Goal: Task Accomplishment & Management: Use online tool/utility

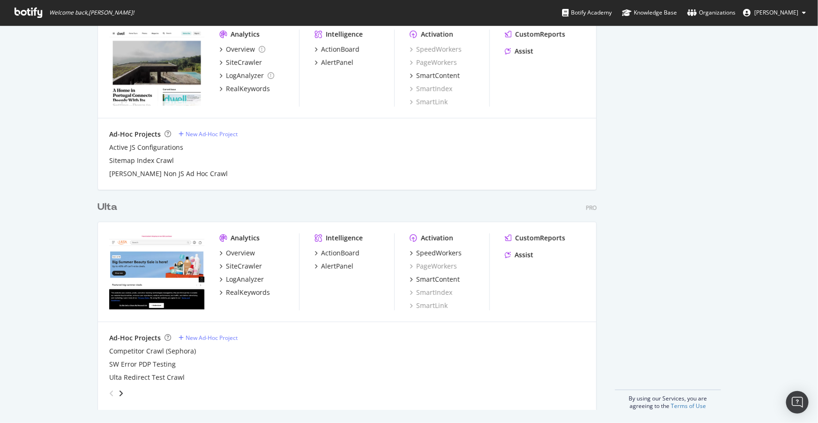
scroll to position [1579, 0]
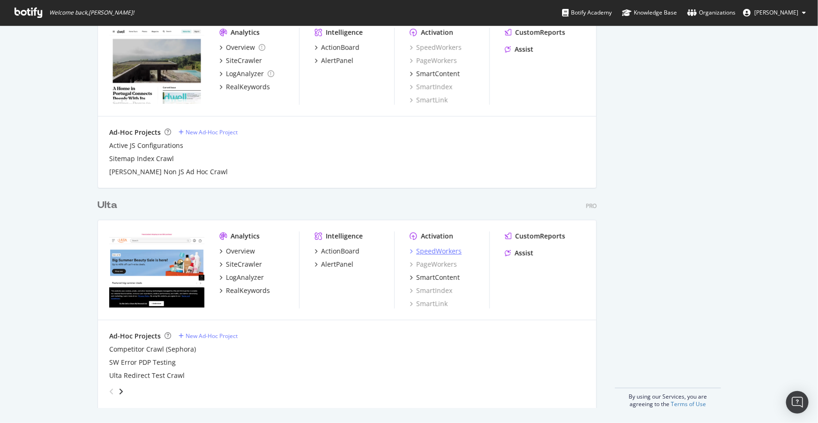
click at [430, 248] on div "SpeedWorkers" at bounding box center [438, 250] width 45 height 9
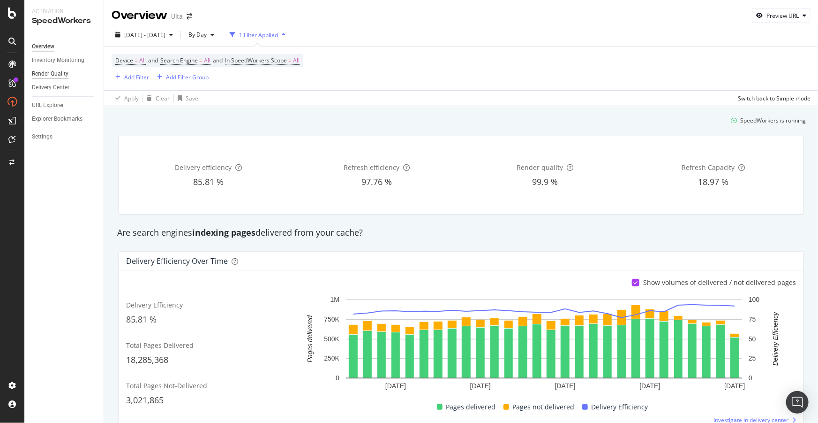
drag, startPoint x: 55, startPoint y: 61, endPoint x: 62, endPoint y: 70, distance: 11.4
click at [55, 61] on div "Inventory Monitoring" at bounding box center [58, 60] width 53 height 10
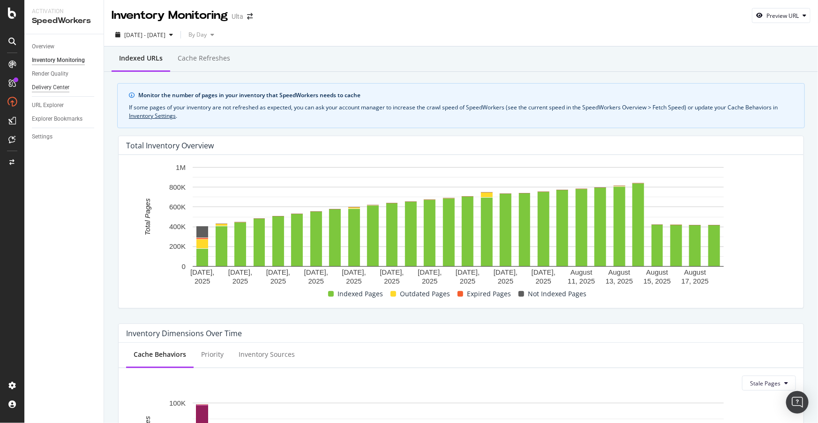
click at [48, 87] on div "Delivery Center" at bounding box center [51, 88] width 38 height 10
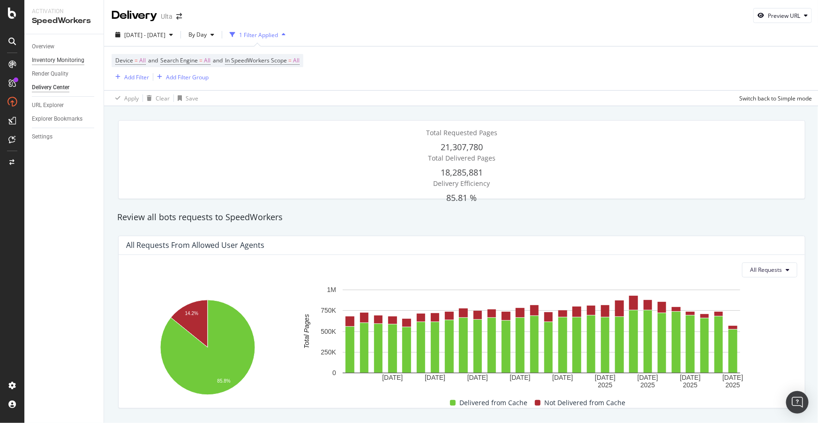
click at [54, 61] on div "Inventory Monitoring" at bounding box center [58, 60] width 53 height 10
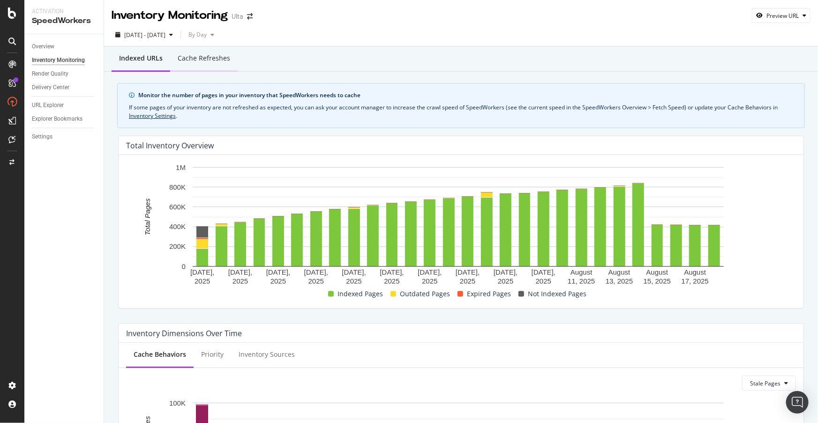
click at [189, 65] on div "Cache refreshes" at bounding box center [204, 59] width 68 height 26
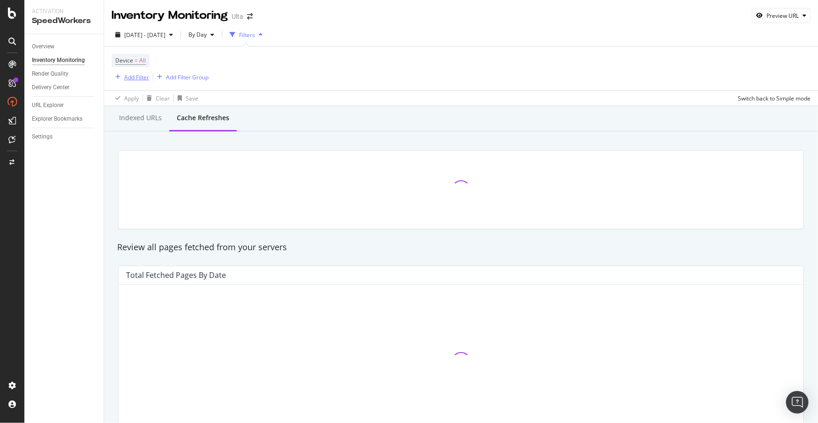
click at [139, 78] on div "Add Filter" at bounding box center [136, 77] width 25 height 8
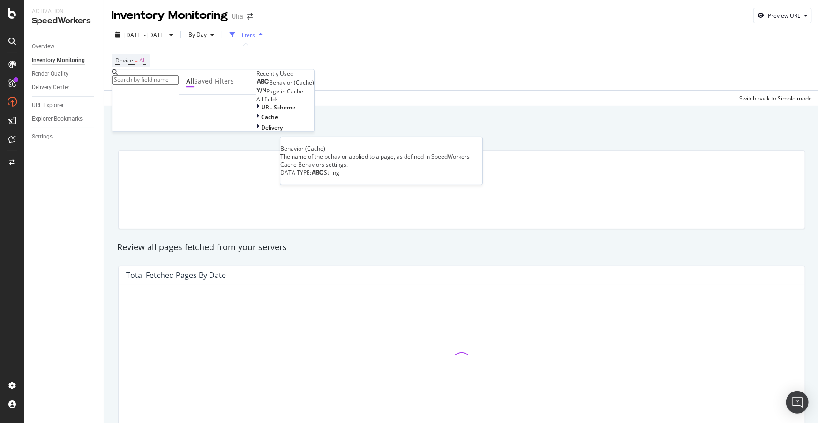
click at [269, 86] on span "Behavior (Cache)" at bounding box center [291, 82] width 45 height 8
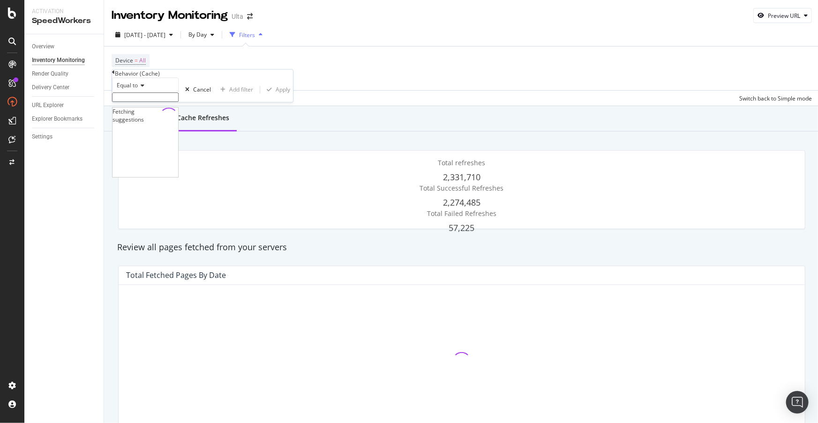
click at [163, 102] on input "text" at bounding box center [145, 96] width 67 height 9
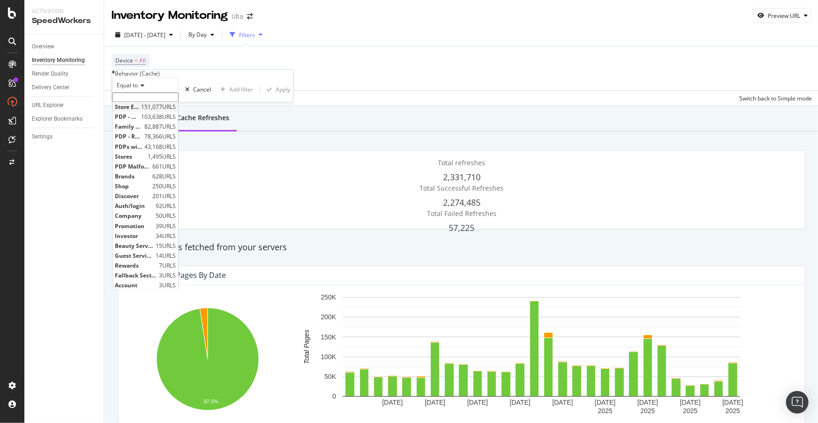
click at [139, 111] on span "Store Events" at bounding box center [127, 107] width 24 height 8
type input "Store Events"
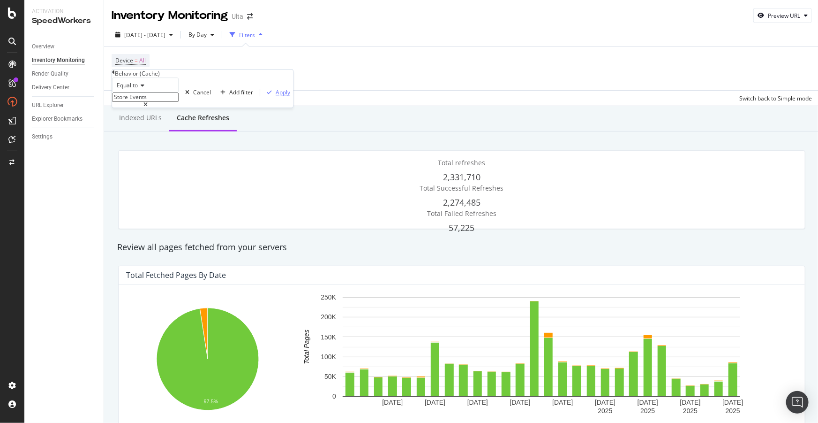
click at [276, 97] on div "Apply" at bounding box center [283, 93] width 15 height 8
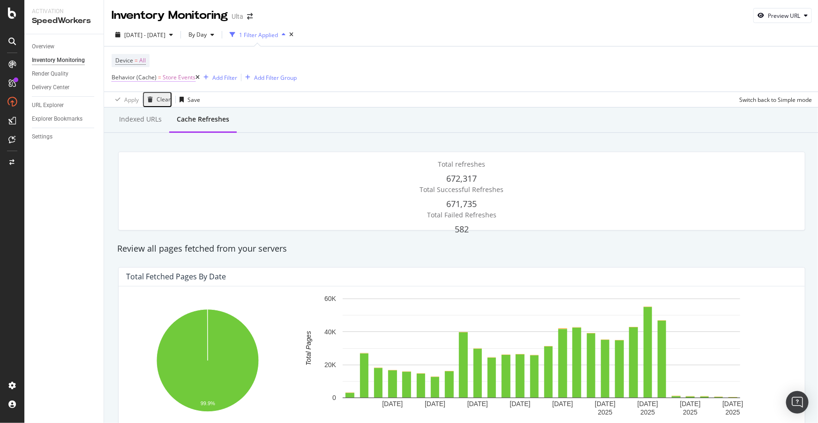
click at [165, 79] on span "Store Events" at bounding box center [179, 77] width 33 height 13
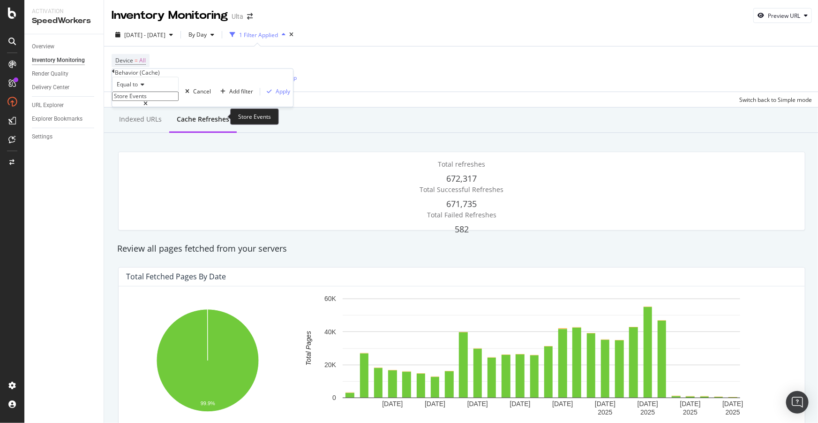
click at [165, 101] on input "Store Events" at bounding box center [145, 96] width 67 height 9
click at [133, 92] on div "Equal to" at bounding box center [145, 84] width 67 height 15
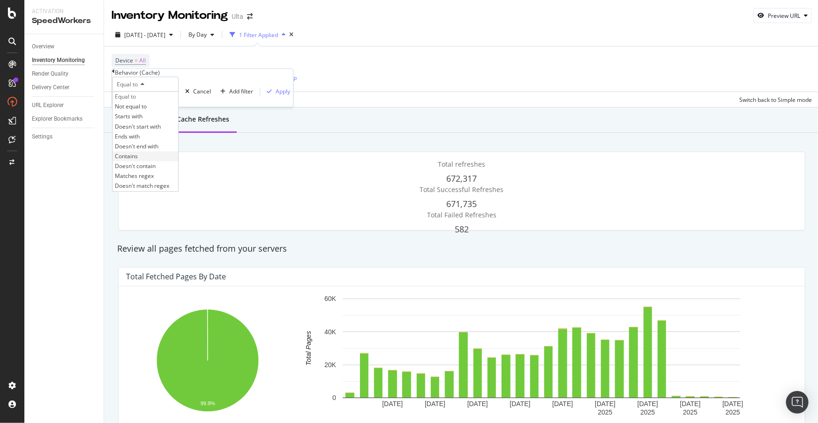
click at [138, 160] on span "Contains" at bounding box center [126, 156] width 23 height 8
click at [157, 101] on input "text" at bounding box center [145, 96] width 67 height 9
type input "PDP"
click at [276, 96] on div "Apply" at bounding box center [283, 92] width 15 height 8
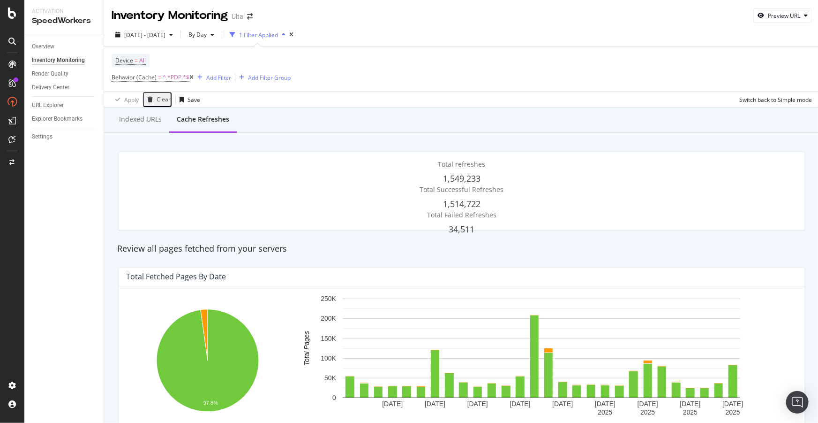
drag, startPoint x: 54, startPoint y: 86, endPoint x: 62, endPoint y: 93, distance: 10.9
click at [54, 86] on div "Delivery Center" at bounding box center [51, 88] width 38 height 10
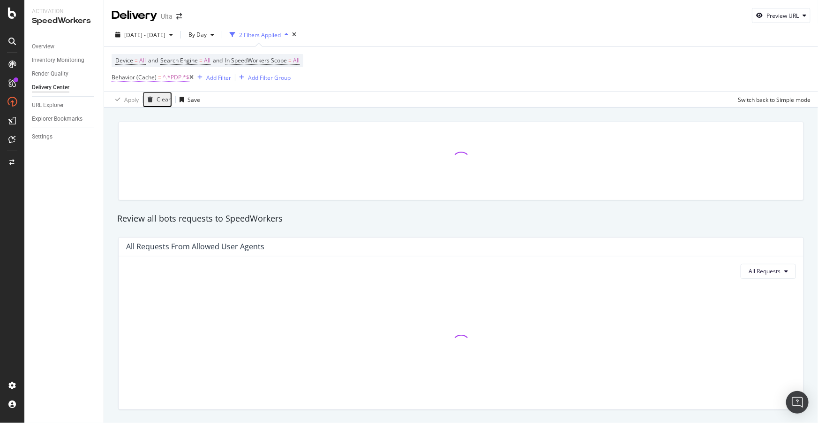
click at [165, 76] on span "^.*PDP.*$" at bounding box center [176, 77] width 27 height 13
click at [132, 89] on span "Contains" at bounding box center [128, 85] width 23 height 8
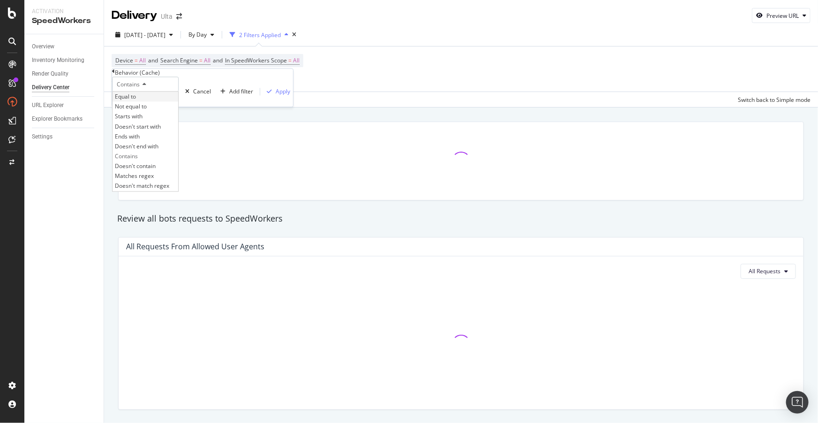
click at [135, 101] on span "Equal to" at bounding box center [125, 97] width 21 height 8
click at [143, 101] on input "text" at bounding box center [145, 96] width 67 height 9
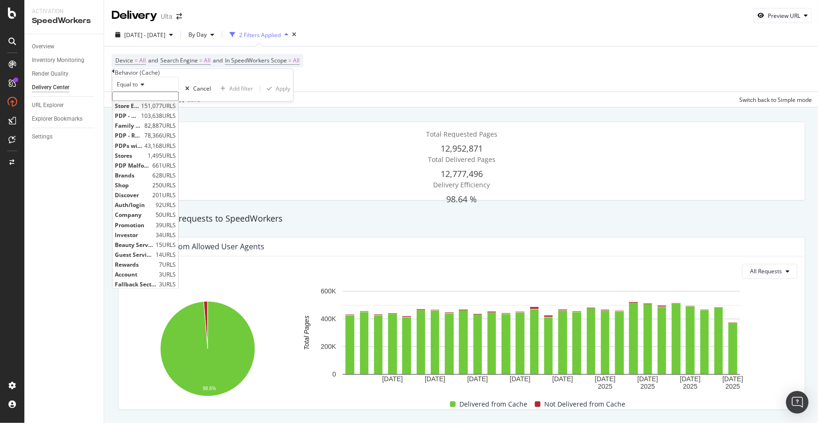
click at [138, 110] on span "Store Events" at bounding box center [127, 106] width 24 height 8
type input "Store Events"
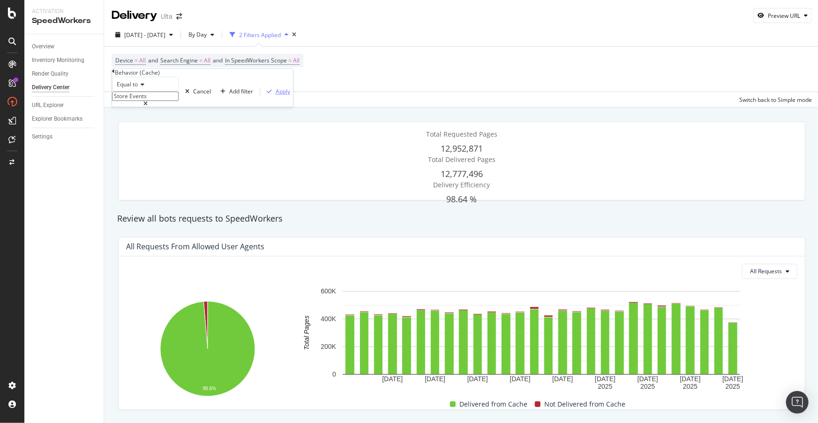
click at [276, 96] on div "Apply" at bounding box center [283, 92] width 15 height 8
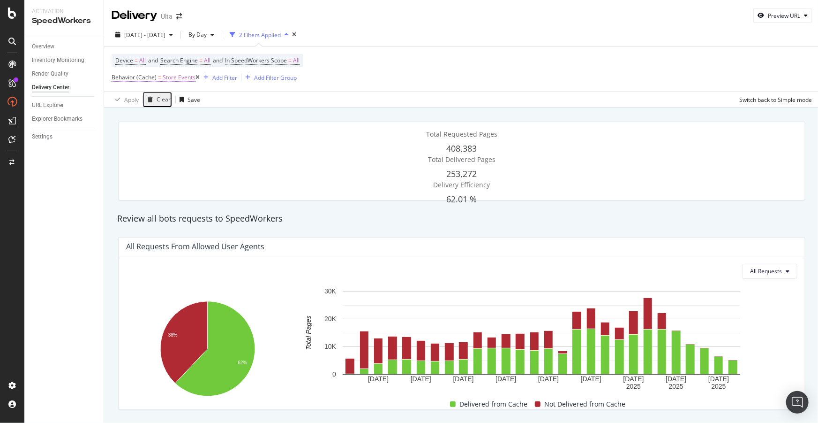
click at [163, 79] on span "Store Events" at bounding box center [179, 77] width 33 height 13
click at [103, 85] on div "Delivery Center" at bounding box center [68, 88] width 72 height 14
click at [78, 61] on div "Inventory Monitoring" at bounding box center [58, 60] width 53 height 10
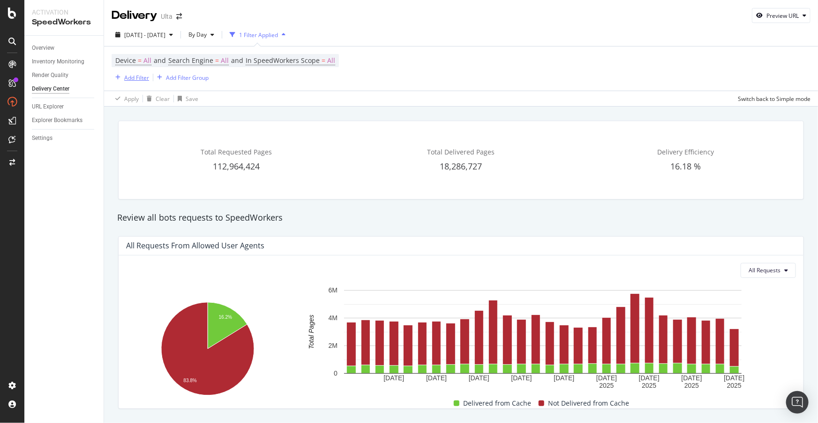
click at [135, 77] on div "Add Filter" at bounding box center [136, 78] width 25 height 8
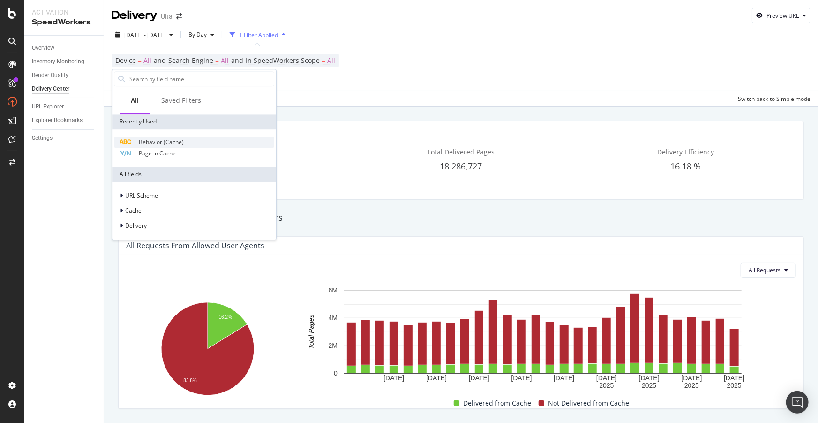
click at [173, 143] on span "Behavior (Cache)" at bounding box center [161, 142] width 45 height 8
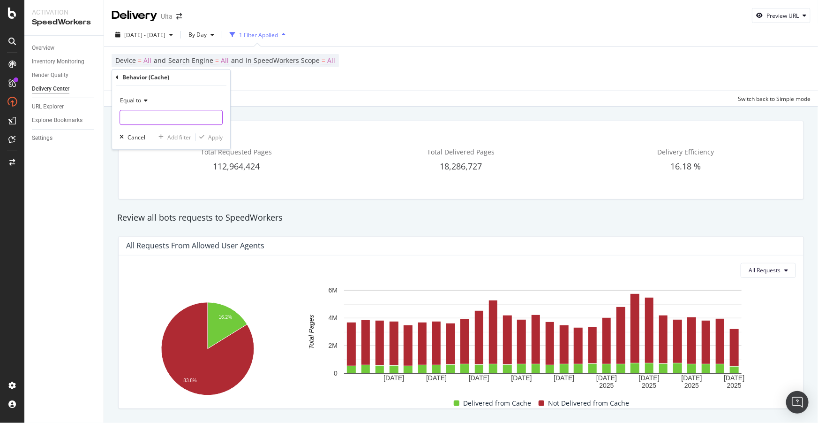
click at [150, 112] on input "text" at bounding box center [171, 117] width 102 height 15
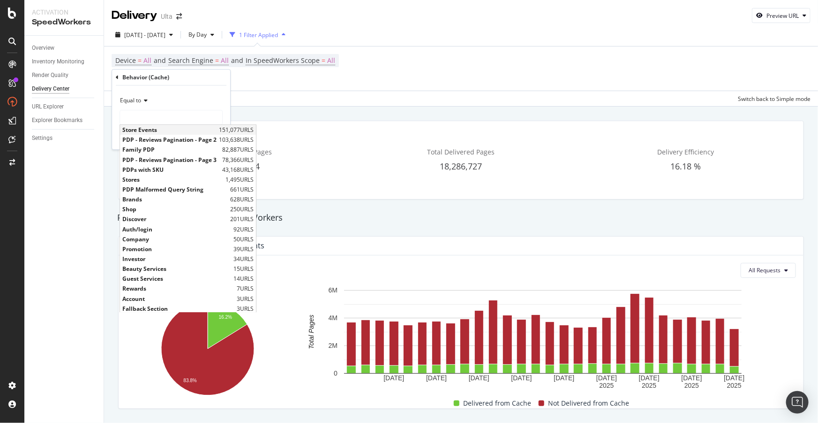
click at [151, 129] on span "Store Events" at bounding box center [169, 130] width 94 height 8
type input "Store Events"
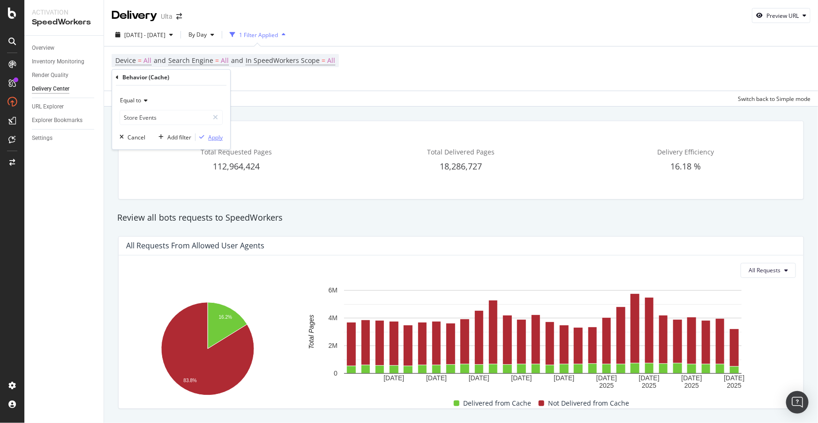
click at [214, 140] on div "Apply" at bounding box center [215, 137] width 15 height 8
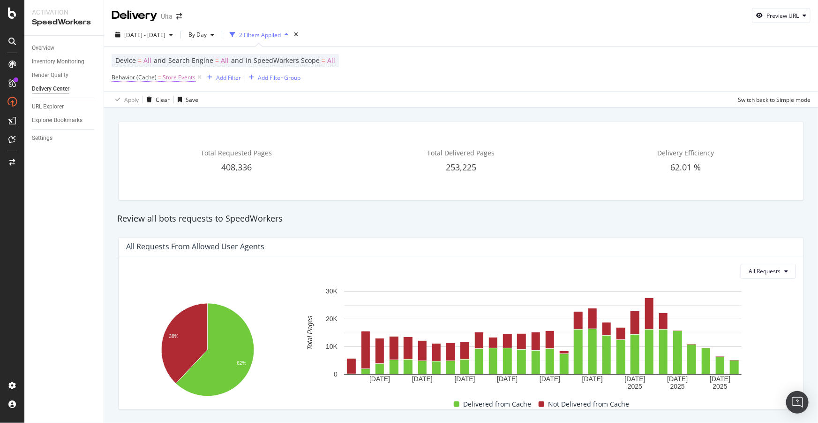
click at [155, 81] on span "Behavior (Cache)" at bounding box center [134, 77] width 45 height 8
click at [146, 99] on icon at bounding box center [144, 100] width 7 height 6
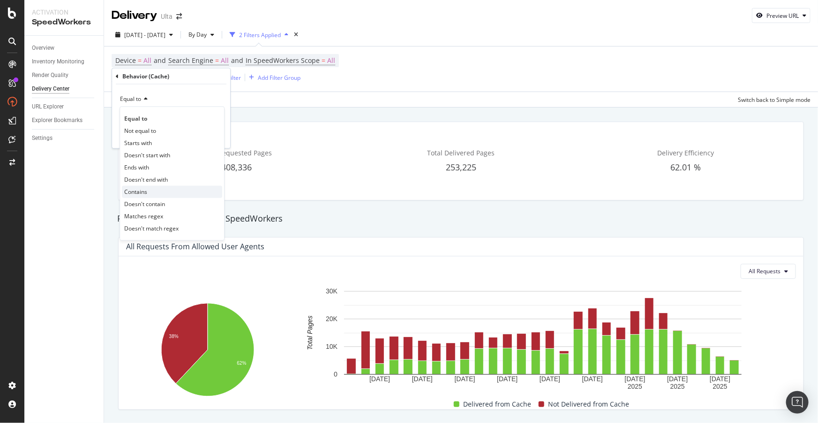
click at [154, 191] on div "Contains" at bounding box center [172, 192] width 100 height 12
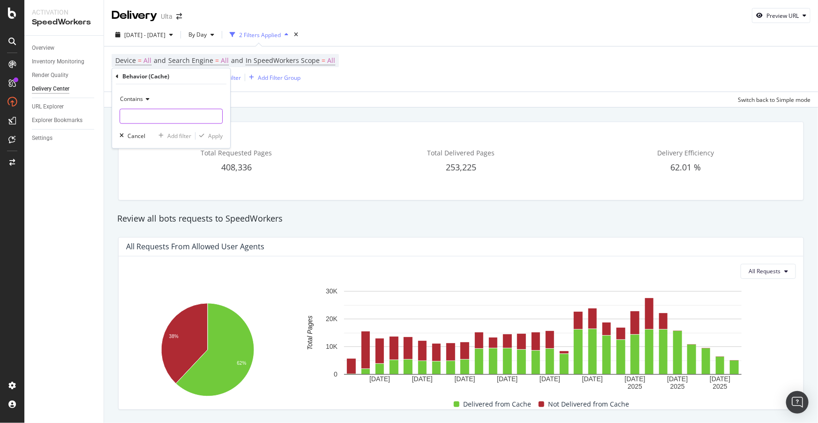
click at [158, 119] on input "text" at bounding box center [171, 116] width 102 height 15
type input "PDP"
click at [221, 132] on div "Apply" at bounding box center [215, 136] width 15 height 8
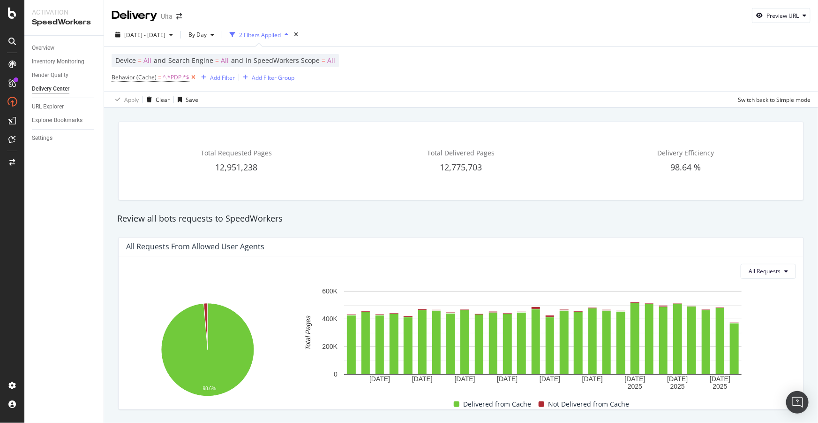
click at [191, 75] on icon at bounding box center [193, 77] width 8 height 9
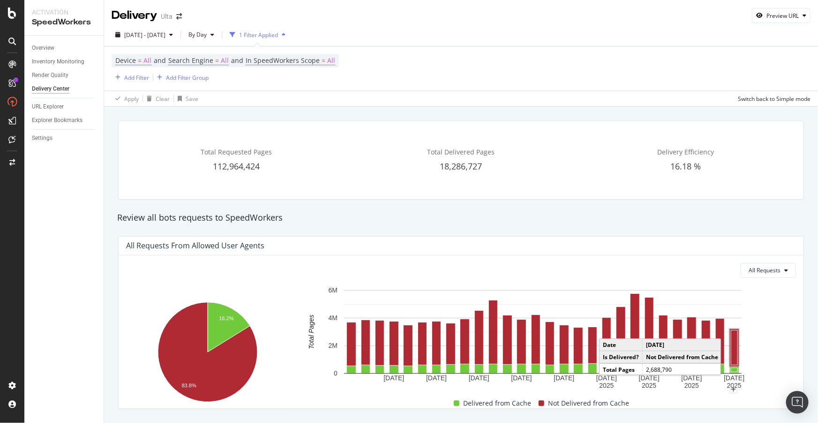
click at [734, 344] on rect "A chart." at bounding box center [735, 347] width 7 height 35
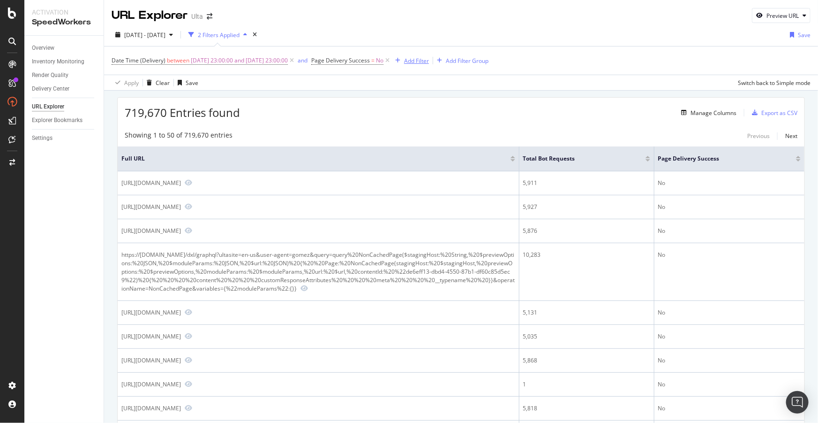
click at [429, 60] on div "Add Filter" at bounding box center [416, 61] width 25 height 8
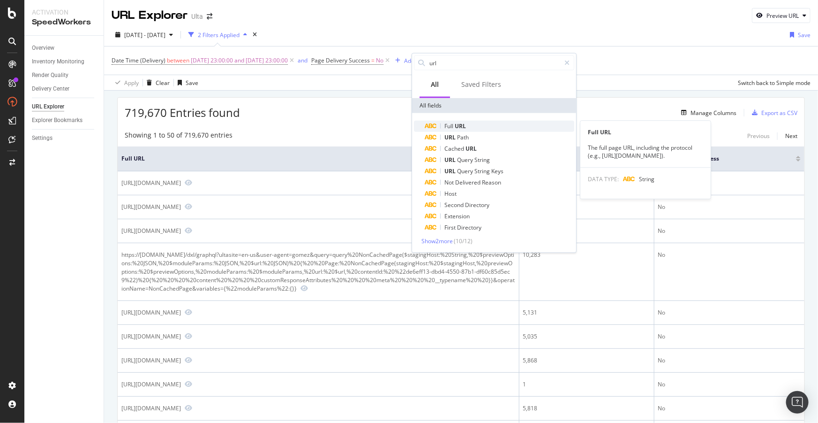
type input "url"
click at [459, 123] on span "URL" at bounding box center [460, 126] width 11 height 8
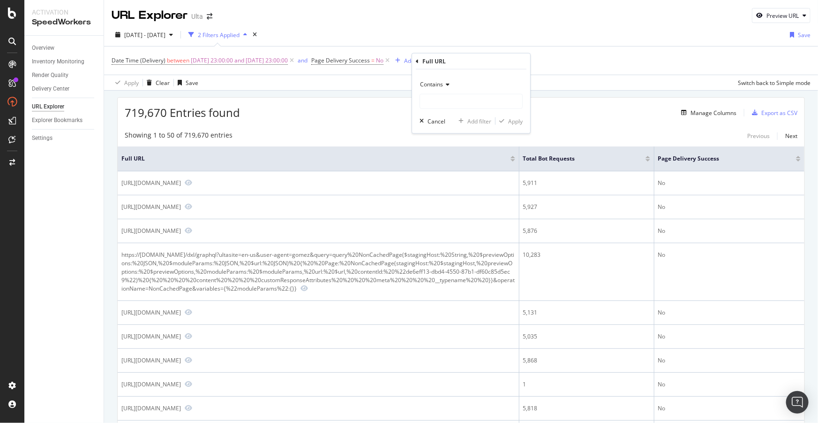
click at [440, 83] on span "Contains" at bounding box center [431, 84] width 23 height 8
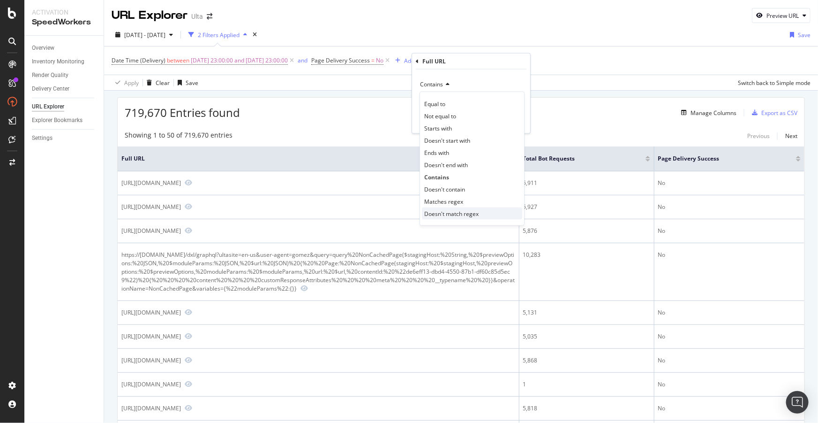
click at [467, 214] on span "Doesn't match regex" at bounding box center [451, 213] width 54 height 8
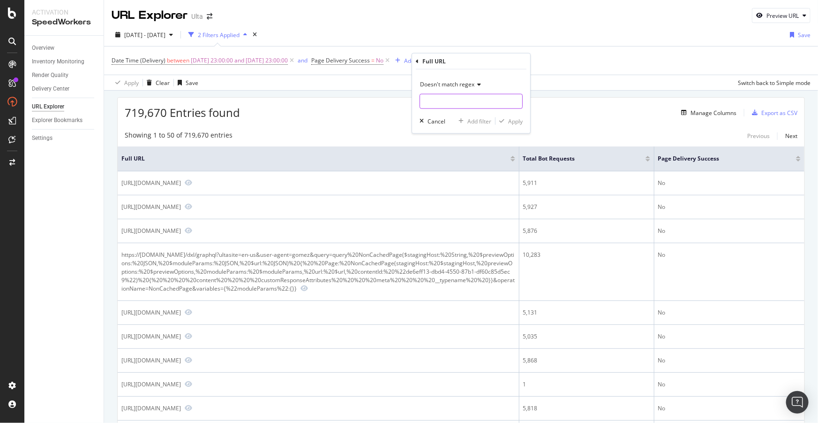
click at [453, 101] on input "text" at bounding box center [471, 101] width 102 height 15
type input "js|css"
click at [511, 121] on div "Apply" at bounding box center [515, 121] width 15 height 8
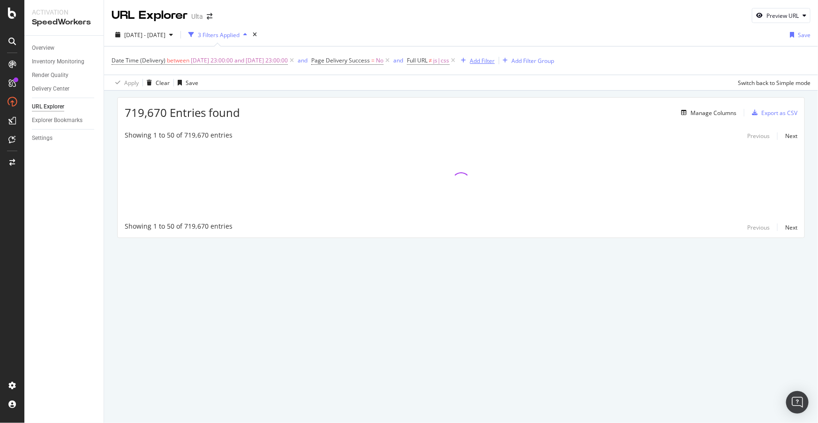
click at [495, 61] on div "Add Filter" at bounding box center [482, 61] width 25 height 8
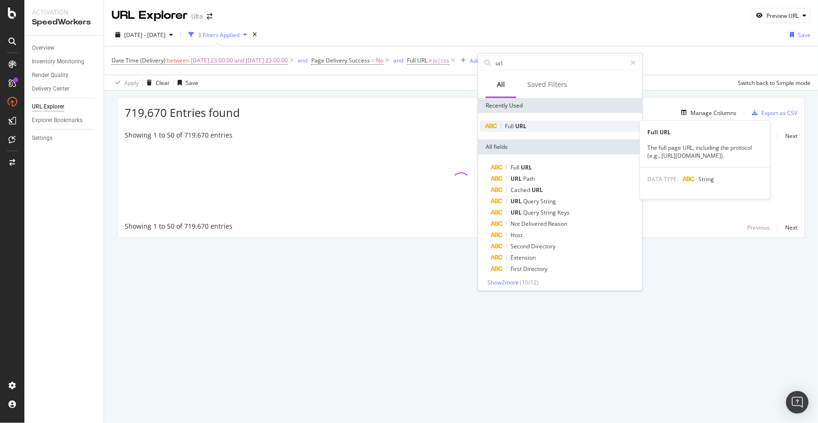
click at [510, 121] on div "Full URL" at bounding box center [560, 126] width 160 height 11
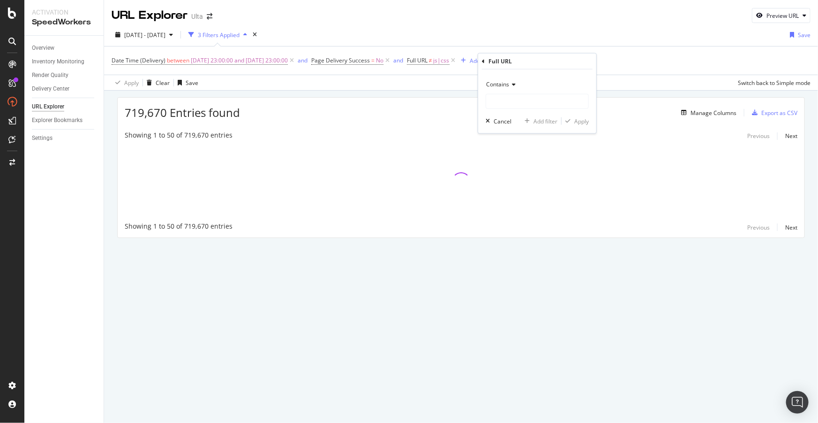
click at [509, 86] on span "Contains" at bounding box center [497, 84] width 23 height 8
click at [516, 188] on span "Doesn't contain" at bounding box center [511, 189] width 41 height 8
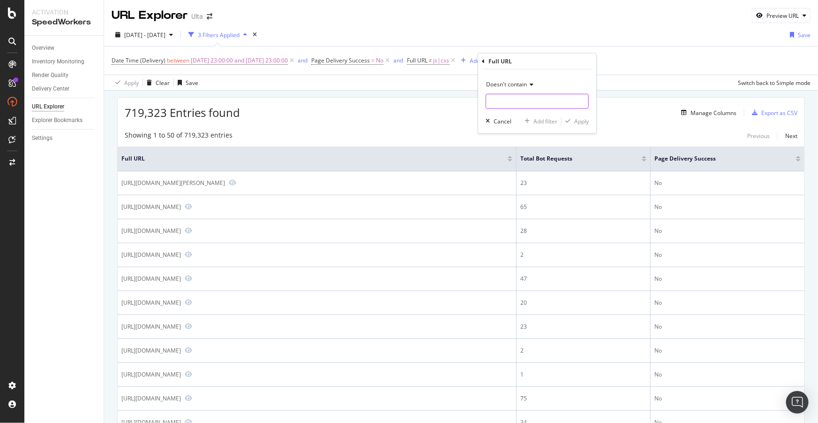
click at [516, 101] on input "text" at bounding box center [537, 101] width 102 height 15
type input "cmpid"
click at [581, 121] on div "Apply" at bounding box center [581, 121] width 15 height 8
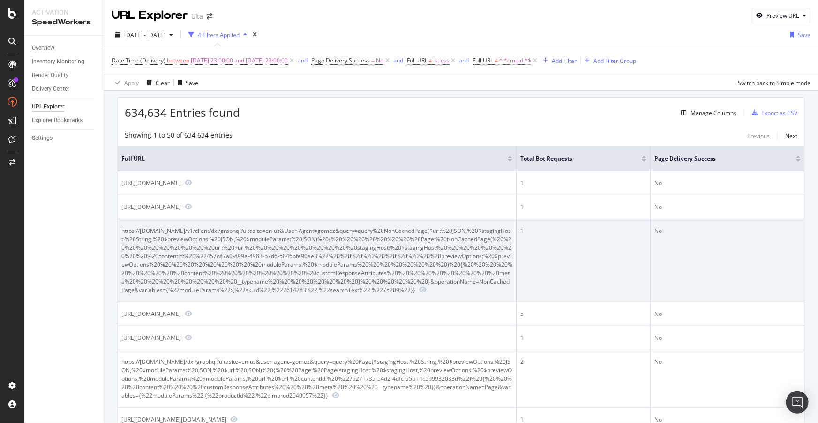
click at [229, 228] on div "https://www.ulta.com/v1/client/dxl/graphql?ultasite=en-us&User-Agent=gomez&quer…" at bounding box center [316, 259] width 391 height 67
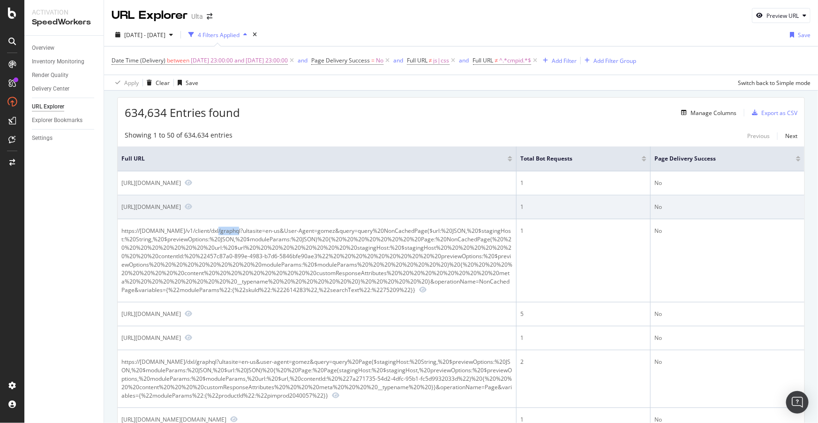
copy div "graphql"
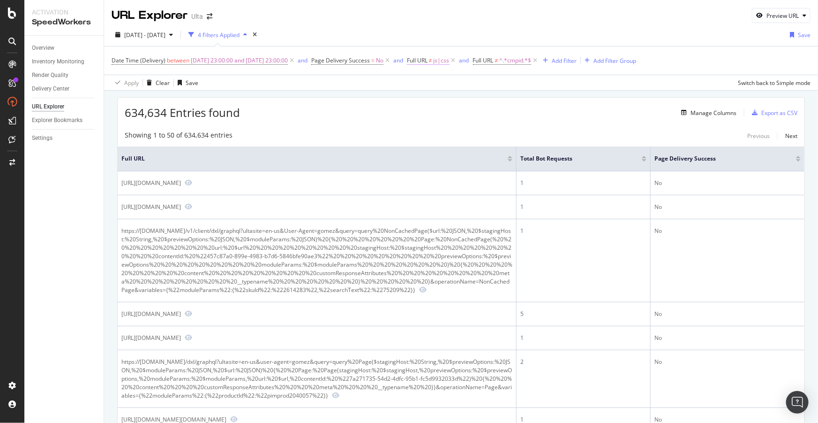
click at [428, 58] on span "Full URL" at bounding box center [417, 60] width 21 height 8
click at [465, 103] on input "js|css" at bounding box center [480, 99] width 89 height 15
click at [479, 102] on input "js|css" at bounding box center [480, 99] width 89 height 15
paste input "graphql"
type input "js|css|graphql"
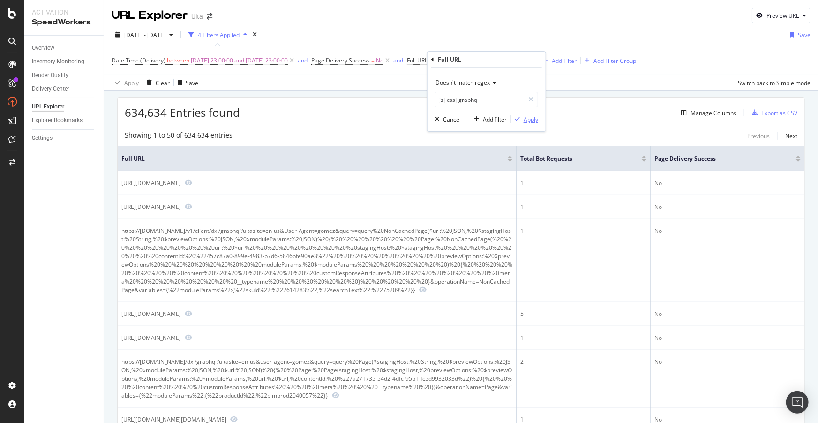
click at [537, 123] on div "Apply" at bounding box center [524, 119] width 27 height 8
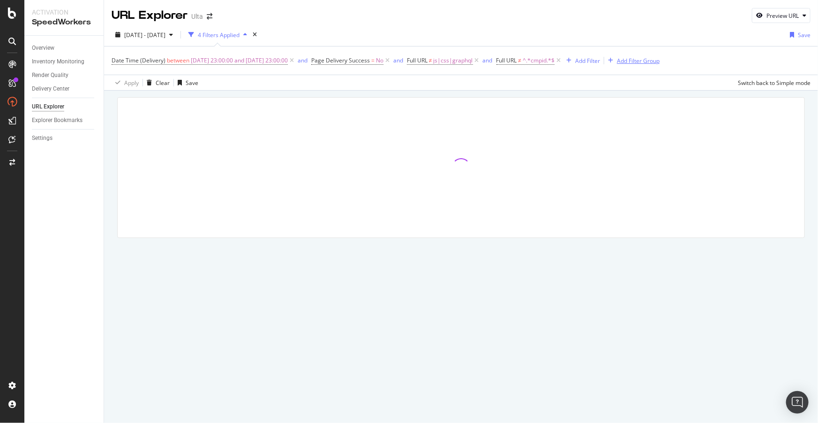
click at [643, 61] on div "Add Filter Group" at bounding box center [638, 61] width 43 height 8
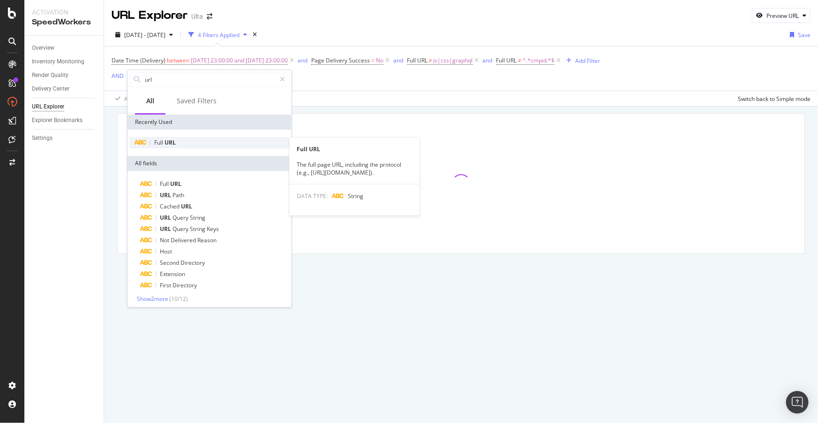
click at [169, 142] on span "URL" at bounding box center [170, 142] width 11 height 8
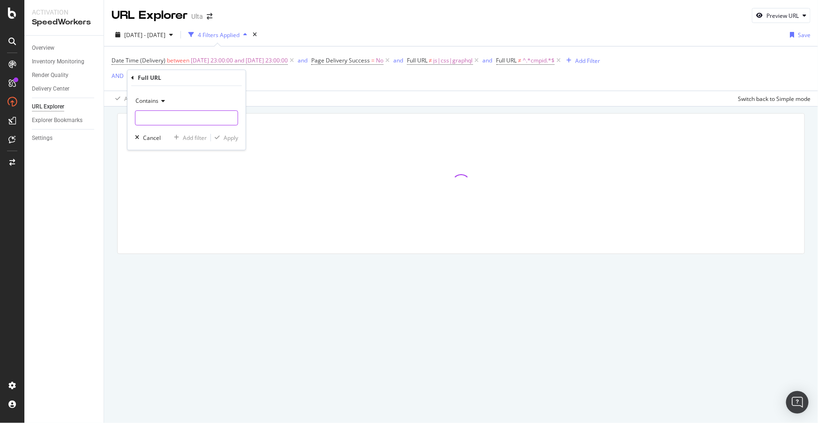
click at [162, 112] on input "text" at bounding box center [187, 117] width 102 height 15
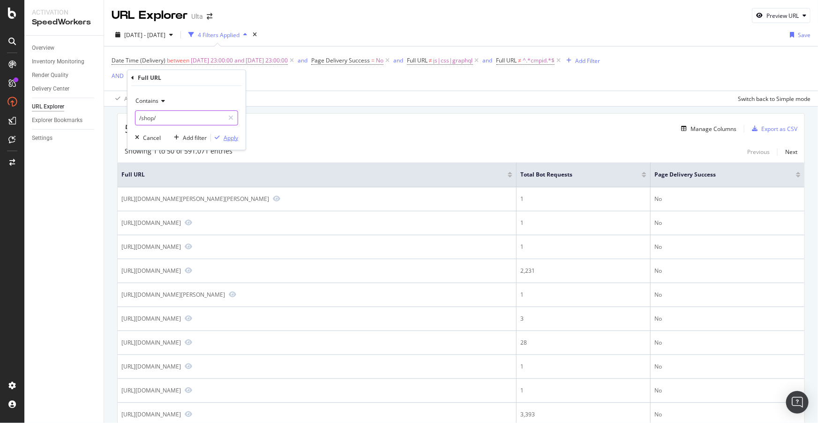
type input "/shop/"
click at [228, 141] on div "Apply" at bounding box center [231, 138] width 15 height 8
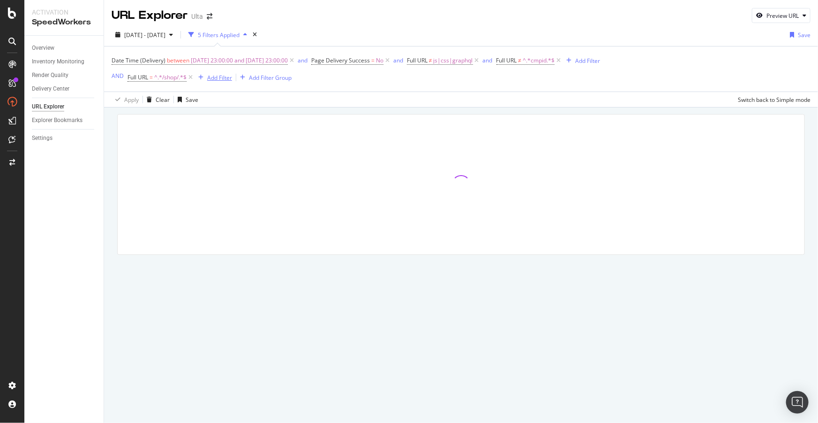
click at [227, 79] on div "Add Filter" at bounding box center [219, 78] width 25 height 8
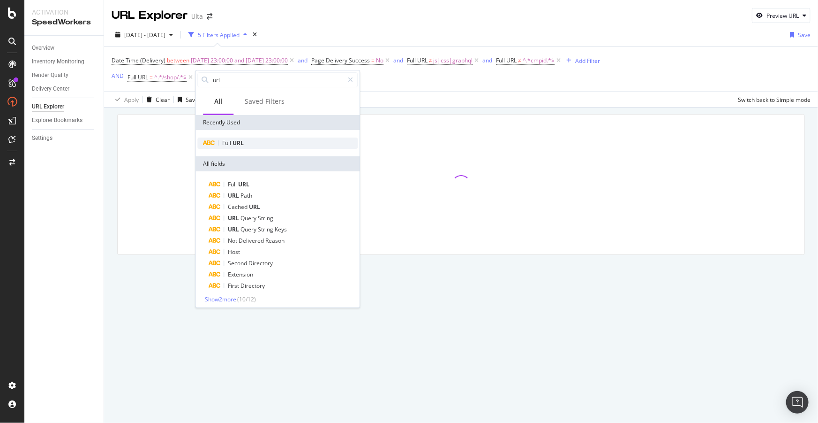
click at [229, 141] on span "Full" at bounding box center [227, 143] width 10 height 8
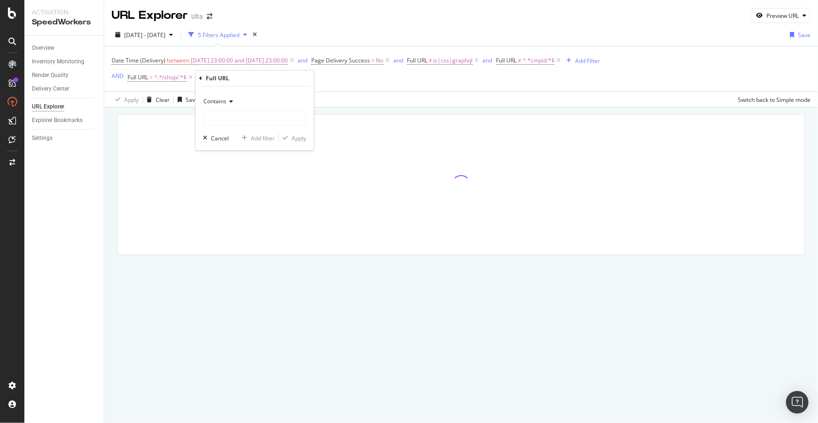
click at [223, 106] on div "Contains" at bounding box center [254, 101] width 103 height 15
click at [232, 206] on span "Doesn't contain" at bounding box center [228, 206] width 41 height 8
click at [229, 121] on input "text" at bounding box center [255, 118] width 102 height 15
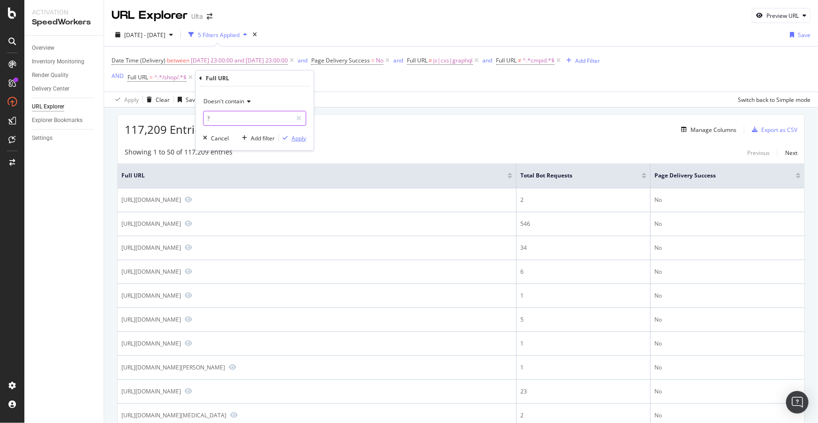
type input "?"
click at [298, 136] on div "Apply" at bounding box center [299, 138] width 15 height 8
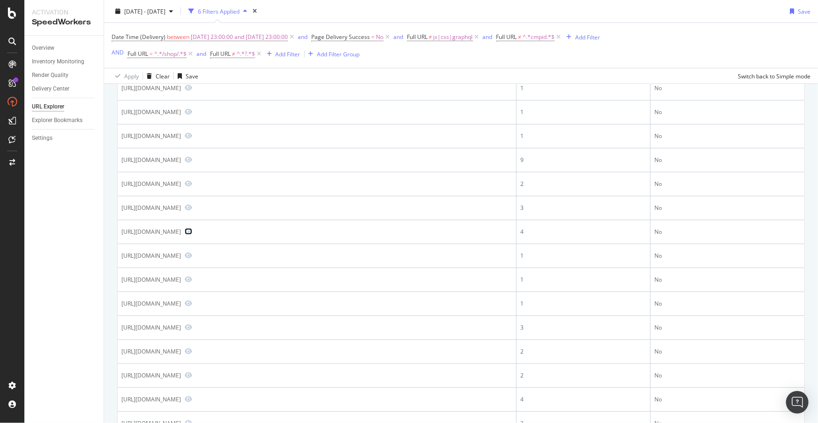
scroll to position [672, 0]
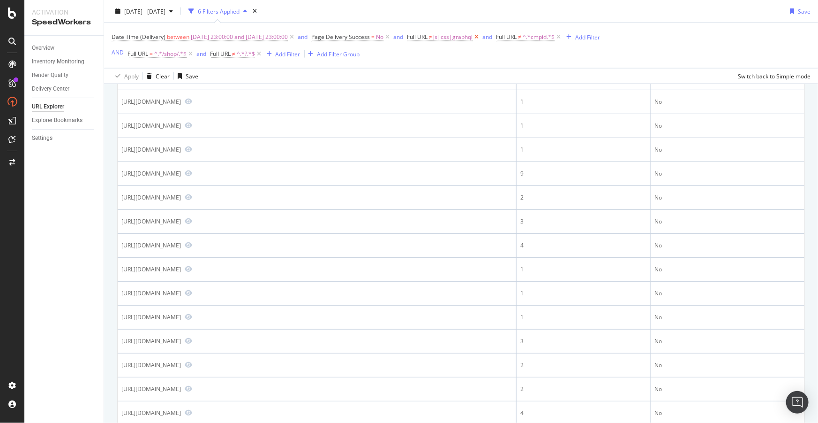
click at [481, 38] on icon at bounding box center [477, 36] width 8 height 9
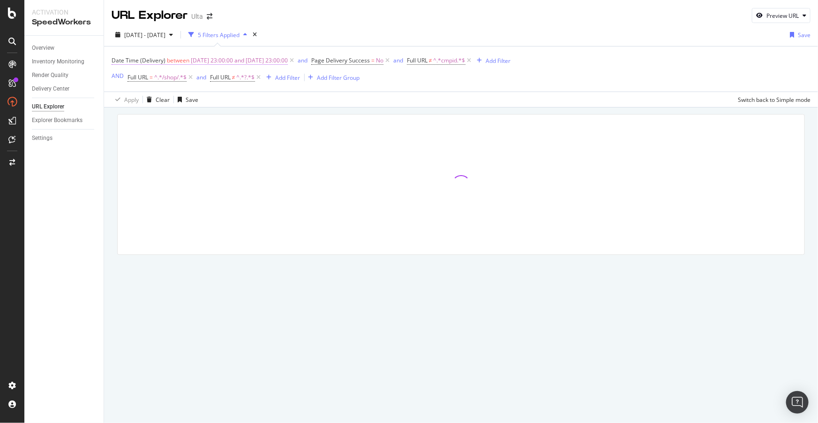
click at [229, 63] on span "2025-08-18 23:00:00 and 2025-08-19 23:00:00" at bounding box center [239, 60] width 97 height 13
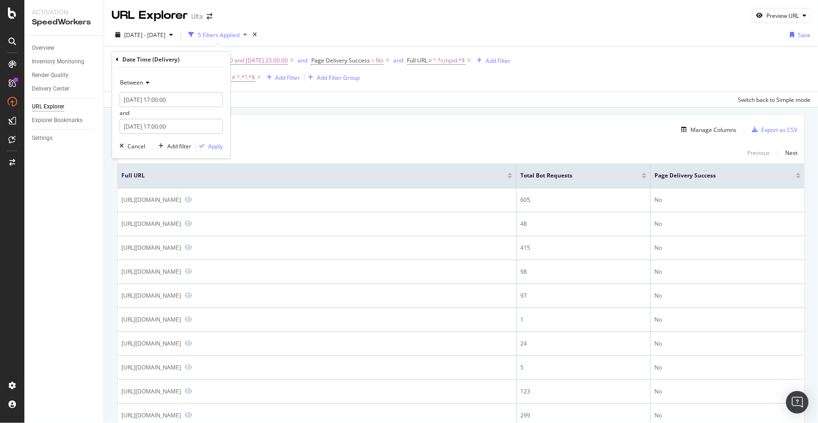
click at [282, 123] on div "172 Entries found Manage Columns Export as CSV" at bounding box center [461, 125] width 687 height 23
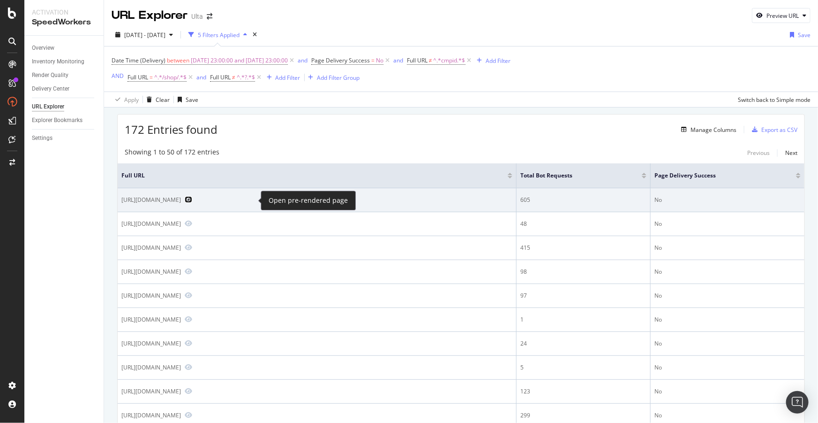
click at [192, 201] on icon "Preview https://www.ulta.com/shop/makeup/face/blush" at bounding box center [189, 199] width 8 height 7
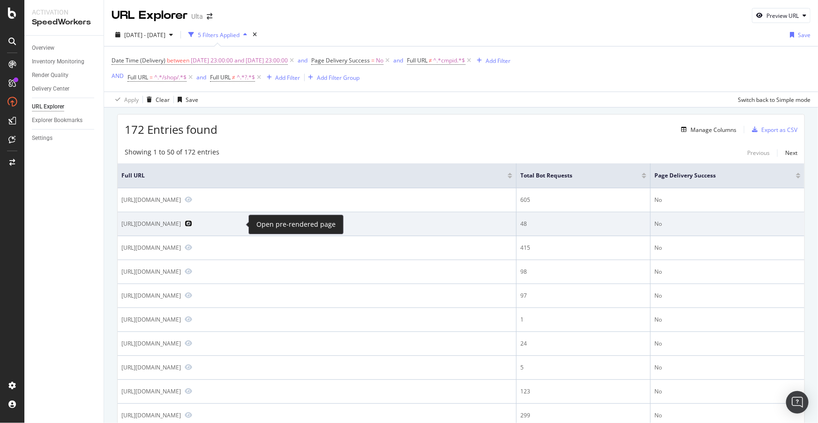
click at [192, 223] on icon "Preview https://www.ulta.com/shop/hair/treatment" at bounding box center [189, 223] width 8 height 7
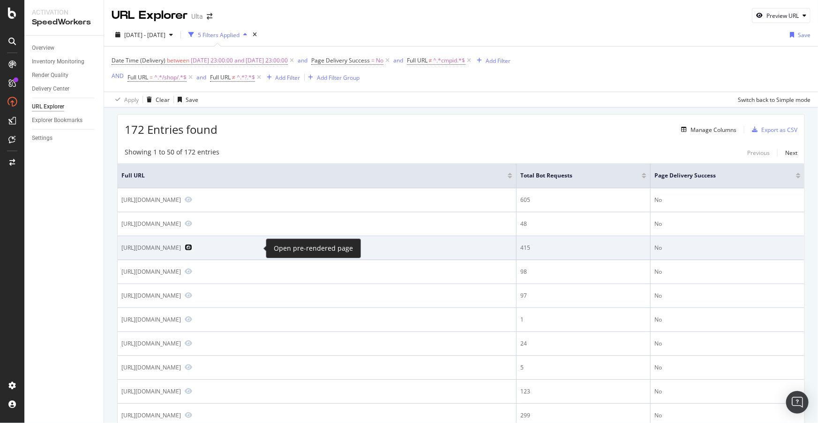
click at [192, 249] on icon "Preview https://www.ulta.com/shop/new-beauty-products" at bounding box center [189, 247] width 8 height 7
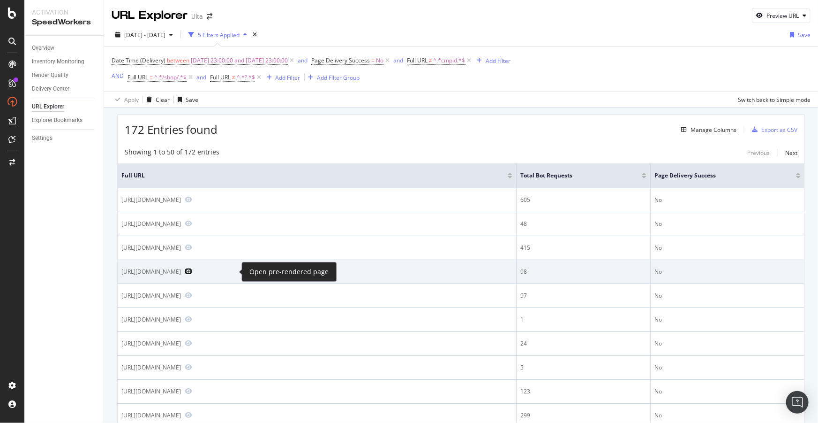
click at [192, 272] on icon "Preview https://www.ulta.com/shop/skin-care/all" at bounding box center [189, 271] width 8 height 7
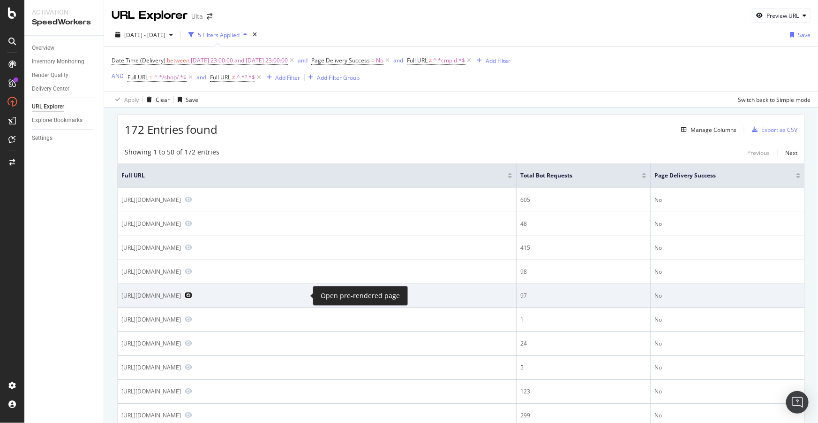
click at [192, 294] on icon "Preview https://www.ulta.com/shop/skin-care/moisturizers/face-moisturizer" at bounding box center [189, 295] width 8 height 7
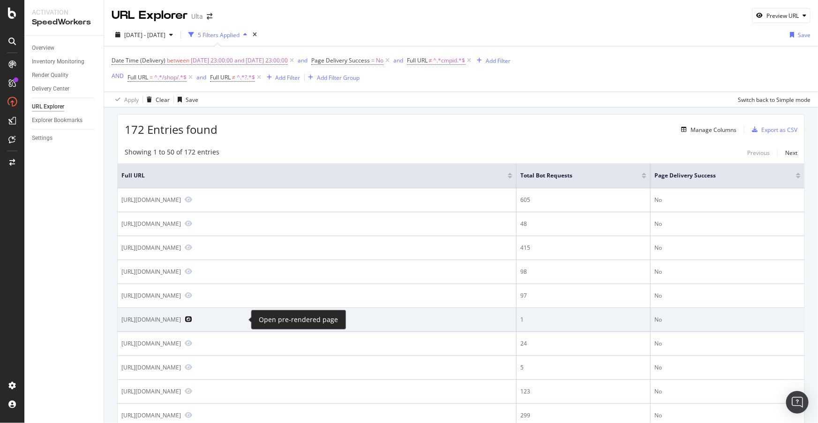
click at [192, 319] on icon "Preview https://www.ulta.com/shop/nails/nail-polish" at bounding box center [189, 319] width 8 height 7
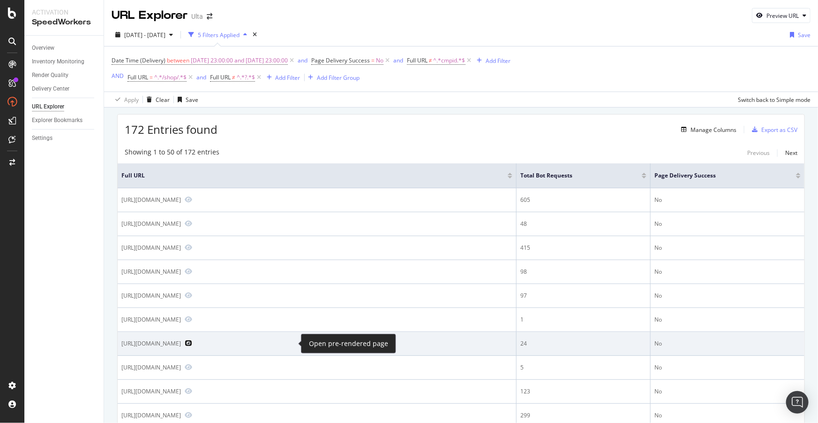
click at [192, 342] on icon "Preview https://www.ulta.com/shop/gifts/by-category/makeup-nail-gifts" at bounding box center [189, 343] width 8 height 7
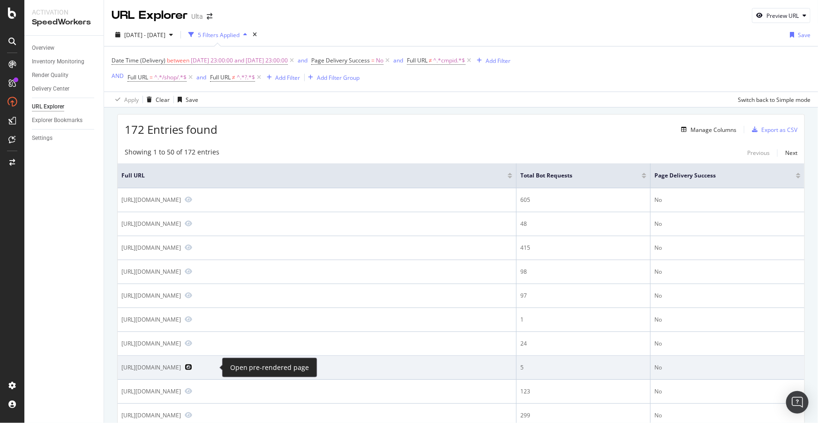
click at [192, 367] on icon "Preview https://www.ulta.com/shop/nails" at bounding box center [189, 366] width 8 height 7
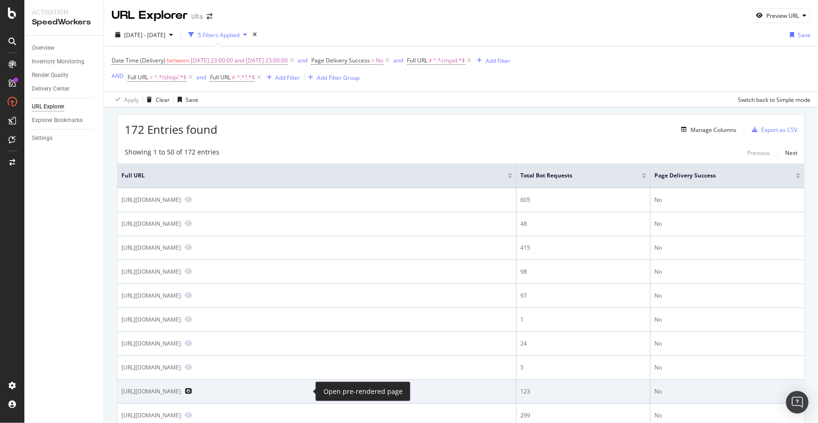
click at [192, 391] on icon "Preview https://www.ulta.com/shop/wellness-shop/everyday-care/deodorant" at bounding box center [189, 390] width 8 height 7
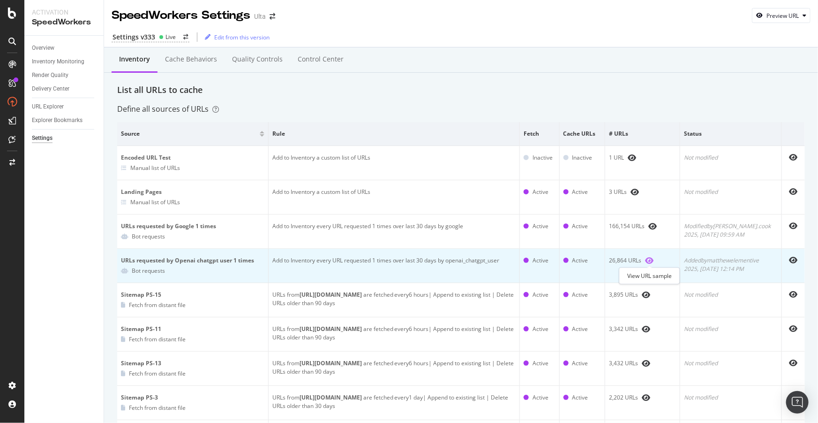
click at [650, 260] on icon "eye" at bounding box center [649, 261] width 8 height 8
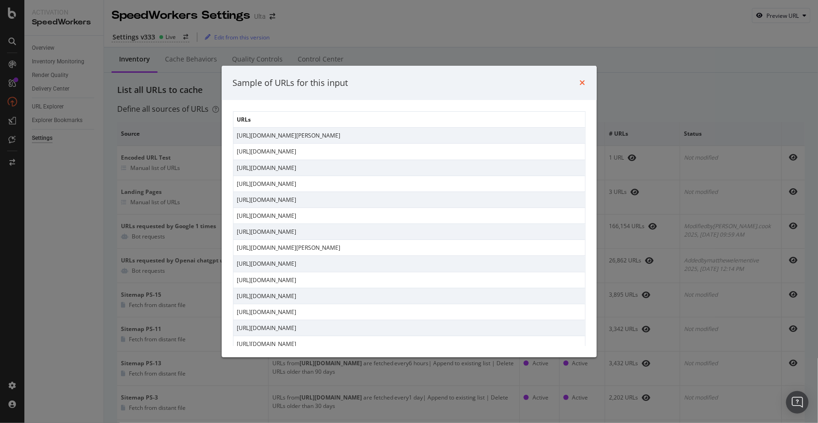
click at [581, 80] on icon "times" at bounding box center [583, 83] width 6 height 8
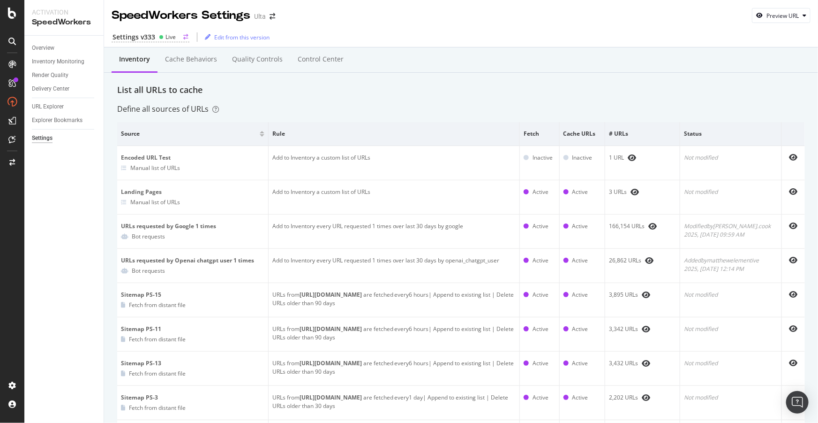
click at [139, 39] on div "Settings v333" at bounding box center [134, 36] width 43 height 9
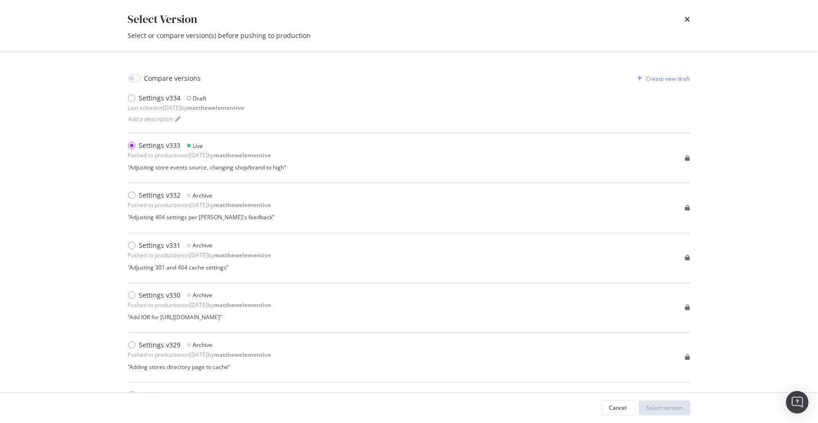
click at [687, 23] on div "times" at bounding box center [688, 19] width 6 height 16
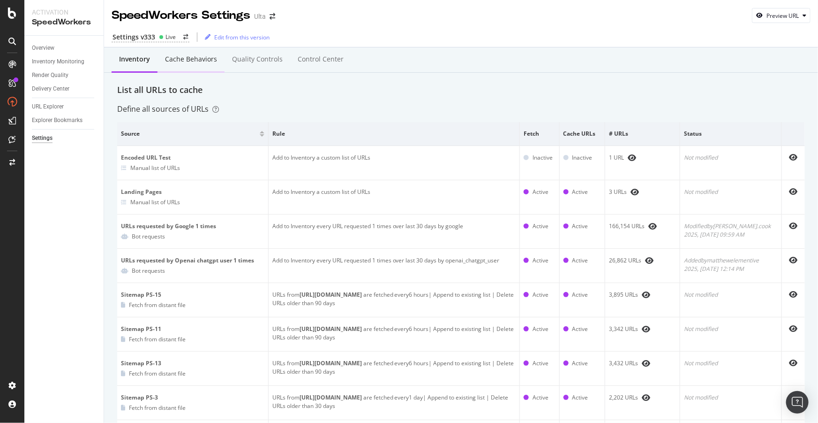
click at [197, 64] on div "Cache behaviors" at bounding box center [191, 60] width 67 height 26
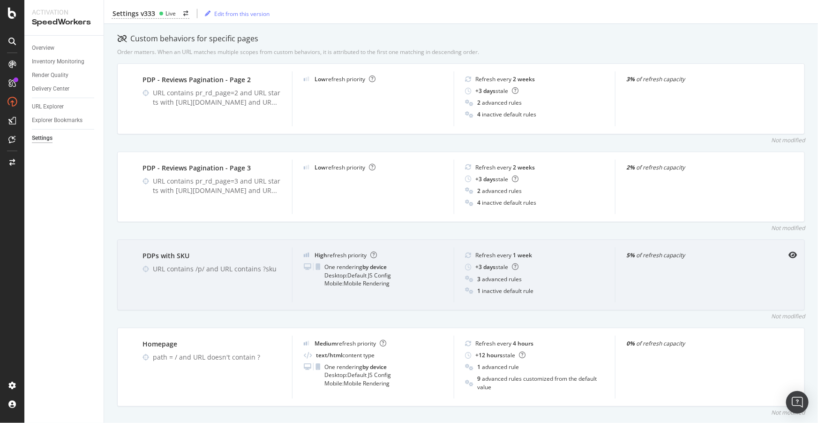
scroll to position [298, 0]
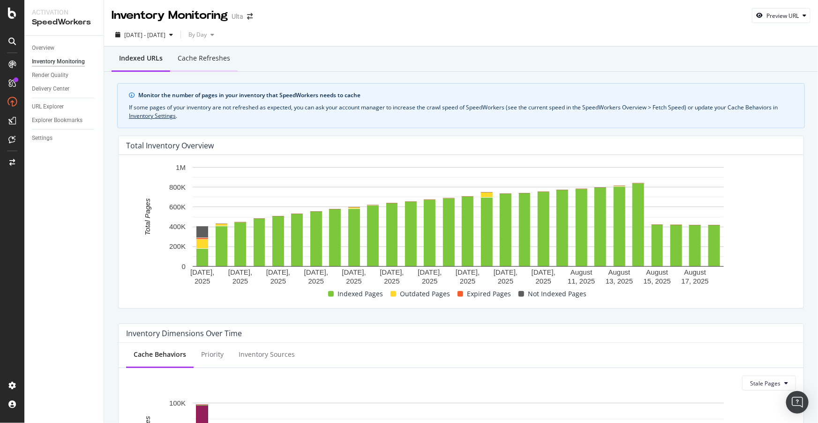
click at [187, 63] on div "Cache refreshes" at bounding box center [204, 59] width 68 height 26
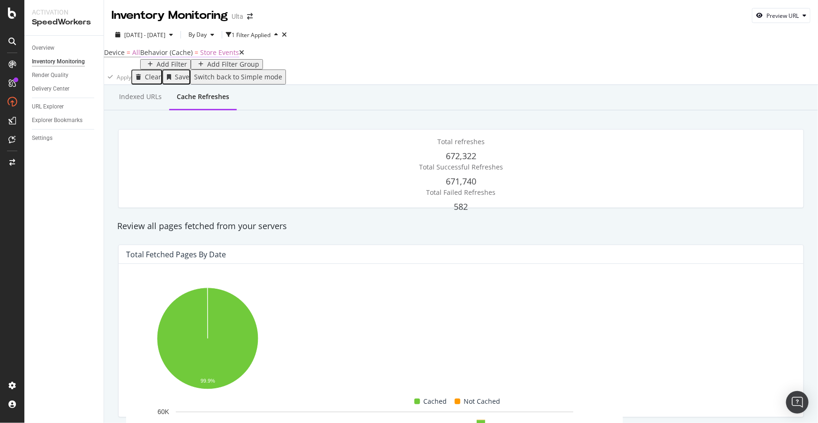
click at [200, 57] on span "Store Events" at bounding box center [219, 52] width 39 height 9
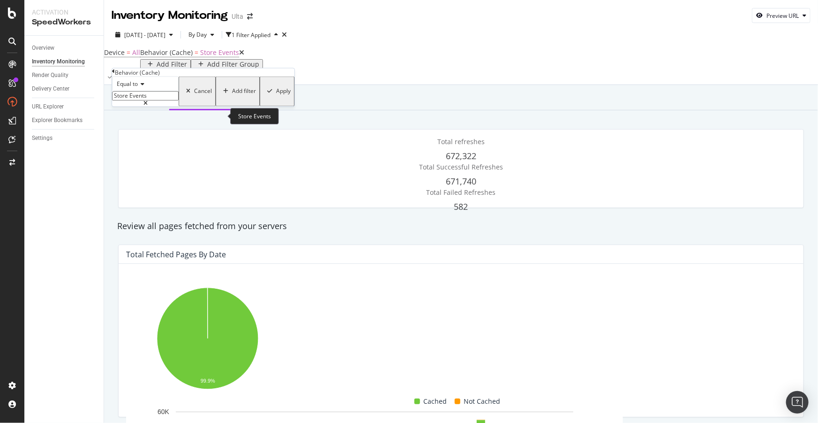
click at [160, 101] on input "Store Events" at bounding box center [145, 95] width 67 height 9
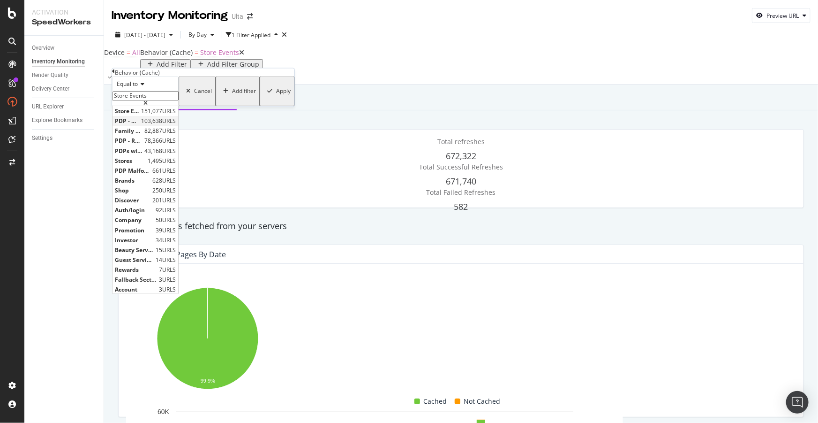
click at [139, 125] on span "PDP - Reviews Pagination - Page 2" at bounding box center [127, 121] width 24 height 8
type input "PDP - Reviews Pagination - Page 2"
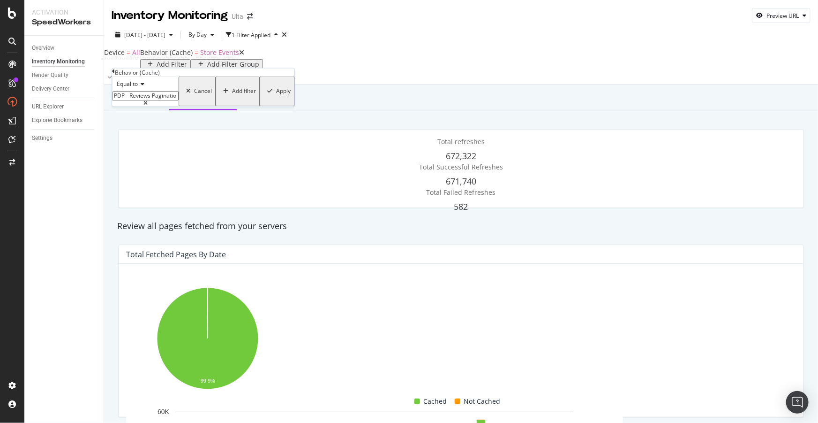
click at [276, 95] on div "Apply" at bounding box center [283, 91] width 15 height 7
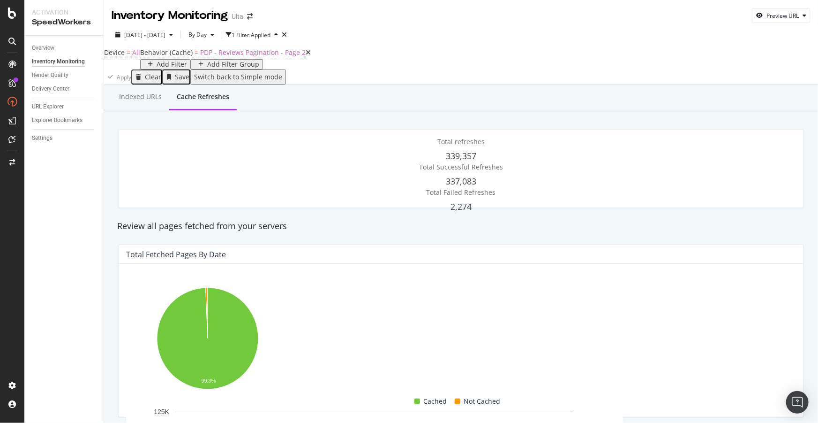
click at [200, 57] on span "PDP - Reviews Pagination - Page 2" at bounding box center [253, 52] width 106 height 9
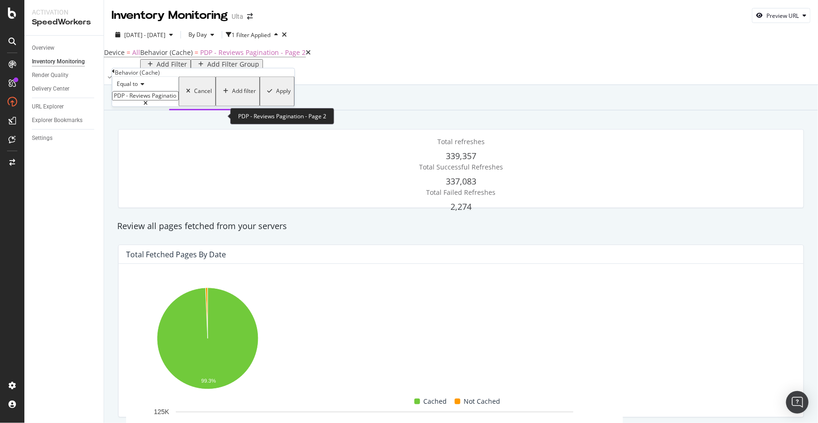
click at [163, 101] on input "PDP - Reviews Pagination - Page 2" at bounding box center [145, 95] width 67 height 9
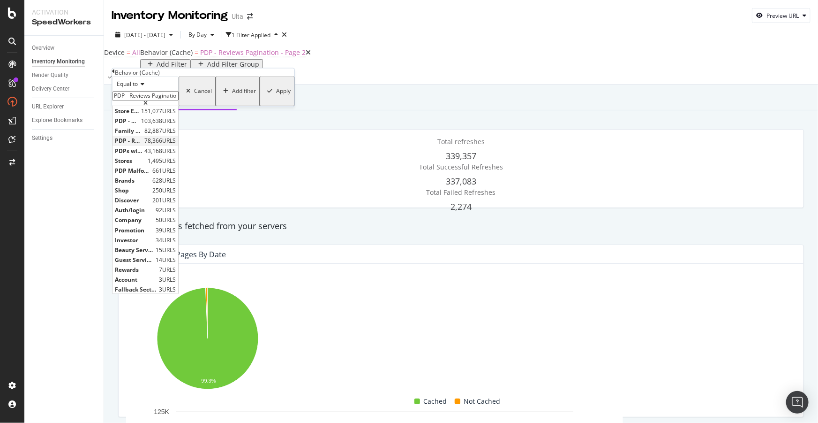
click at [142, 145] on span "PDP - Reviews Pagination - Page 3" at bounding box center [128, 141] width 27 height 8
type input "PDP - Reviews Pagination - Page 3"
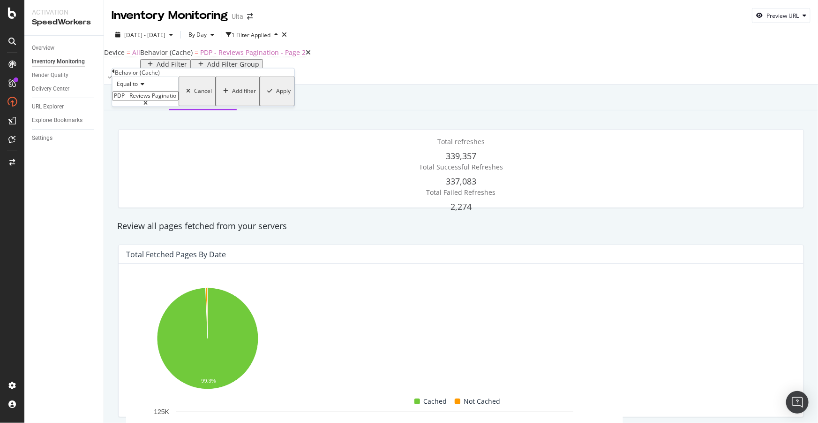
click at [276, 95] on div "Apply" at bounding box center [283, 91] width 15 height 7
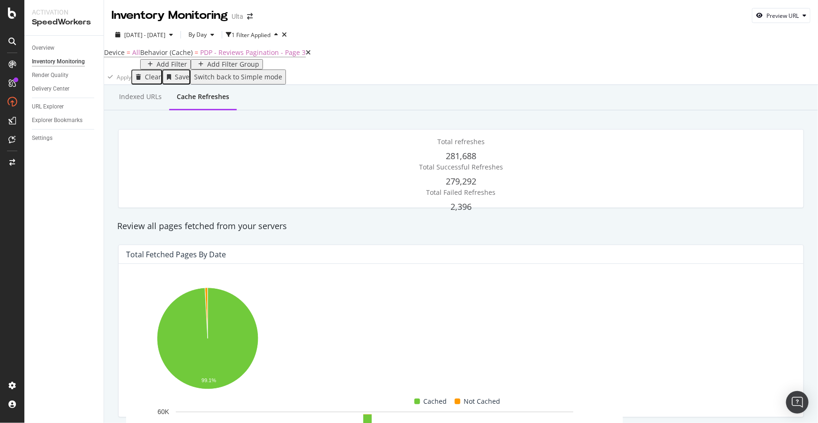
click at [675, 67] on div "Device = All Behavior (Cache) = PDP - Reviews Pagination - Page 3 Add Filter Ad…" at bounding box center [461, 57] width 714 height 23
click at [161, 57] on span "Behavior (Cache) = PDP - Reviews Pagination - Page 3" at bounding box center [223, 52] width 166 height 9
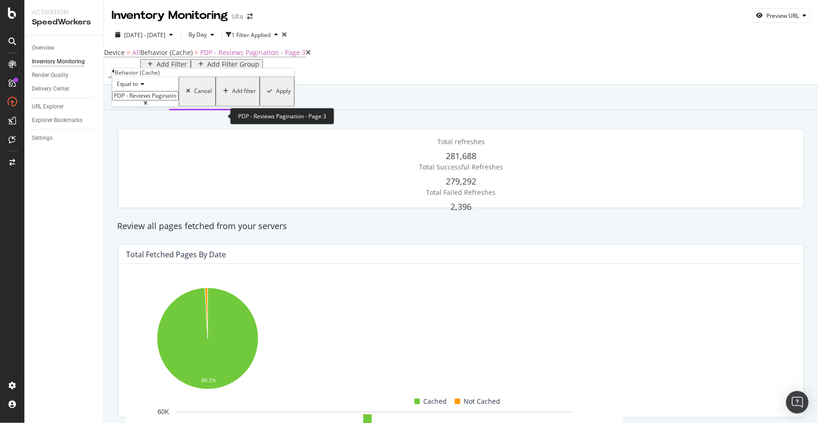
click at [162, 101] on input "PDP - Reviews Pagination - Page 3" at bounding box center [145, 95] width 67 height 9
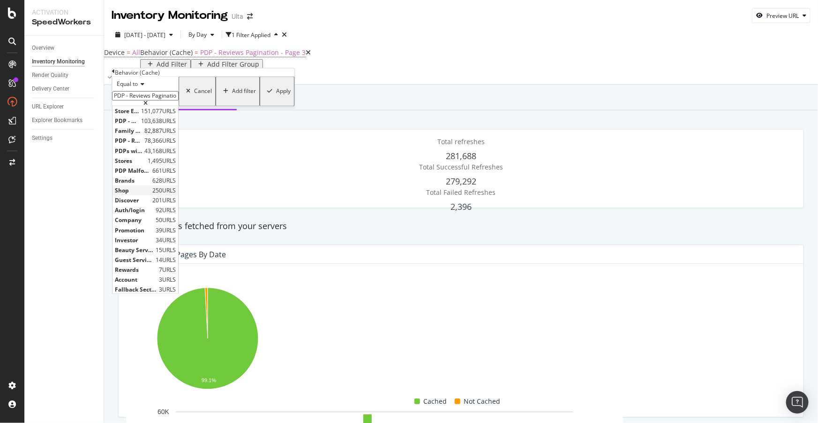
click at [143, 195] on span "Shop" at bounding box center [132, 191] width 35 height 8
type input "Shop"
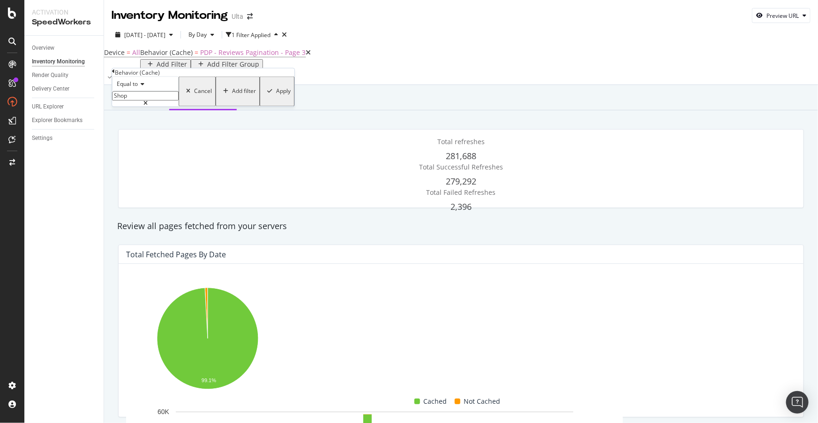
click at [276, 95] on div "Apply" at bounding box center [283, 91] width 15 height 7
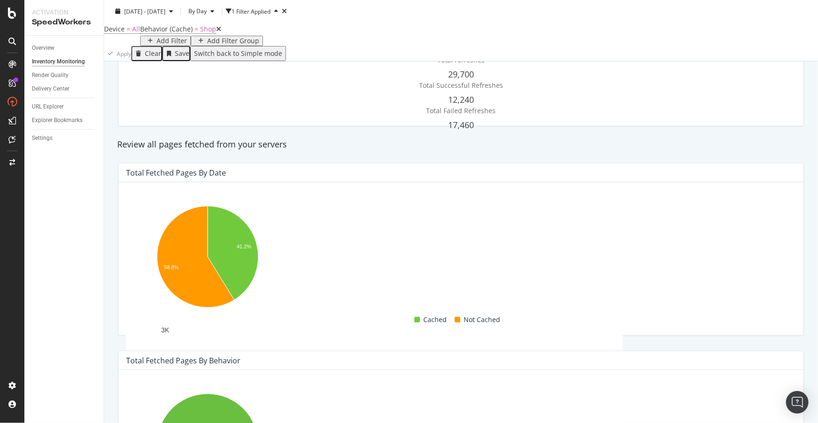
scroll to position [85, 0]
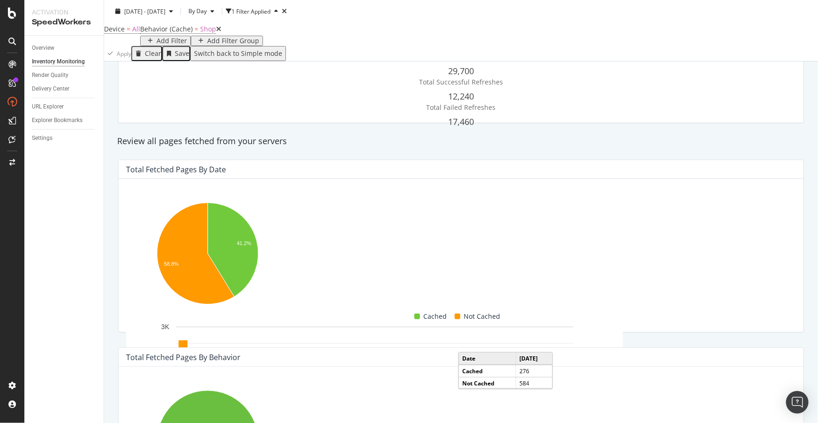
click at [570, 399] on rect "A chart." at bounding box center [566, 407] width 7 height 16
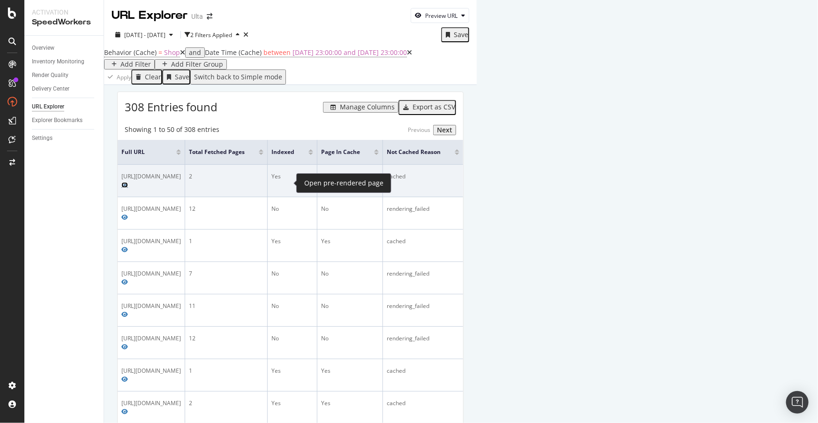
click at [128, 182] on icon "Preview https://www.ulta.com/shop/makeup/nails/nail-polish-stickers" at bounding box center [124, 185] width 7 height 6
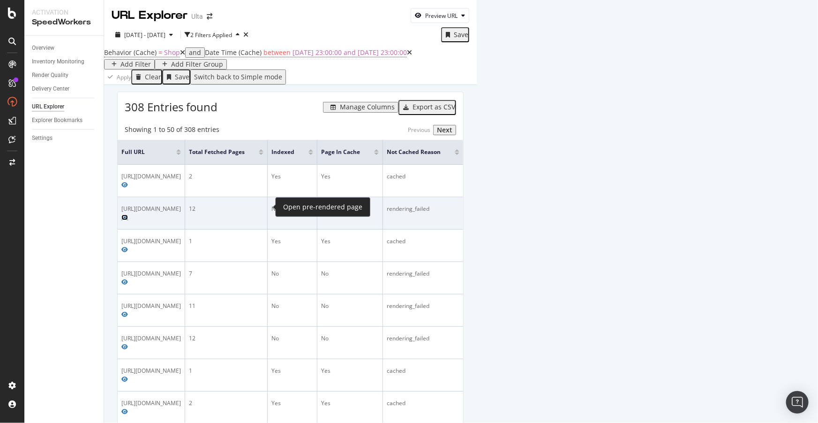
click at [128, 214] on icon "Preview https://www.ulta.com/shop/makeup/face/foundation" at bounding box center [124, 217] width 7 height 6
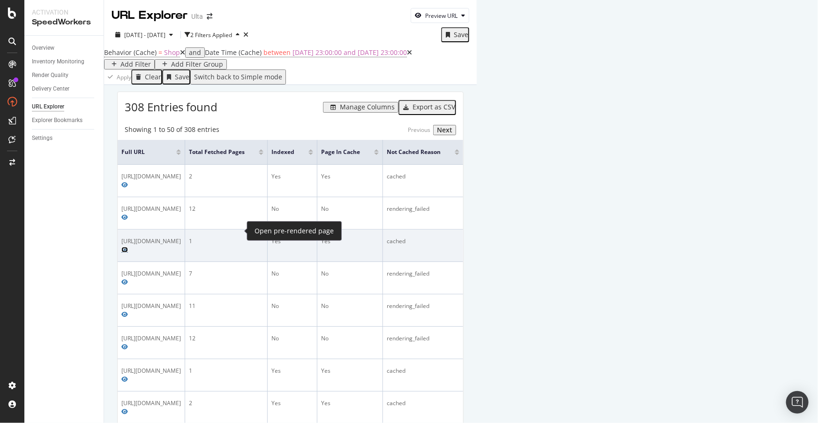
click at [128, 247] on icon "Preview https://www.ulta.com/shop/wellness-shop" at bounding box center [124, 250] width 7 height 6
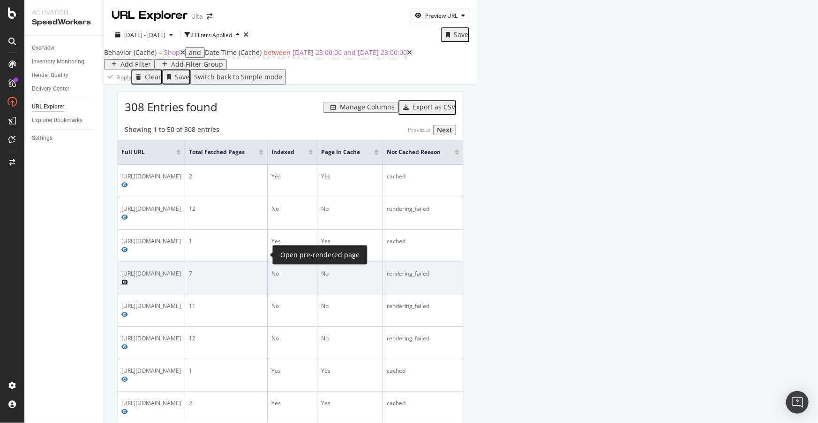
click at [128, 279] on icon "Preview https://www.ulta.com/shop/makeup/eyes/eyebrows" at bounding box center [124, 282] width 7 height 6
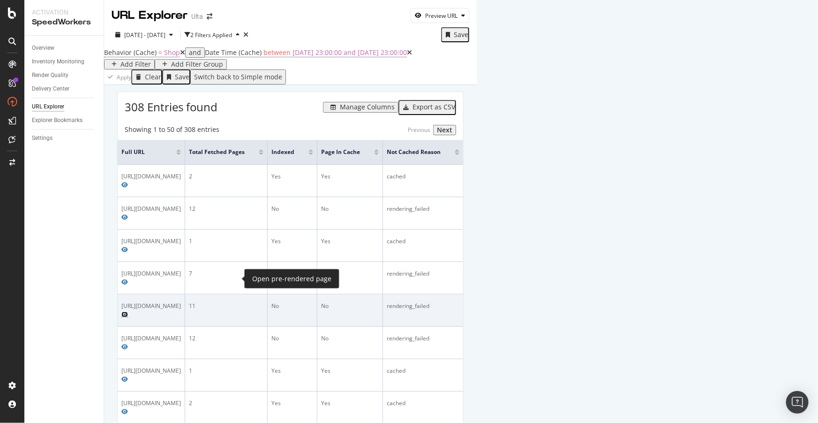
click at [128, 311] on icon "Preview https://www.ulta.com/shop/gifts/by-price" at bounding box center [124, 314] width 7 height 6
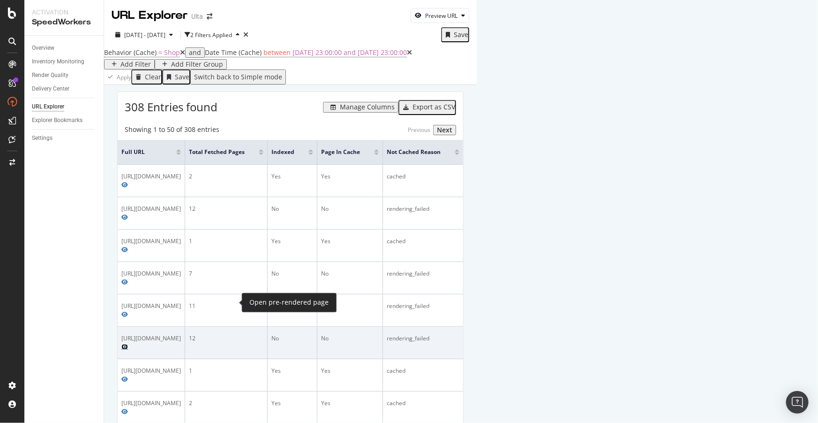
click at [128, 344] on icon "Preview https://www.ulta.com/shop/skin-care/all" at bounding box center [124, 347] width 7 height 6
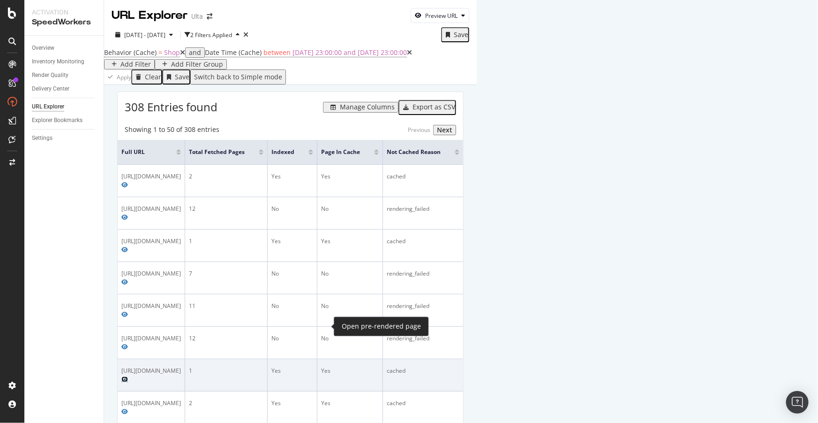
click at [128, 376] on icon "Preview https://www.ulta.com/shop/tools-brushes/skincare-tools/cleansing-brushes" at bounding box center [124, 379] width 7 height 6
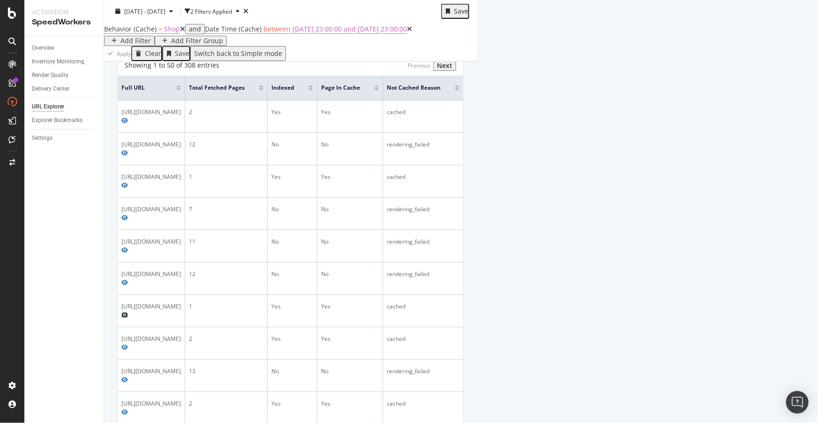
scroll to position [42, 0]
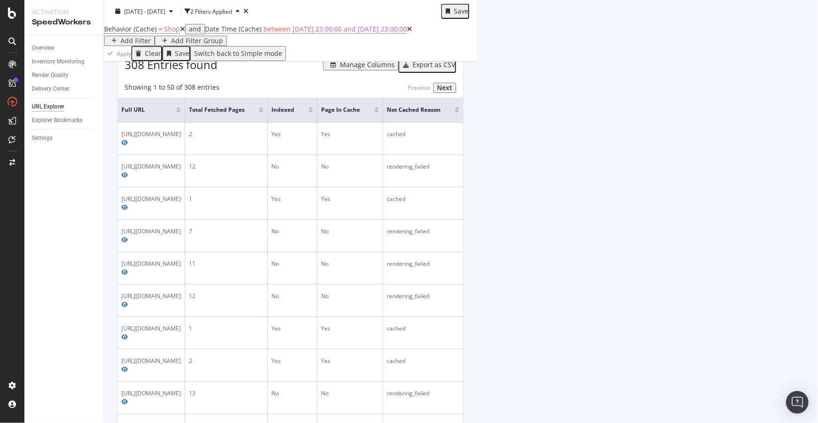
click at [151, 40] on div "Add Filter" at bounding box center [136, 41] width 30 height 8
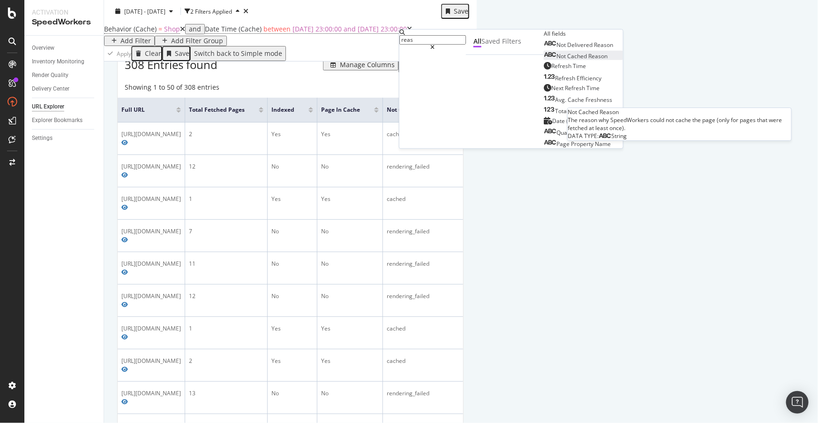
type input "reas"
click at [589, 60] on span "Reason" at bounding box center [598, 56] width 19 height 8
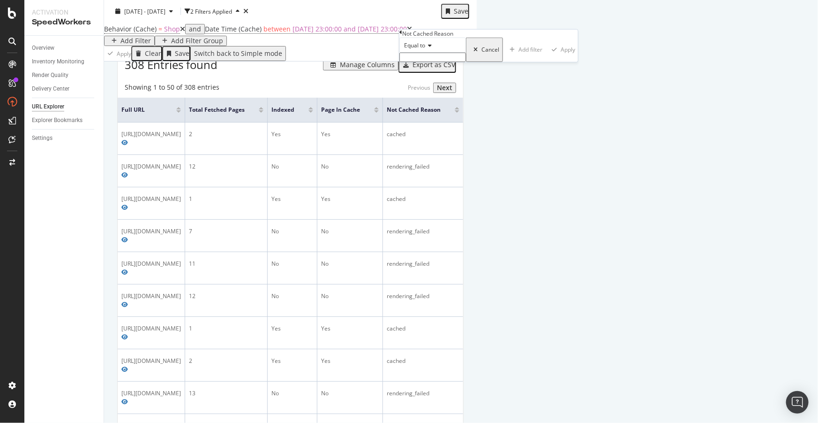
click at [425, 49] on span "Equal to" at bounding box center [414, 45] width 21 height 8
click at [434, 71] on span "Not equal to" at bounding box center [418, 67] width 32 height 8
click at [435, 62] on input "text" at bounding box center [433, 57] width 67 height 9
click at [426, 71] on span "cached" at bounding box center [414, 67] width 24 height 8
type input "cached"
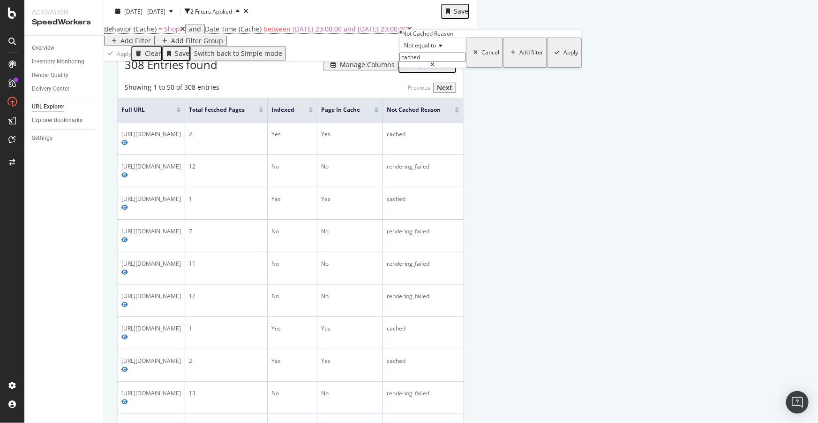
click at [564, 56] on div "Apply" at bounding box center [571, 52] width 15 height 7
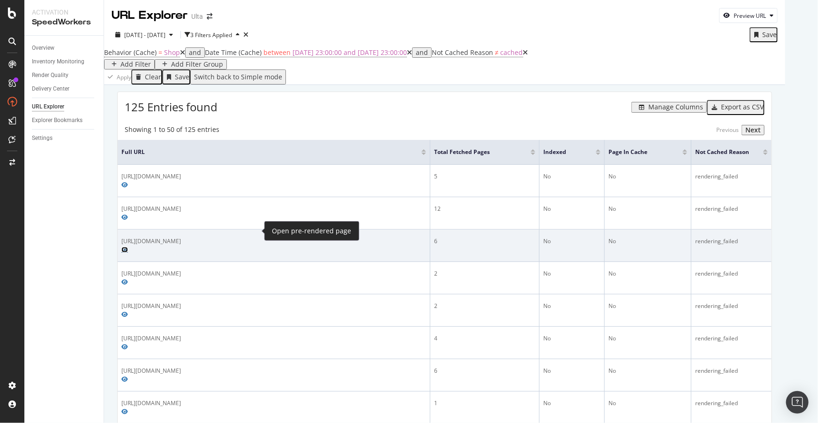
click at [128, 247] on icon "Preview https://www.ulta.com/shop/makeup/lips/lip-liner" at bounding box center [124, 250] width 7 height 6
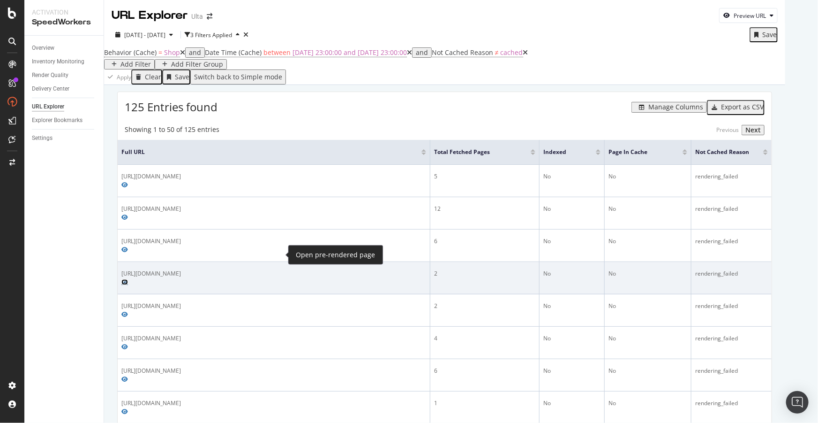
click at [128, 279] on icon "Preview https://www.ulta.com/shop/body-care/suncare/sunscreen" at bounding box center [124, 282] width 7 height 6
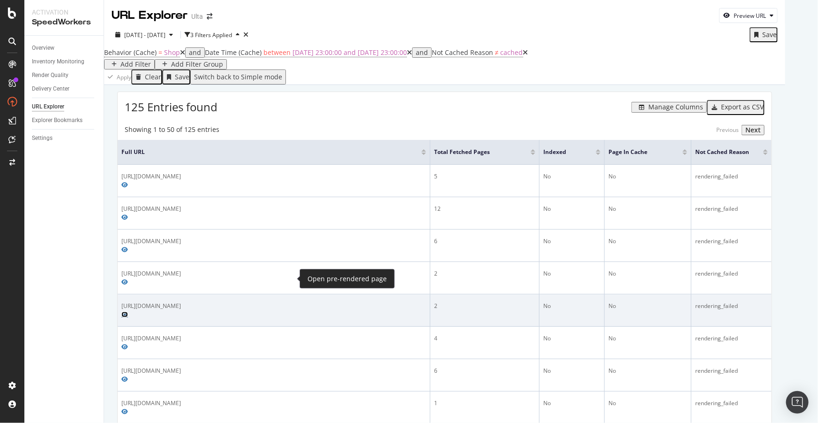
click at [128, 311] on icon "Preview https://www.ulta.com/shop/makeup/eyes/eyeshadow-palettes" at bounding box center [124, 314] width 7 height 6
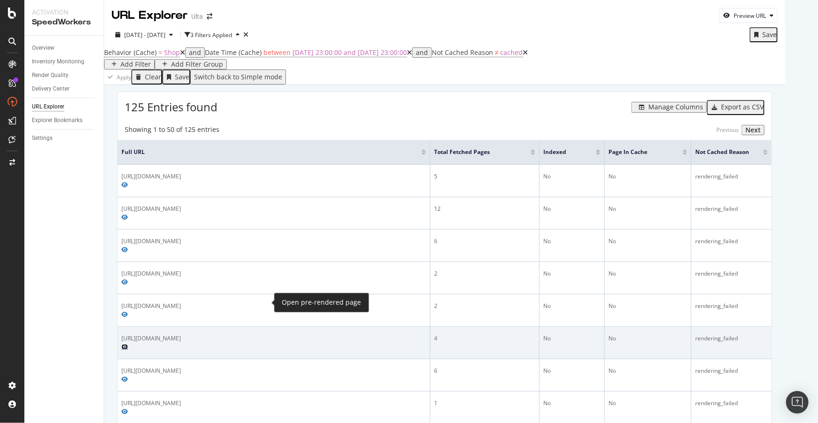
click at [128, 344] on icon "Preview https://www.ulta.com/shop/hair/travel-size-hair-care" at bounding box center [124, 347] width 7 height 6
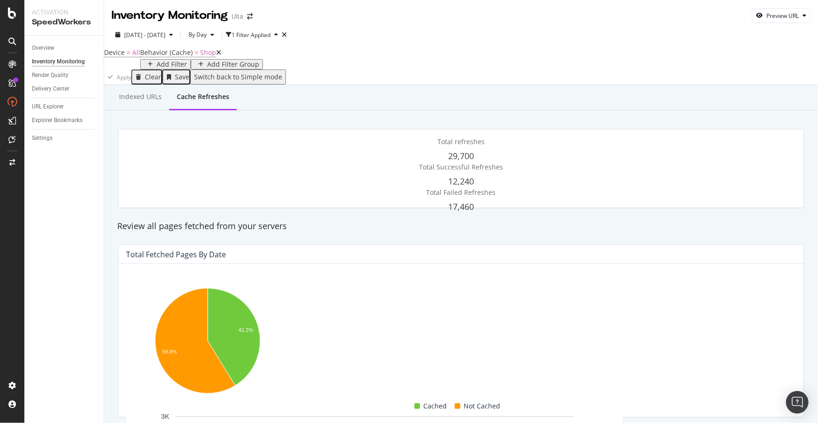
click at [325, 110] on div "Indexed URLs Cache refreshes" at bounding box center [461, 97] width 714 height 25
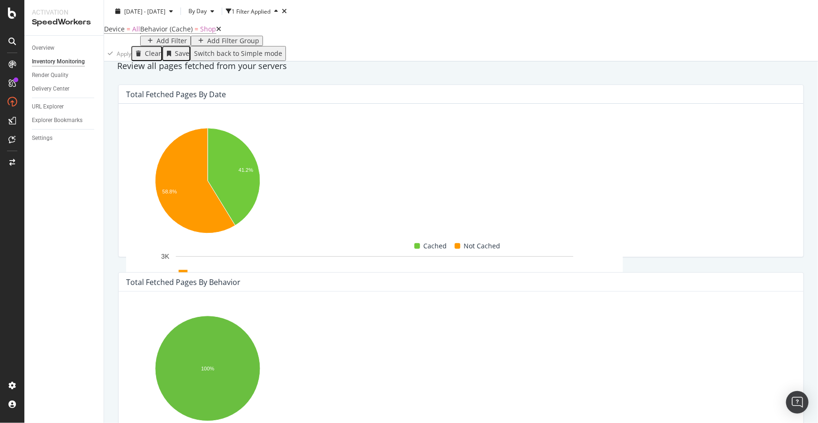
scroll to position [170, 0]
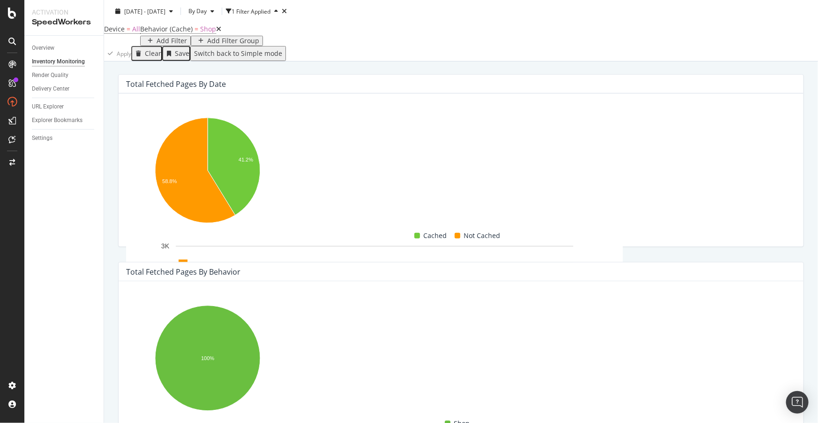
click at [402, 278] on div "Total Fetched Pages by Behavior Hold CTRL while clicking to filter the report. …" at bounding box center [461, 348] width 697 height 188
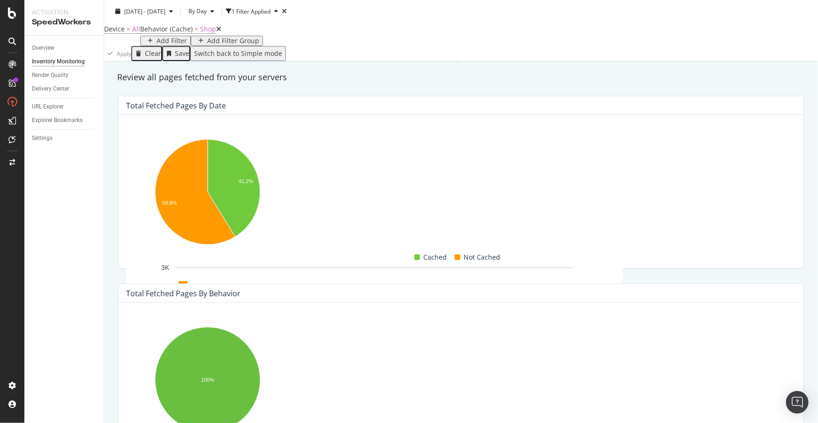
scroll to position [128, 0]
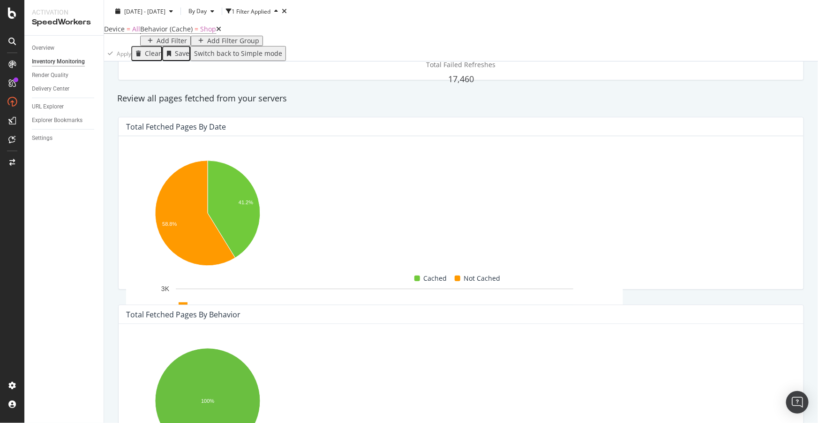
click at [745, 109] on div "Review all pages fetched from your servers" at bounding box center [461, 99] width 697 height 22
click at [56, 87] on div "Delivery Center" at bounding box center [51, 89] width 38 height 10
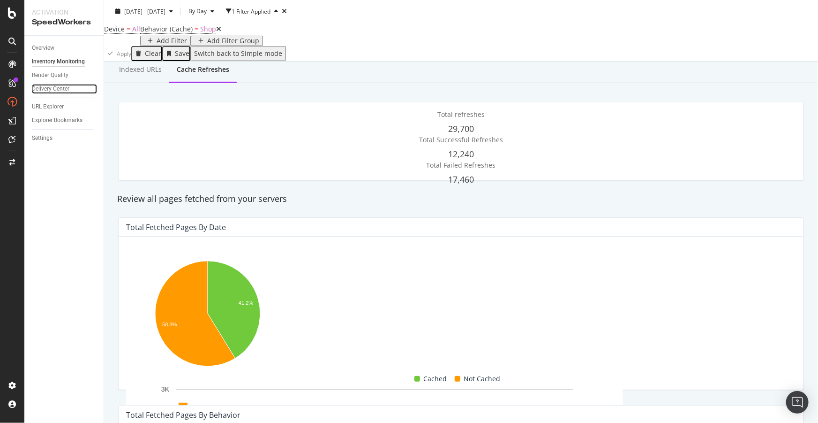
scroll to position [42, 0]
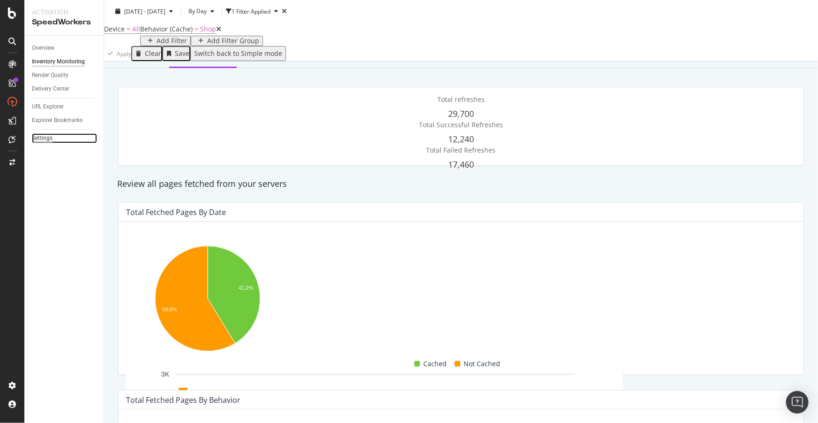
click at [38, 141] on div "Settings" at bounding box center [42, 138] width 21 height 10
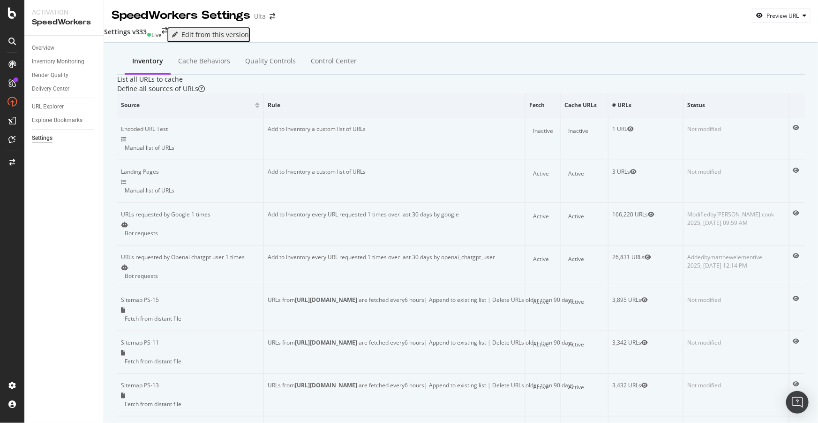
click at [134, 36] on div "Settings v333" at bounding box center [125, 34] width 43 height 15
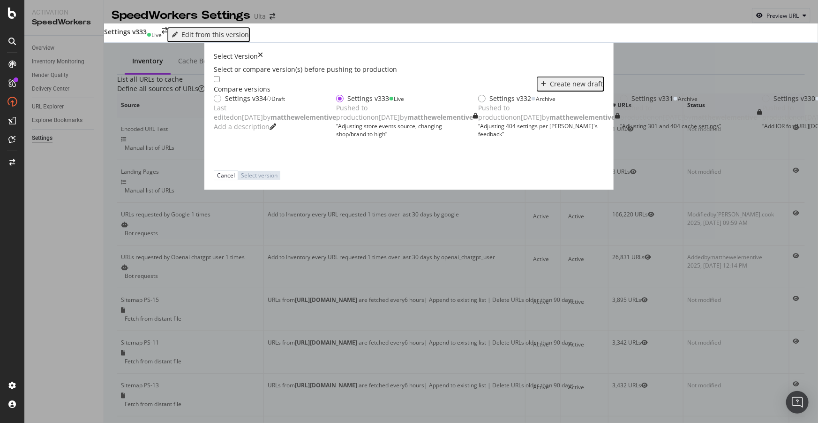
click at [214, 104] on div "Last edited on 2025 Aug 14th by matthewelementive" at bounding box center [275, 112] width 122 height 19
click at [280, 179] on div "Select version" at bounding box center [261, 175] width 37 height 8
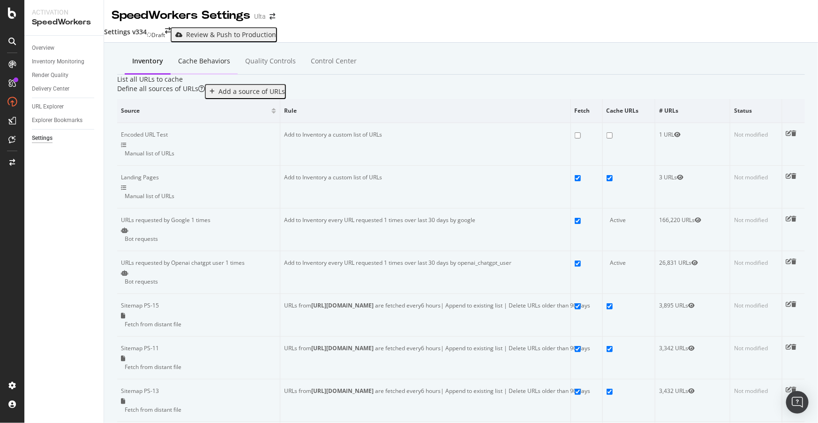
click at [185, 53] on div "Cache behaviors" at bounding box center [204, 62] width 67 height 26
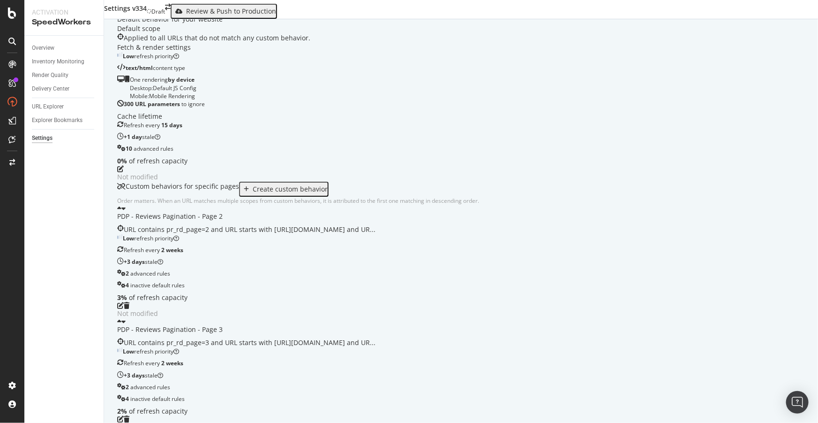
scroll to position [128, 0]
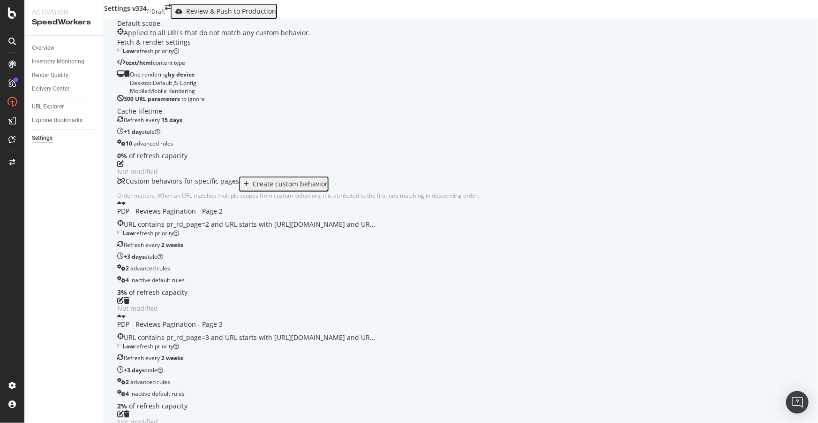
click at [314, 188] on div "Create custom behavior" at bounding box center [290, 184] width 75 height 8
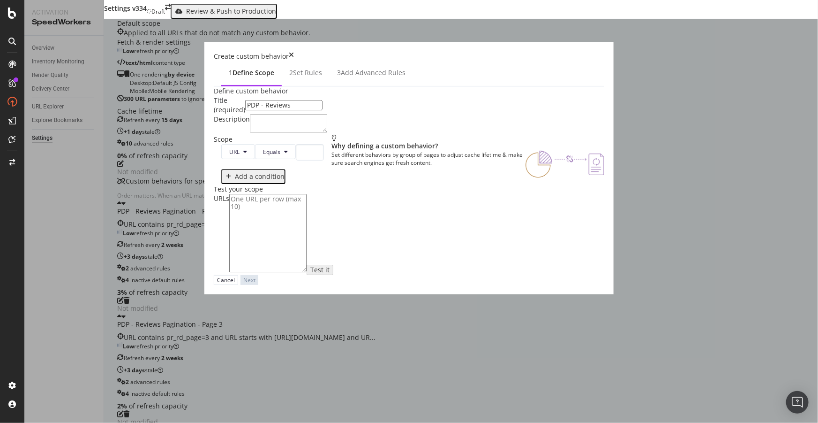
click at [260, 110] on input "PDP - Reviews" at bounding box center [283, 105] width 77 height 10
paste input "Pagination - Page 2"
type input "PDP - Reviews Pagination - Page 4"
click at [255, 159] on button "Equals" at bounding box center [275, 151] width 41 height 15
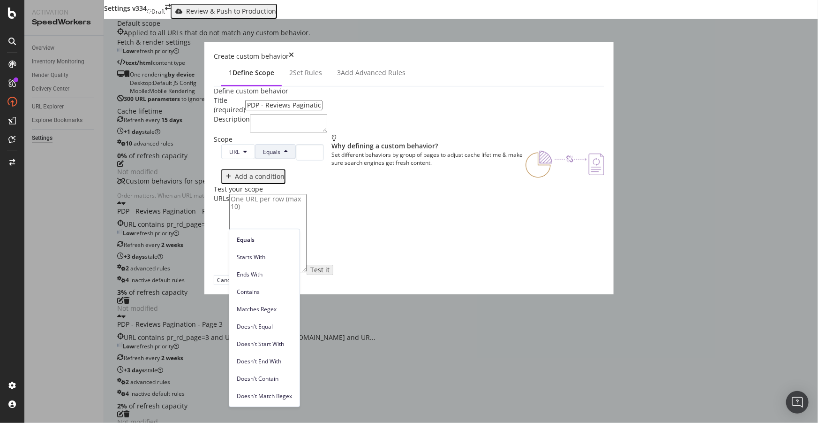
click at [253, 291] on span "Contains" at bounding box center [264, 291] width 55 height 8
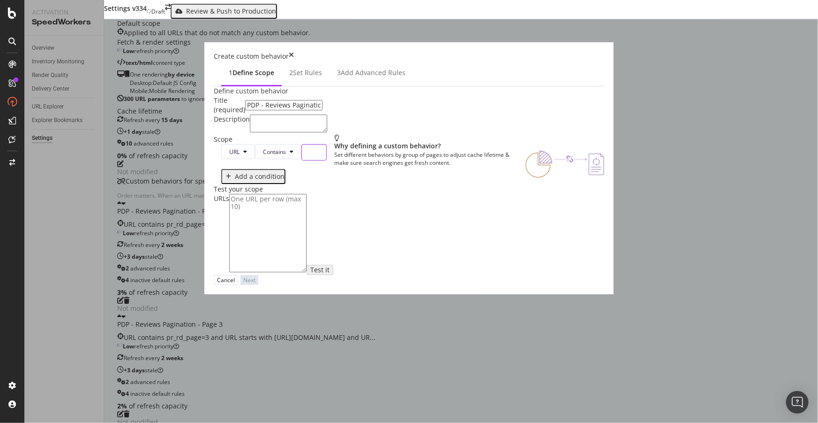
click at [304, 160] on input "modal" at bounding box center [314, 152] width 25 height 16
paste input "pr_rd_page=2"
type input "pr_rd_page=4"
click at [235, 180] on div "Add a condition" at bounding box center [260, 177] width 50 height 8
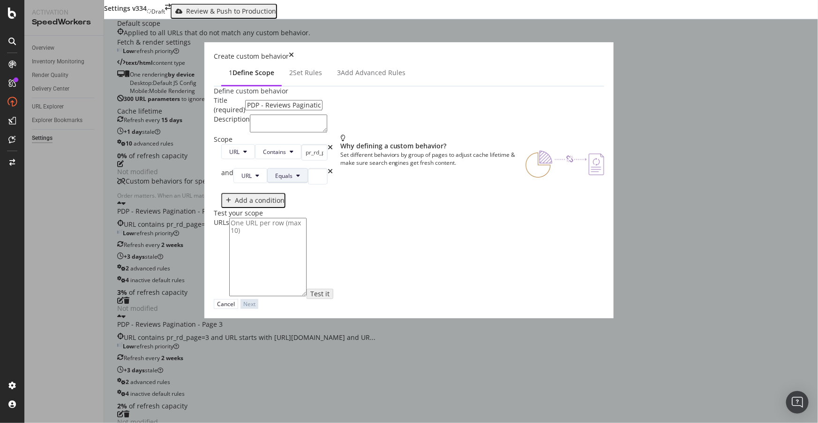
click at [275, 180] on span "Equals" at bounding box center [283, 176] width 17 height 8
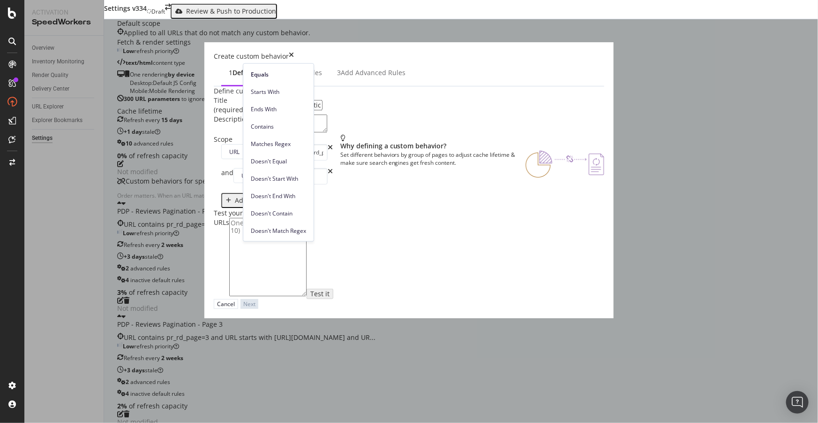
click at [260, 96] on div "Starts With" at bounding box center [278, 92] width 70 height 14
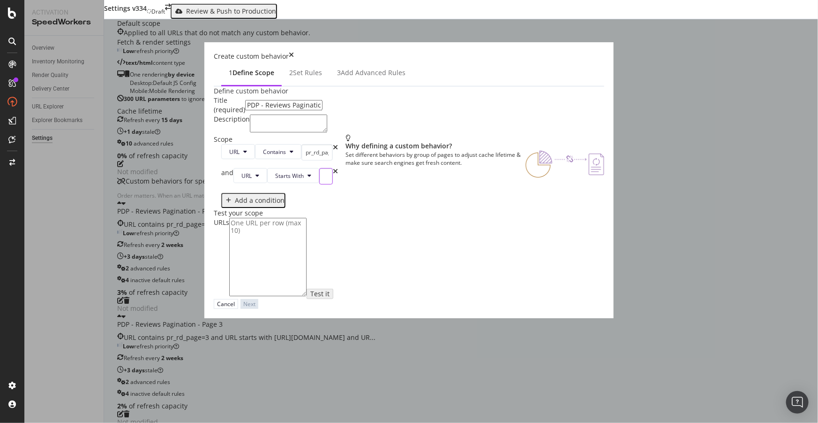
click at [319, 184] on input "modal" at bounding box center [326, 176] width 14 height 16
paste input "[URL][DOMAIN_NAME]"
type input "[URL][DOMAIN_NAME]"
click at [235, 204] on div "Add a condition" at bounding box center [260, 200] width 50 height 8
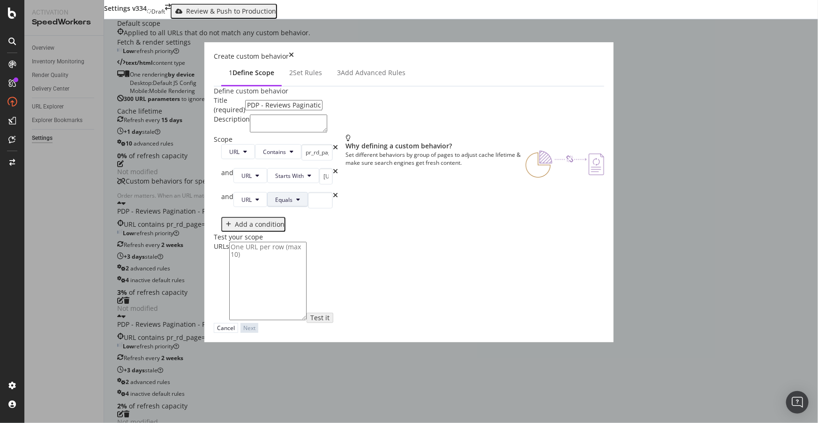
click at [275, 204] on span "Equals" at bounding box center [283, 200] width 17 height 8
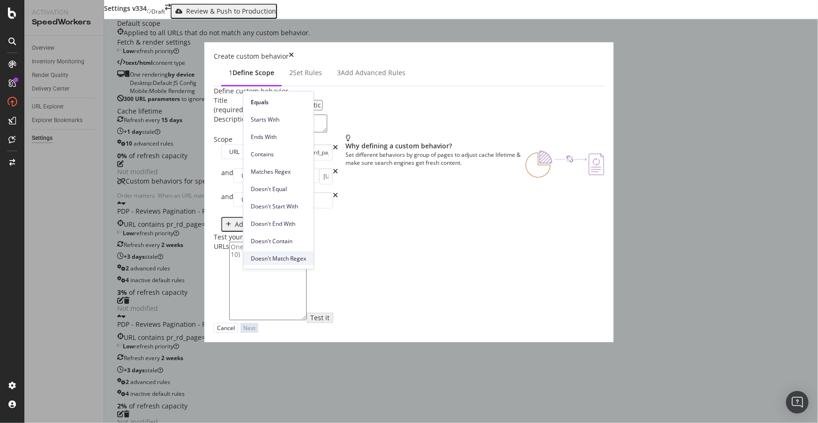
click at [281, 259] on span "Doesn't Match Regex" at bounding box center [278, 258] width 55 height 8
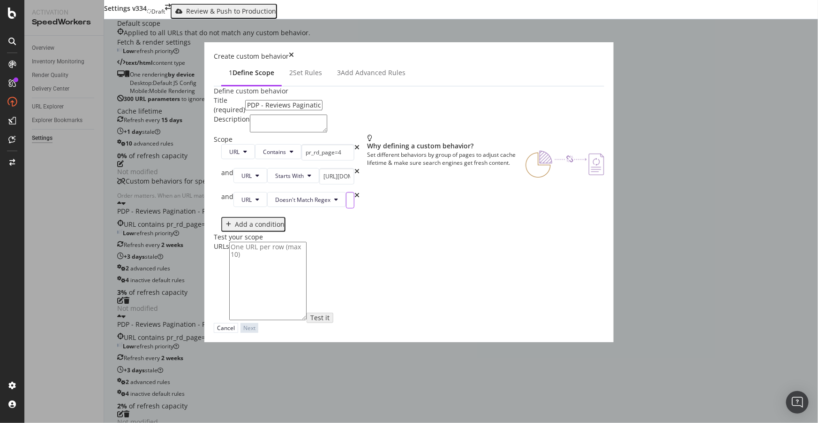
click at [346, 208] on input "modal" at bounding box center [350, 200] width 8 height 16
paste input "pr_rd_page=2[0-9]"
click at [355, 208] on input "pr_rd_page=2[0-9]" at bounding box center [350, 200] width 8 height 16
type input "pr_rd_page=4[0-9]"
click at [321, 232] on div "Scope URL Contains pr_rd_page=4 and URL Starts With https://www.ulta.com/p/ and…" at bounding box center [409, 184] width 391 height 98
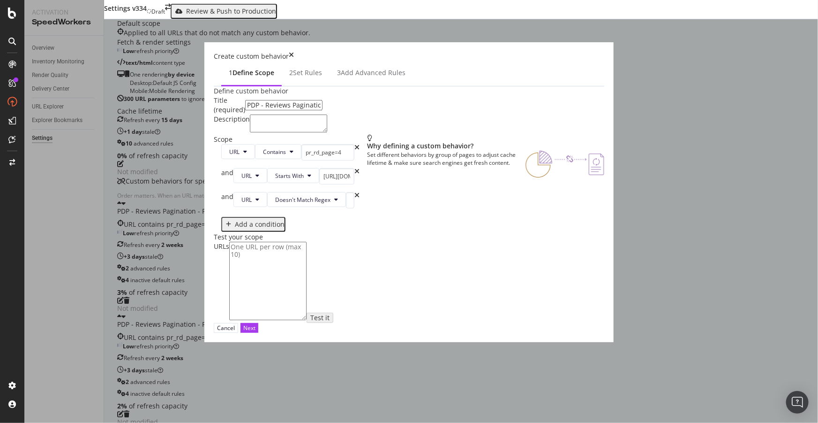
scroll to position [118, 0]
click at [256, 332] on div "Next" at bounding box center [249, 328] width 12 height 8
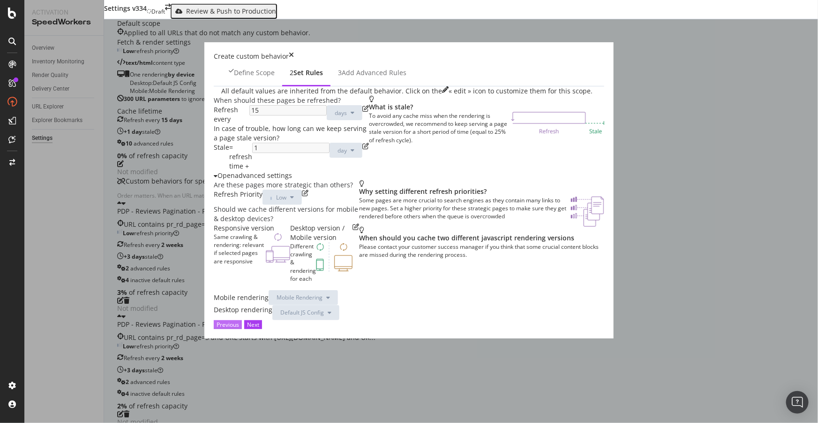
scroll to position [0, 0]
drag, startPoint x: 286, startPoint y: 163, endPoint x: 281, endPoint y: 162, distance: 4.7
click at [362, 112] on icon "pen-to-square" at bounding box center [365, 108] width 7 height 7
drag, startPoint x: 237, startPoint y: 159, endPoint x: 194, endPoint y: 155, distance: 43.9
click at [214, 124] on div "Refresh every 15 days" at bounding box center [291, 114] width 155 height 19
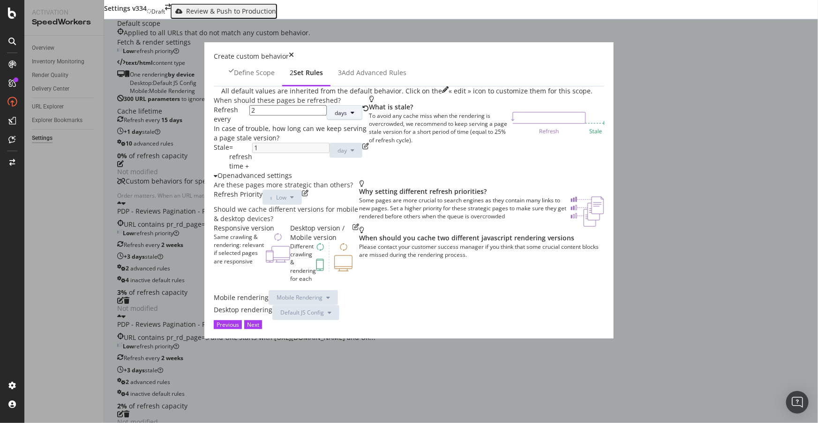
type input "2"
click at [335, 117] on span "days" at bounding box center [341, 113] width 12 height 8
click at [262, 230] on span "weeks" at bounding box center [262, 230] width 21 height 8
drag, startPoint x: 305, startPoint y: 214, endPoint x: 291, endPoint y: 214, distance: 14.1
click at [362, 149] on icon "pen-to-square" at bounding box center [365, 146] width 7 height 7
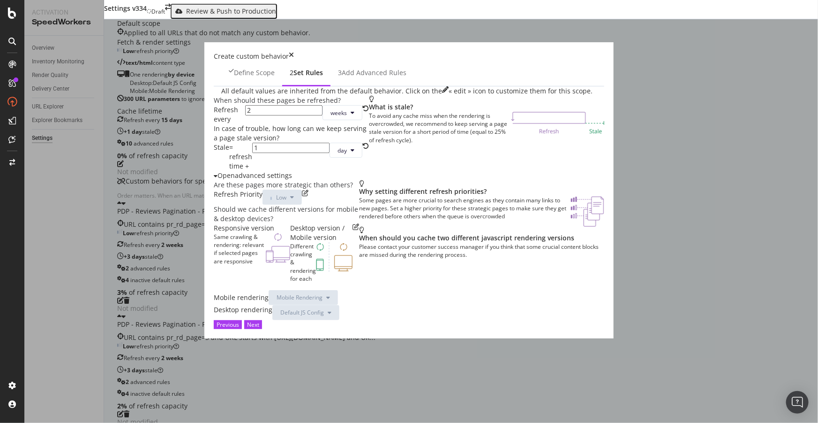
drag, startPoint x: 248, startPoint y: 211, endPoint x: 243, endPoint y: 211, distance: 5.2
click at [243, 171] on div "Stale = refresh time + 1 day" at bounding box center [291, 157] width 155 height 28
type input "3"
click at [302, 180] on div "Open advanced settings" at bounding box center [293, 175] width 158 height 9
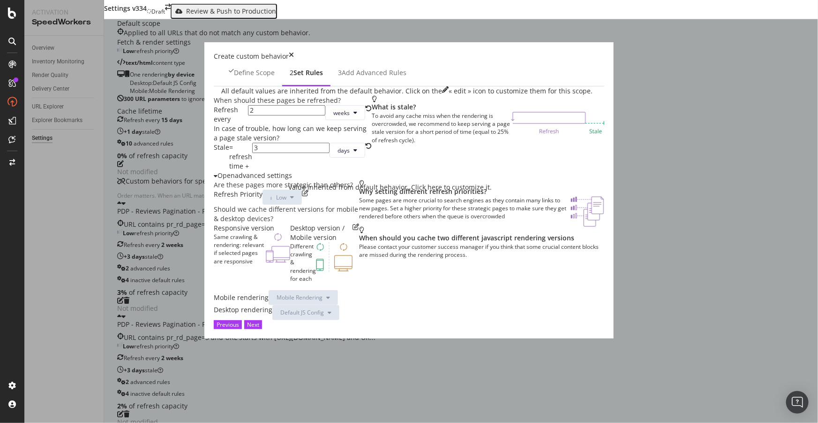
click at [302, 196] on icon "pen-to-square" at bounding box center [305, 192] width 7 height 7
click at [259, 328] on div "Next" at bounding box center [253, 324] width 12 height 8
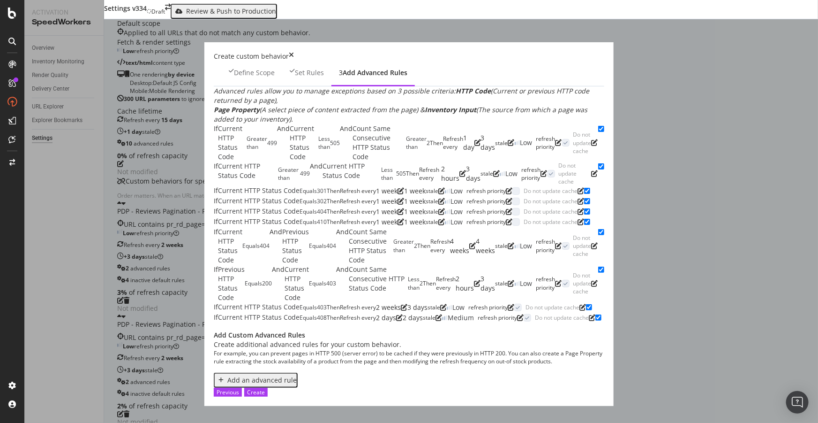
scroll to position [395, 0]
click at [230, 376] on div "Add an advanced rule" at bounding box center [261, 380] width 69 height 8
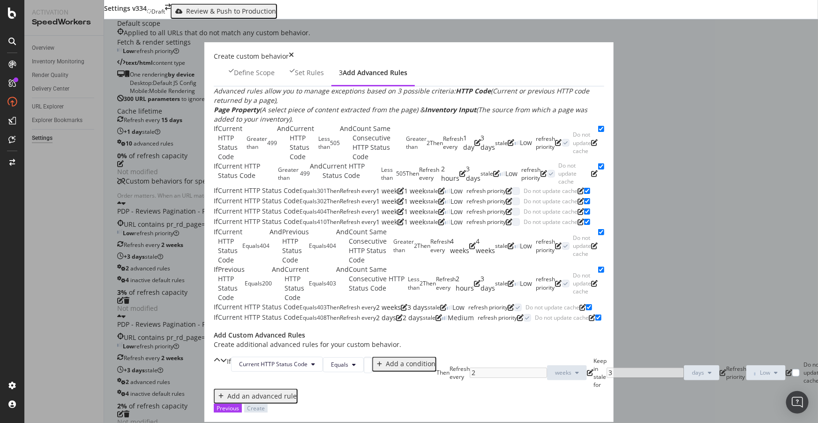
scroll to position [450, 0]
click at [372, 356] on input "modal" at bounding box center [368, 364] width 8 height 16
type input "404"
click at [386, 360] on div "Add a condition" at bounding box center [411, 364] width 50 height 8
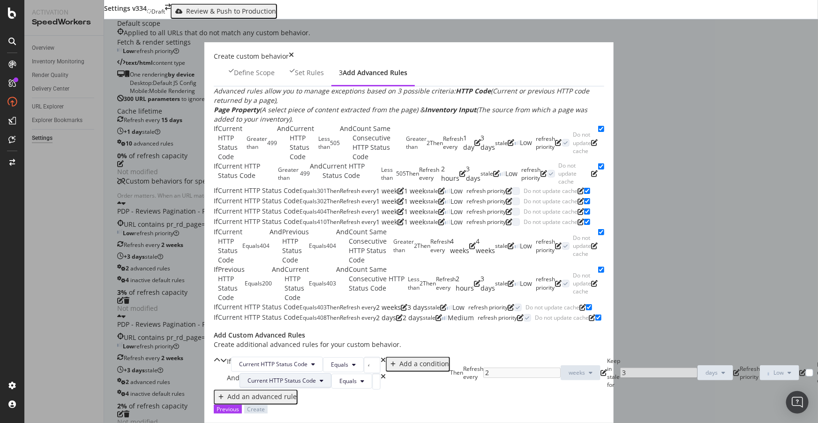
click at [279, 376] on span "Current HTTP Status Code" at bounding box center [282, 380] width 68 height 8
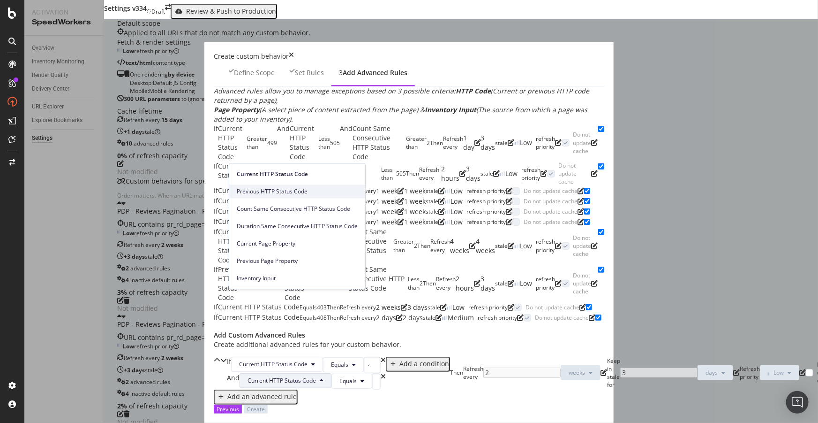
click at [271, 194] on span "Previous HTTP Status Code" at bounding box center [297, 191] width 121 height 8
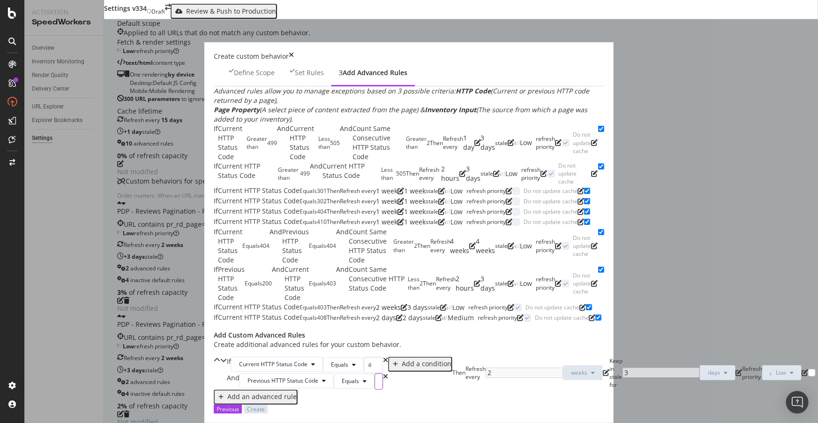
click at [383, 373] on input "modal" at bounding box center [379, 381] width 8 height 16
type input "404"
click at [466, 364] on div "Refresh every 2 weeks" at bounding box center [538, 372] width 144 height 16
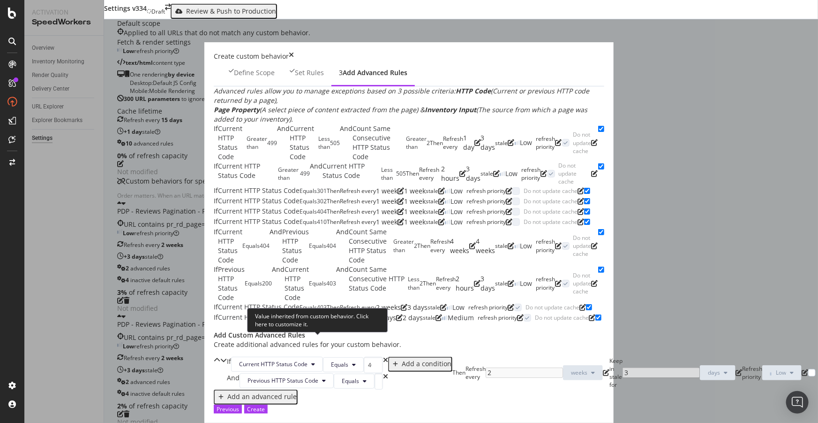
click at [603, 369] on icon "pen-to-square" at bounding box center [606, 372] width 7 height 7
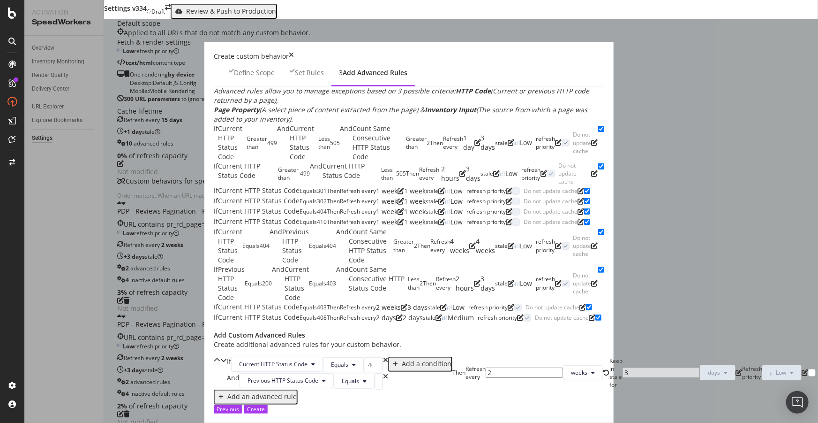
drag, startPoint x: 264, startPoint y: 337, endPoint x: 248, endPoint y: 337, distance: 16.9
click at [466, 364] on div "Refresh every 2 weeks" at bounding box center [538, 372] width 144 height 16
type input "8"
click at [736, 369] on icon "pen-to-square" at bounding box center [739, 372] width 7 height 7
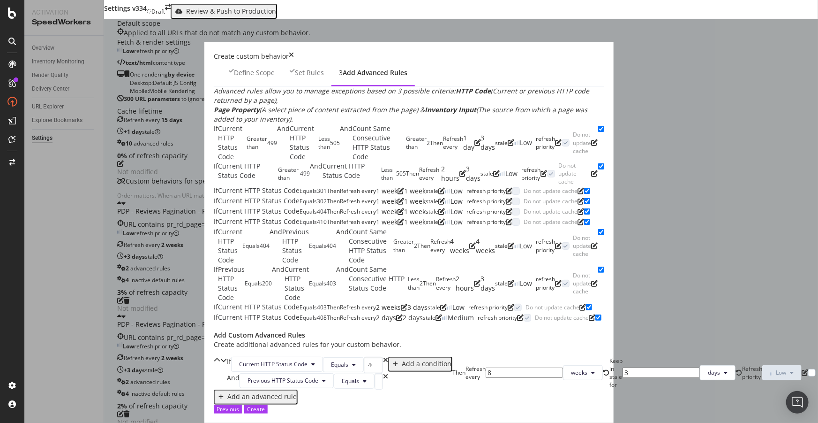
drag, startPoint x: 384, startPoint y: 339, endPoint x: 365, endPoint y: 336, distance: 19.4
click at [610, 356] on div "Keep in stale for 3 days" at bounding box center [676, 372] width 133 height 32
type input "8"
click at [242, 393] on div "Add an advanced rule" at bounding box center [261, 397] width 69 height 8
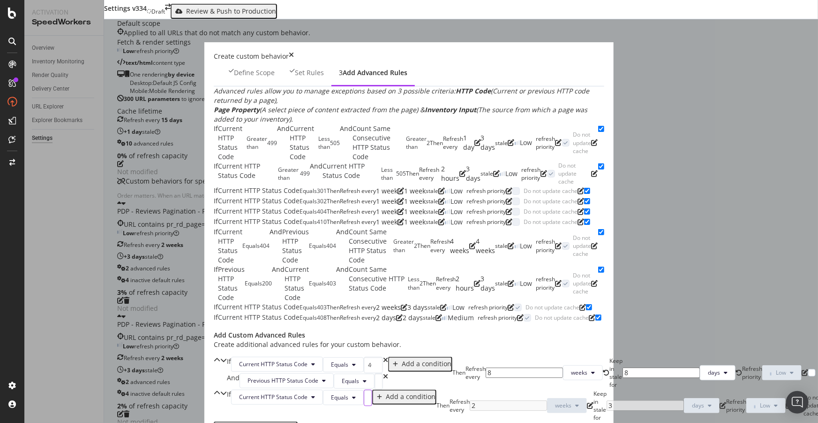
click at [372, 389] on input "modal" at bounding box center [368, 397] width 8 height 16
type input "301"
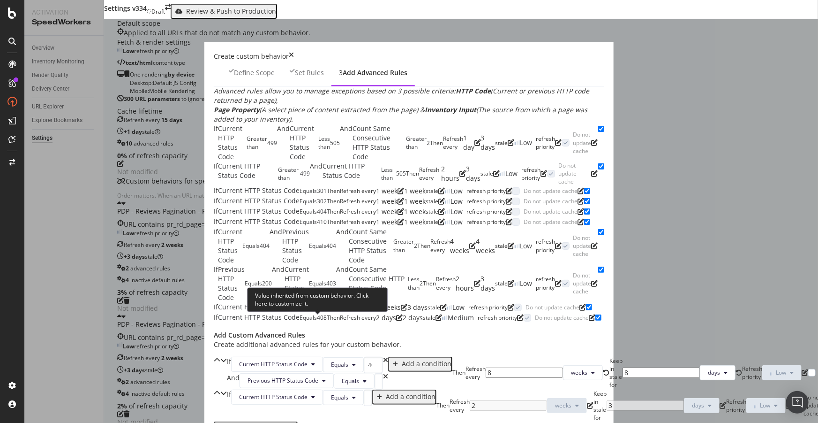
click at [587, 402] on icon "pen-to-square" at bounding box center [590, 405] width 7 height 7
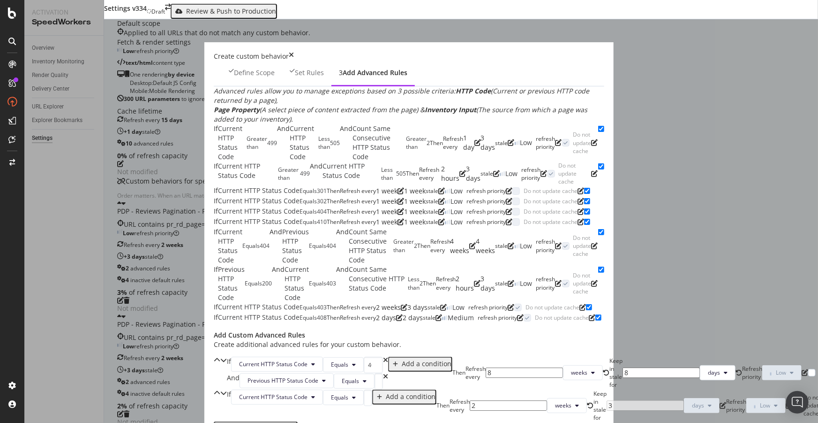
click at [450, 397] on div "Refresh every 2 weeks" at bounding box center [522, 405] width 144 height 16
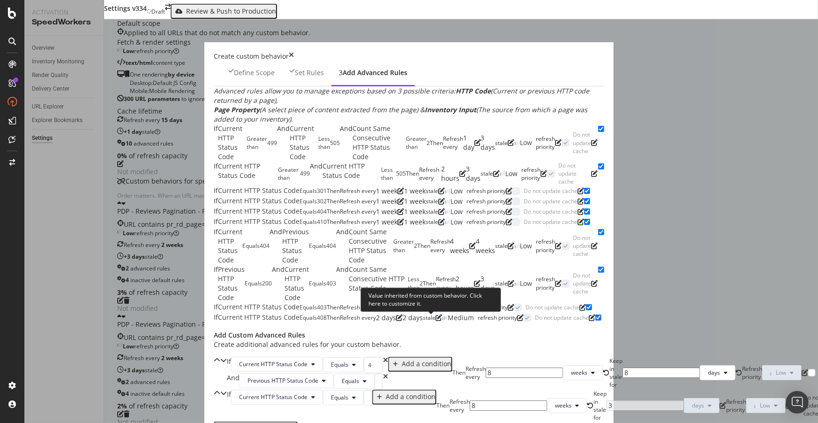
type input "8"
click at [720, 402] on span "modal" at bounding box center [723, 405] width 7 height 7
click at [720, 402] on icon "pen-to-square" at bounding box center [723, 405] width 7 height 7
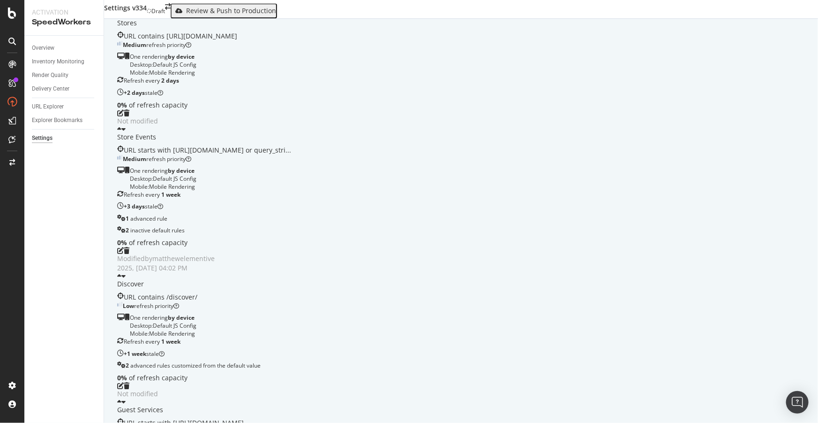
scroll to position [1531, 0]
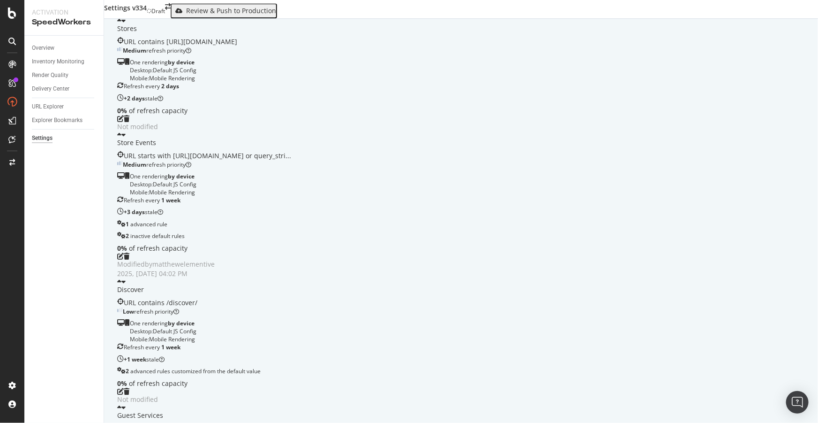
scroll to position [1318, 0]
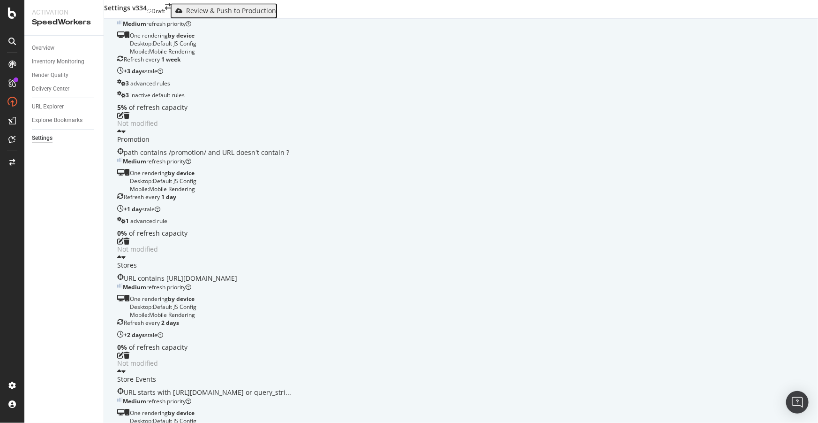
scroll to position [1104, 0]
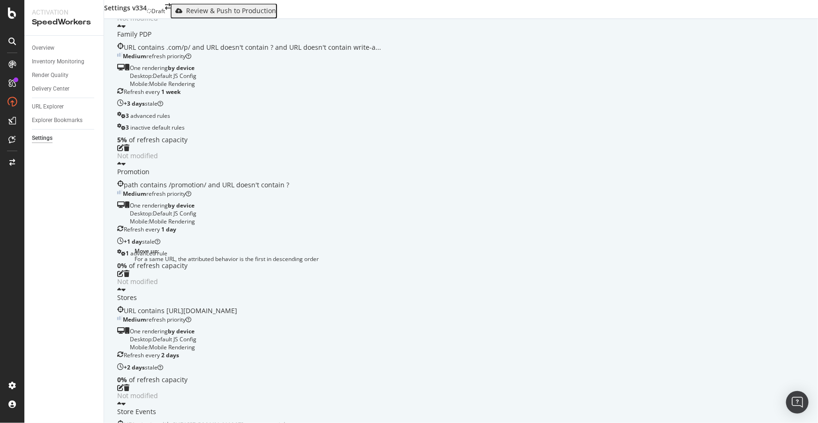
click at [121, 400] on icon "caret-up" at bounding box center [119, 403] width 4 height 7
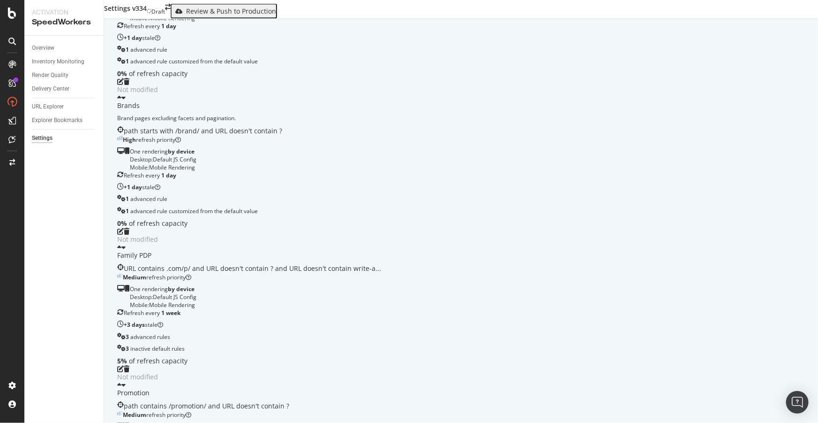
scroll to position [857, 0]
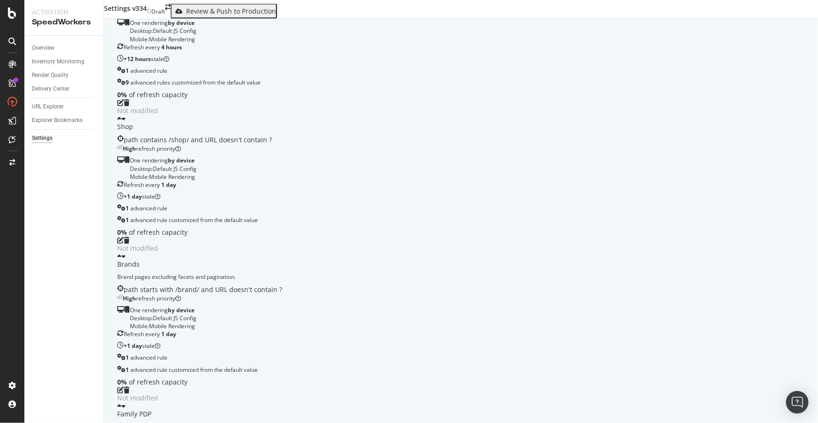
scroll to position [729, 0]
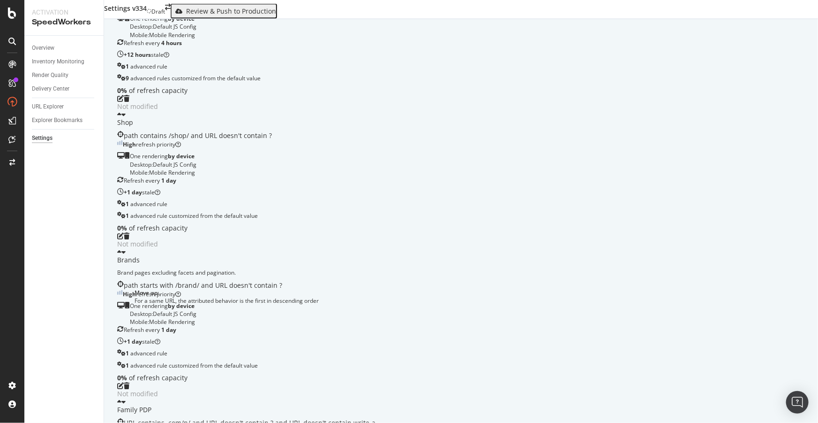
click at [131, 405] on div "PDP - Reviews Pagination - Page 4 URL contains pr_rd_page=4 and URL starts with…" at bounding box center [461, 416] width 688 height 23
click at [121, 398] on icon "caret-up" at bounding box center [119, 401] width 4 height 7
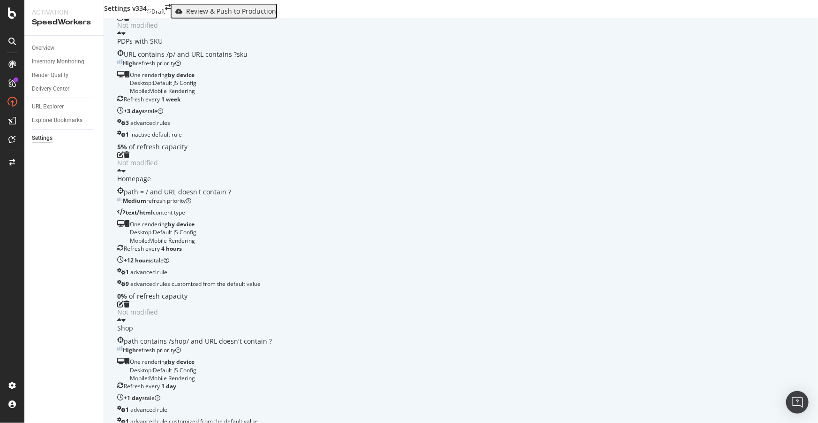
scroll to position [516, 0]
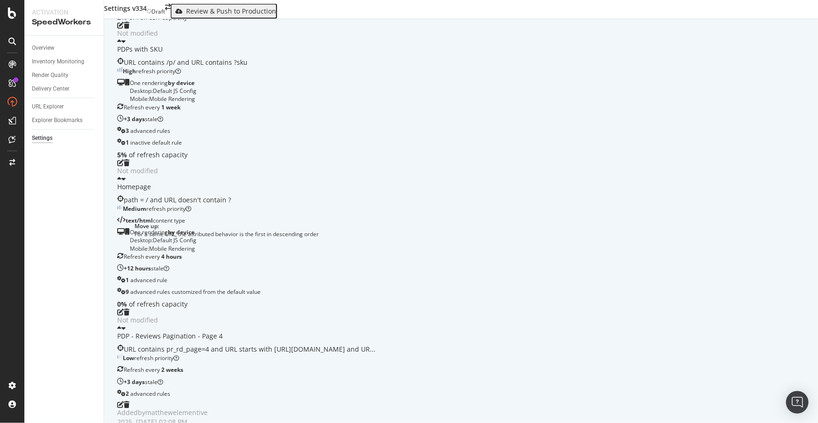
click at [121, 325] on icon "caret-up" at bounding box center [119, 328] width 4 height 7
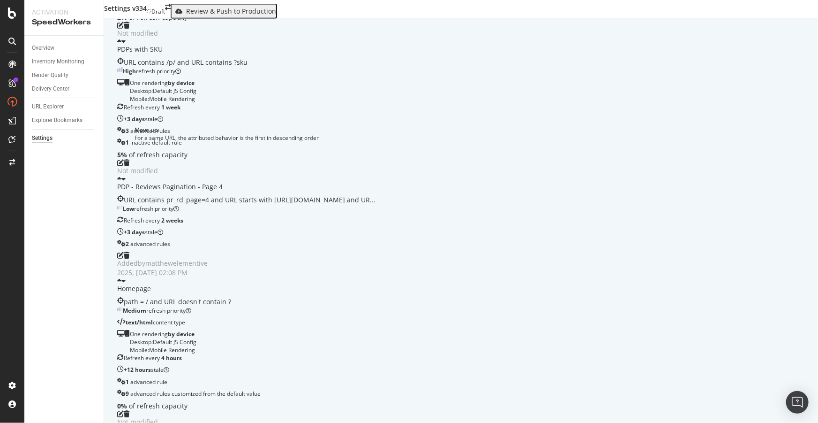
click at [121, 175] on icon "caret-up" at bounding box center [119, 178] width 4 height 7
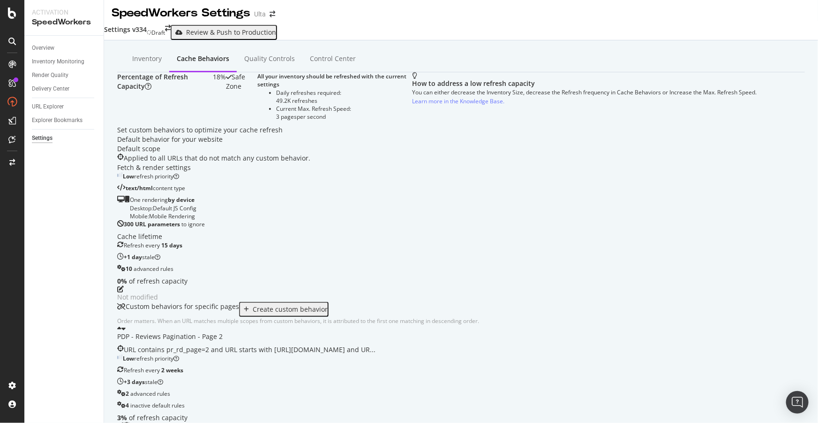
scroll to position [0, 0]
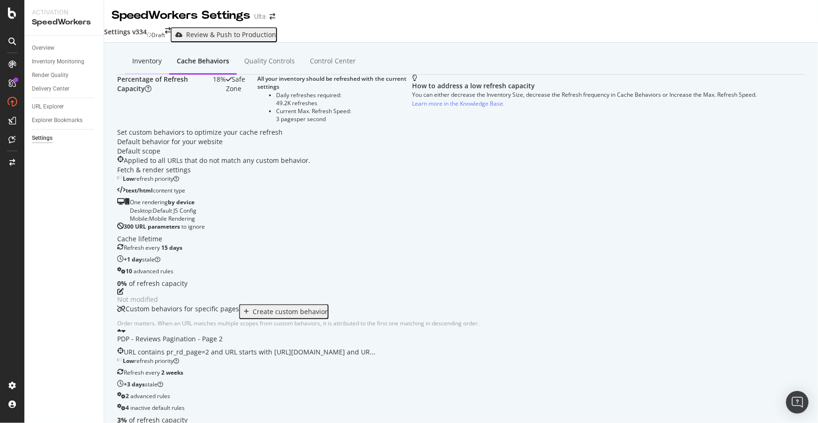
click at [133, 61] on div "Inventory" at bounding box center [147, 60] width 30 height 9
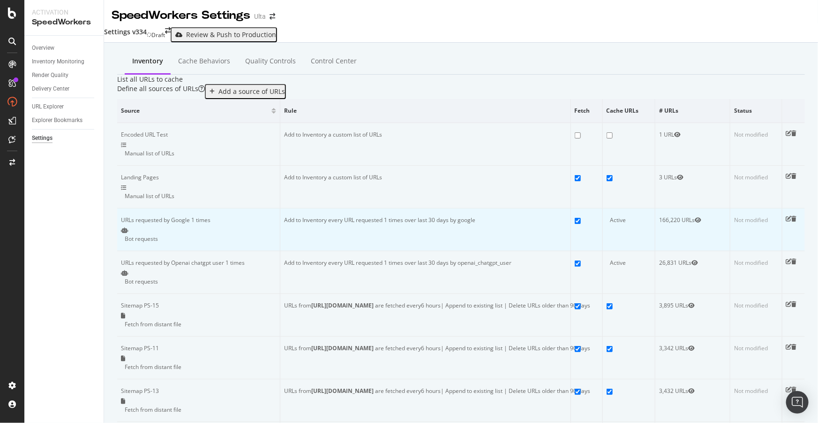
click at [786, 221] on icon "pen-to-square" at bounding box center [789, 219] width 6 height 6
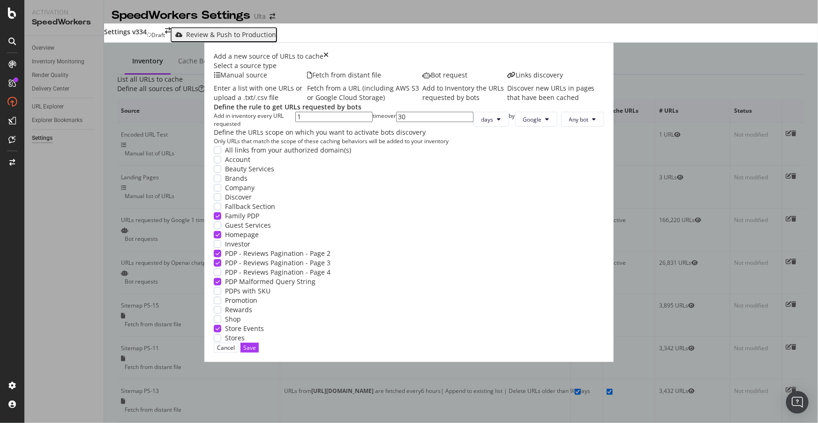
scroll to position [85, 0]
click at [214, 276] on div "modal" at bounding box center [218, 272] width 8 height 8
click at [256, 351] on div "Save" at bounding box center [249, 347] width 13 height 8
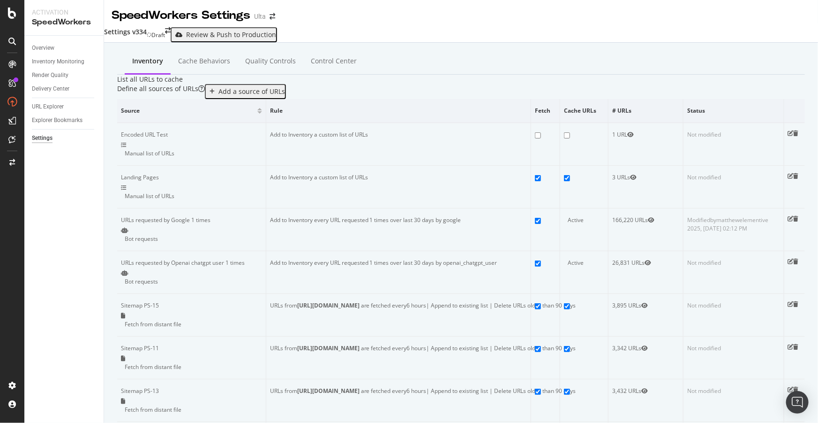
scroll to position [126, 0]
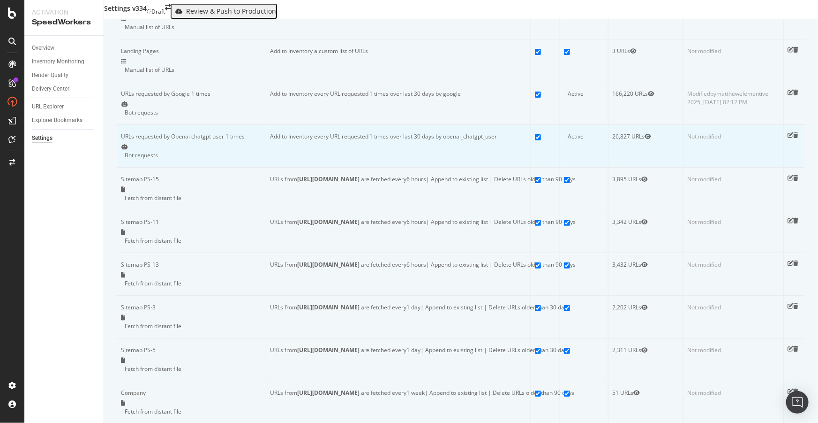
click at [788, 138] on icon "pen-to-square" at bounding box center [791, 135] width 6 height 6
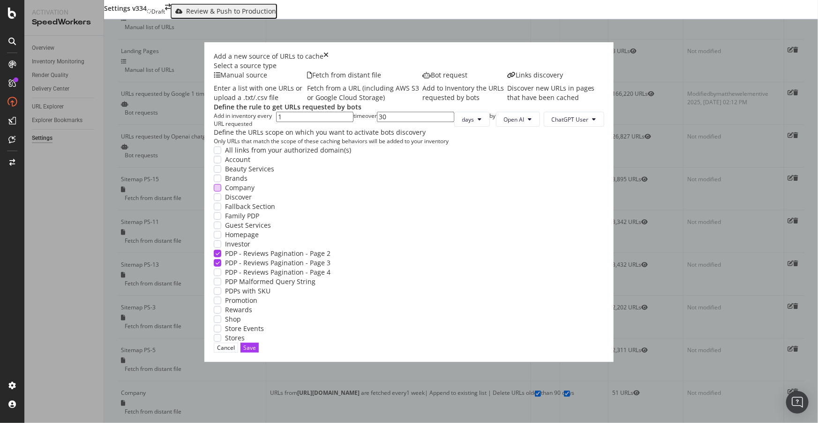
scroll to position [85, 0]
click at [214, 276] on div "modal" at bounding box center [218, 272] width 8 height 8
click at [256, 351] on div "Save" at bounding box center [249, 347] width 13 height 8
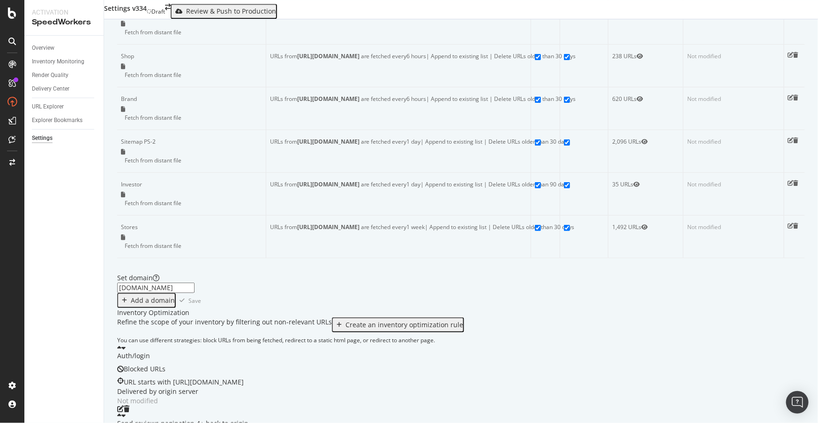
scroll to position [1490, 0]
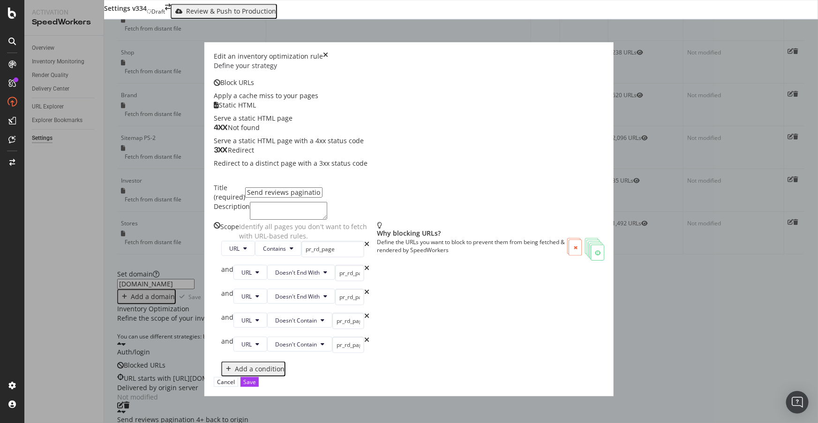
click at [302, 187] on input "Send reviews pagination 4+ back to origin" at bounding box center [283, 192] width 77 height 10
type input "Send reviews pagination 5+ back to origin"
click at [235, 372] on div "Add a condition" at bounding box center [260, 369] width 50 height 8
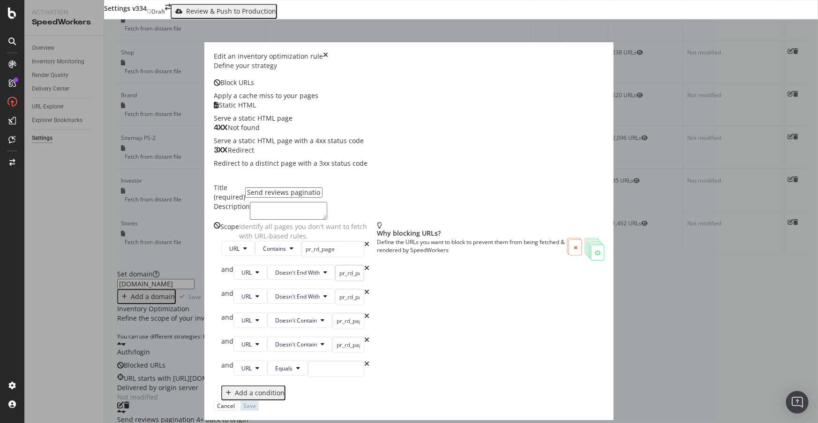
scroll to position [32, 0]
click at [296, 365] on icon "modal" at bounding box center [298, 368] width 4 height 6
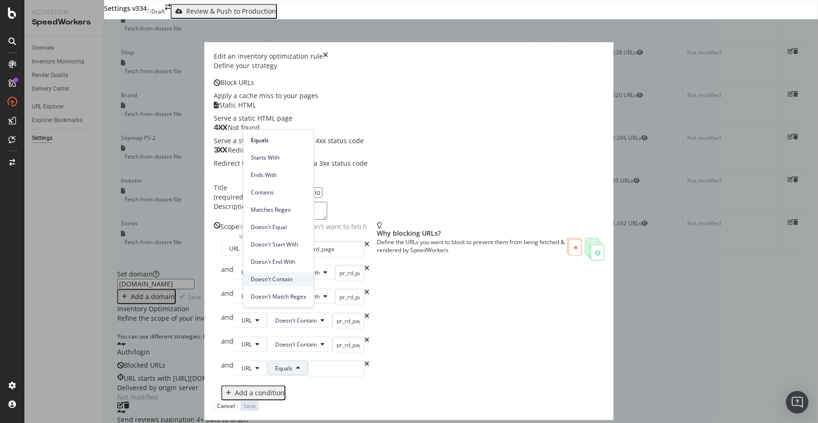
click at [279, 277] on span "Doesn't Contain" at bounding box center [278, 279] width 55 height 8
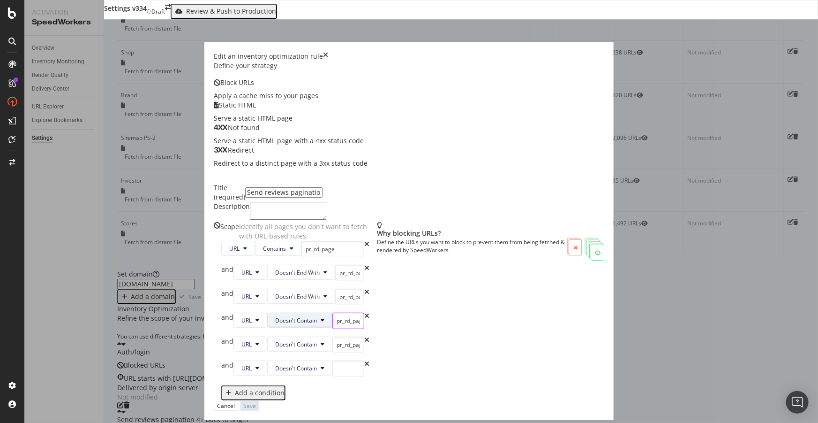
drag, startPoint x: 357, startPoint y: 258, endPoint x: 297, endPoint y: 257, distance: 60.5
click at [297, 312] on div "and URL Doesn't Contain pr_rd_page=2&" at bounding box center [295, 320] width 148 height 16
click at [342, 360] on input "modal" at bounding box center [348, 368] width 32 height 16
paste input "pr_rd_page=2&"
click at [351, 360] on input "pr_rd_page=2&" at bounding box center [348, 368] width 32 height 16
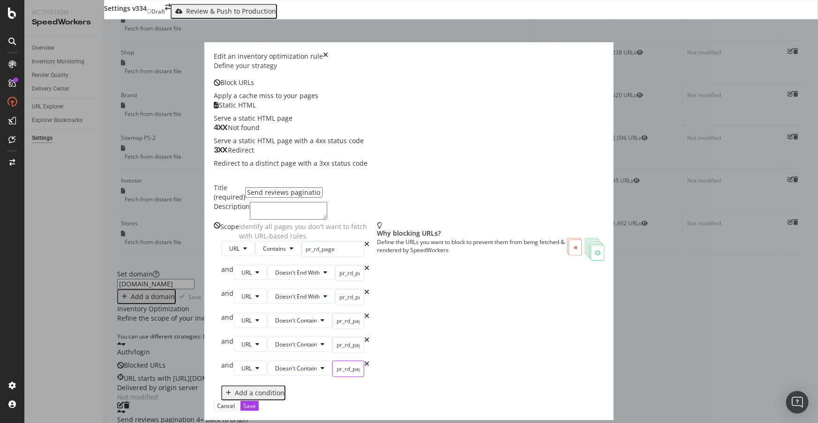
type input "pr_rd_page=4&"
click at [235, 389] on div "Add a condition" at bounding box center [260, 393] width 50 height 8
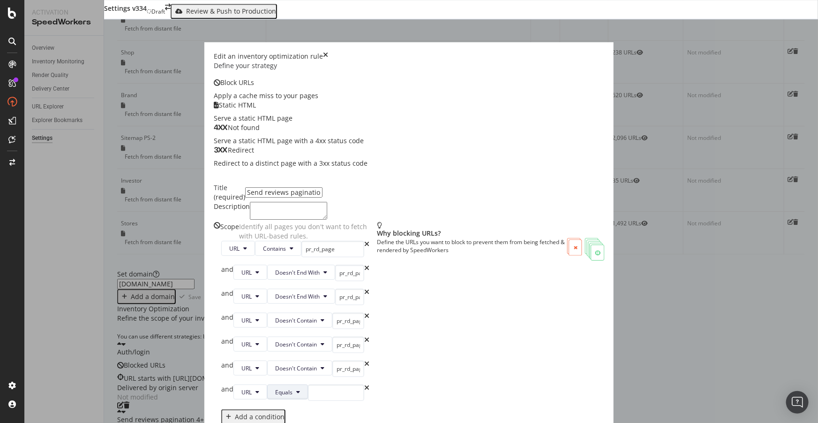
click at [278, 384] on button "Equals" at bounding box center [287, 391] width 41 height 15
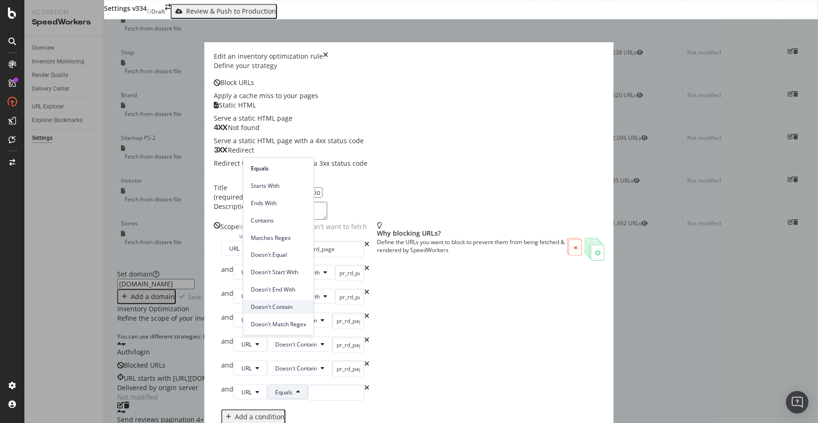
click at [286, 304] on span "Doesn't Contain" at bounding box center [278, 306] width 55 height 8
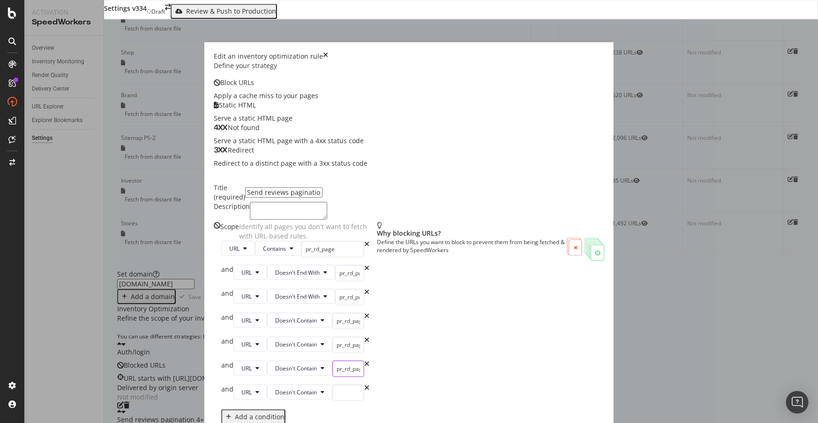
drag, startPoint x: 351, startPoint y: 317, endPoint x: 317, endPoint y: 316, distance: 33.3
click at [332, 360] on input "pr_rd_page=4&" at bounding box center [348, 368] width 32 height 16
click at [342, 384] on input "modal" at bounding box center [348, 392] width 32 height 16
paste input "pr_rd_page=4"
type input "pr_rd_page=4&"
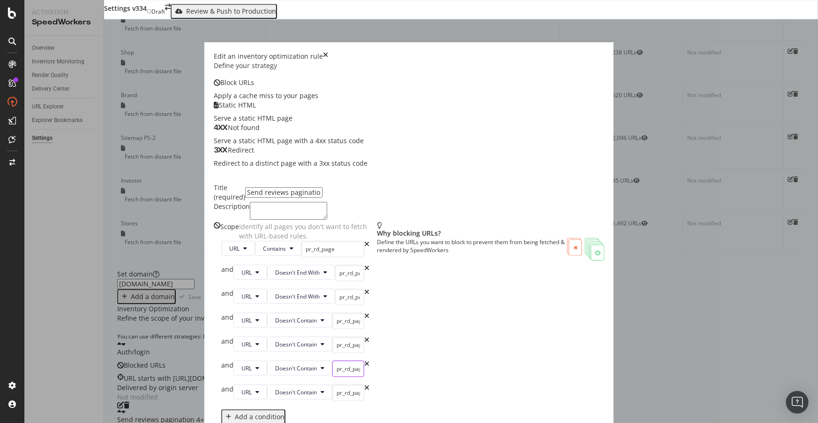
click at [364, 360] on input "pr_rd_page=4&" at bounding box center [348, 368] width 32 height 16
type input "pr_rd_page=4"
drag, startPoint x: 373, startPoint y: 259, endPoint x: 301, endPoint y: 256, distance: 72.3
click at [301, 312] on div "and URL Doesn't Contain pr_rd_page=2&" at bounding box center [295, 320] width 148 height 16
click at [335, 288] on input "pr_rd_page=3" at bounding box center [349, 296] width 29 height 16
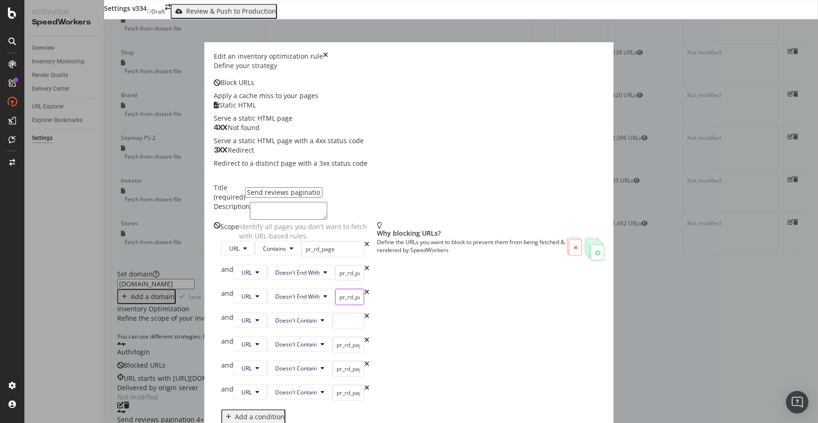
paste input "pr_rd_page=2&"
type input "pr_rd_page=2&"
click at [353, 312] on input "modal" at bounding box center [348, 320] width 32 height 16
paste input "pr_rd_page=3"
type input "pr_rd_page=3"
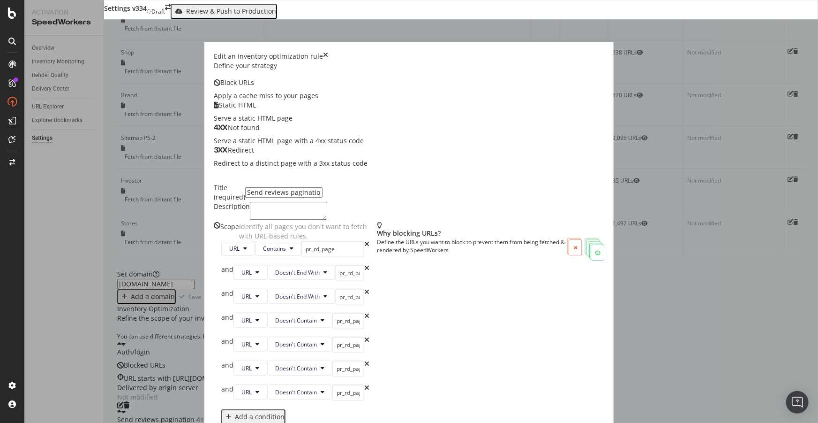
click at [581, 298] on div "Scope Identify all pages you don't want to fetch with URL-based rules. URL Cont…" at bounding box center [409, 323] width 391 height 203
click at [256, 422] on div "Save" at bounding box center [249, 429] width 13 height 8
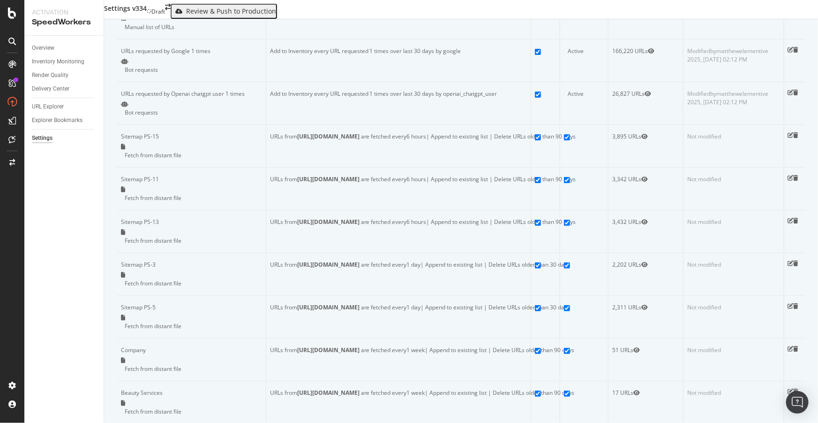
scroll to position [0, 0]
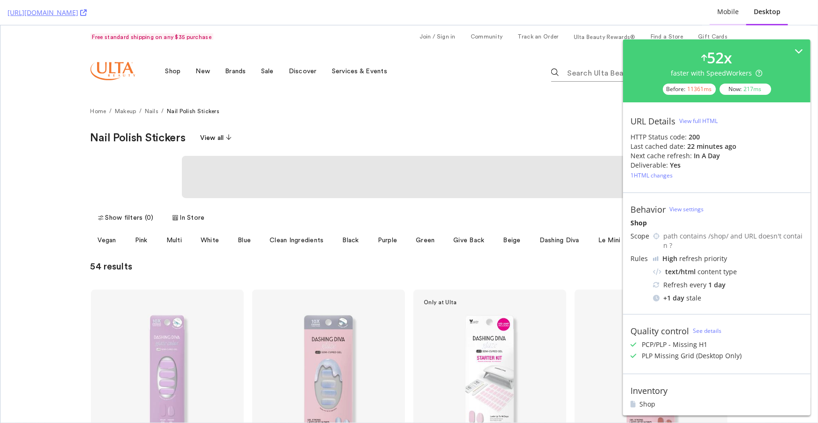
click at [721, 15] on div "Mobile" at bounding box center [728, 11] width 22 height 9
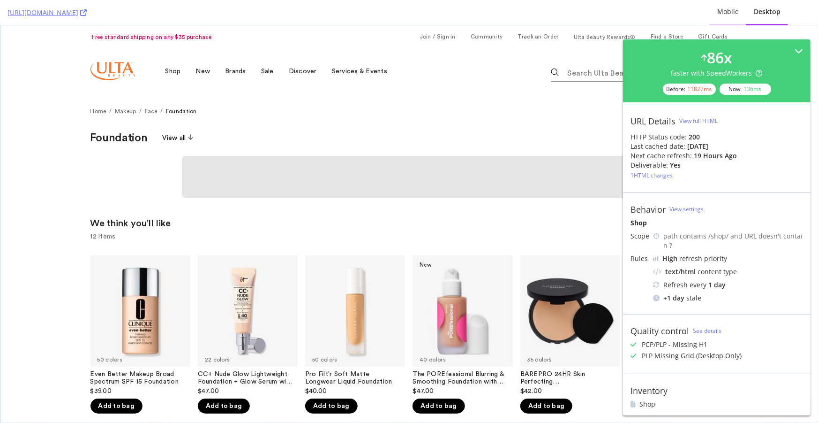
click at [721, 15] on div "Mobile" at bounding box center [728, 11] width 22 height 9
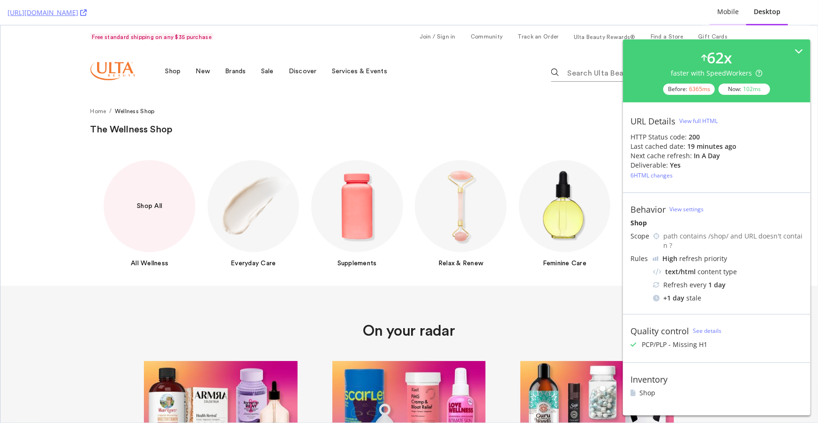
click at [722, 15] on div "Mobile" at bounding box center [728, 11] width 22 height 9
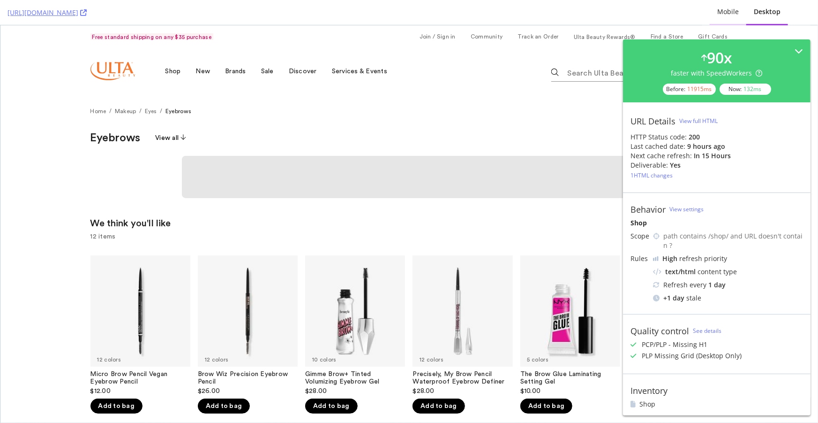
click at [722, 15] on div "Mobile" at bounding box center [728, 11] width 22 height 9
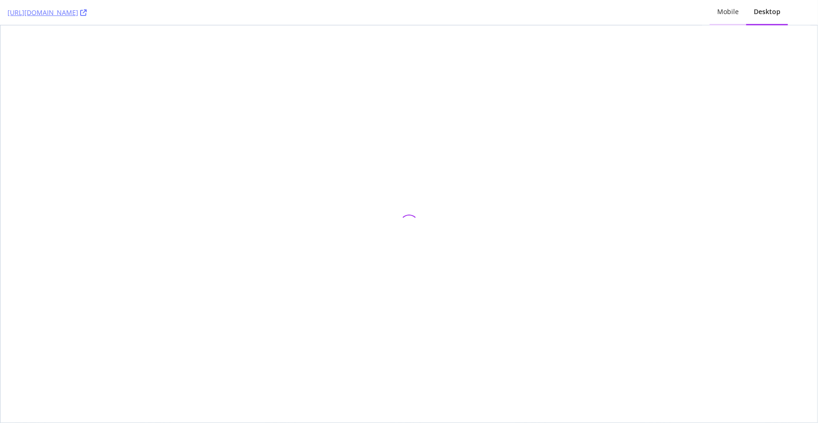
click at [722, 15] on div "Mobile" at bounding box center [728, 11] width 22 height 9
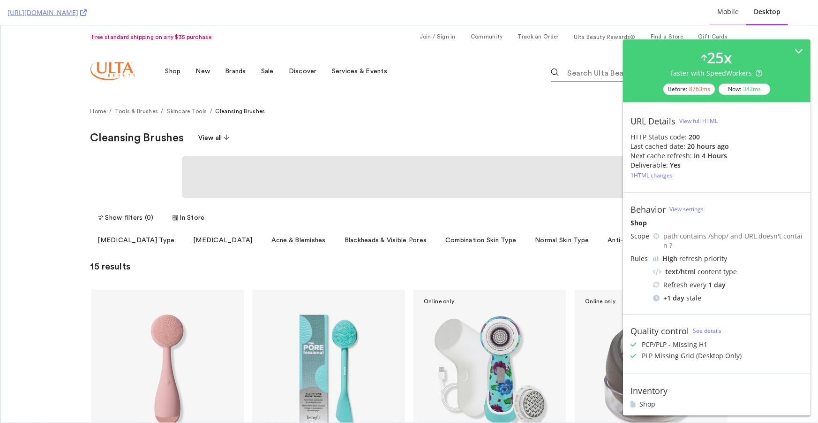
click at [722, 15] on div "Mobile" at bounding box center [728, 11] width 22 height 9
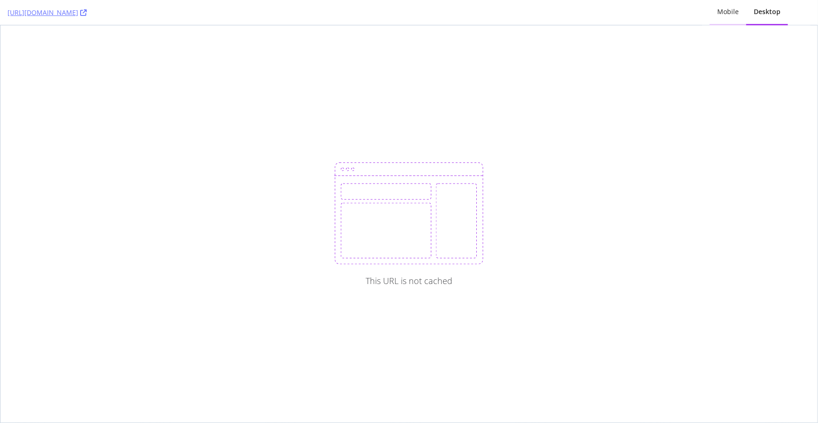
click at [722, 15] on div "Mobile" at bounding box center [728, 11] width 22 height 9
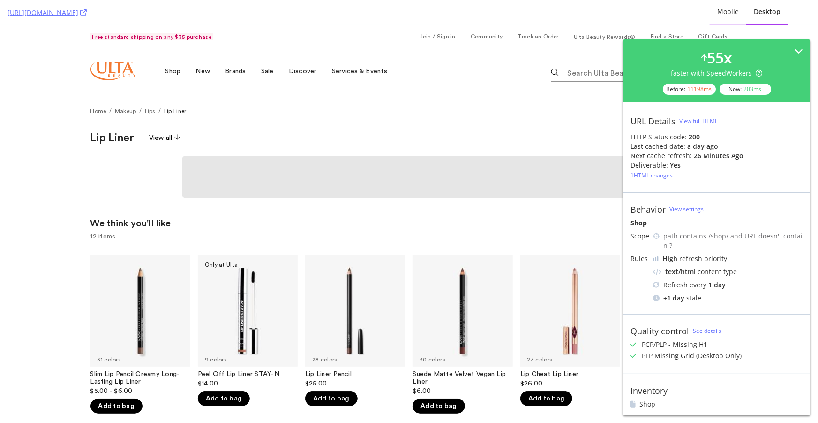
click at [734, 12] on div "Mobile" at bounding box center [728, 11] width 22 height 9
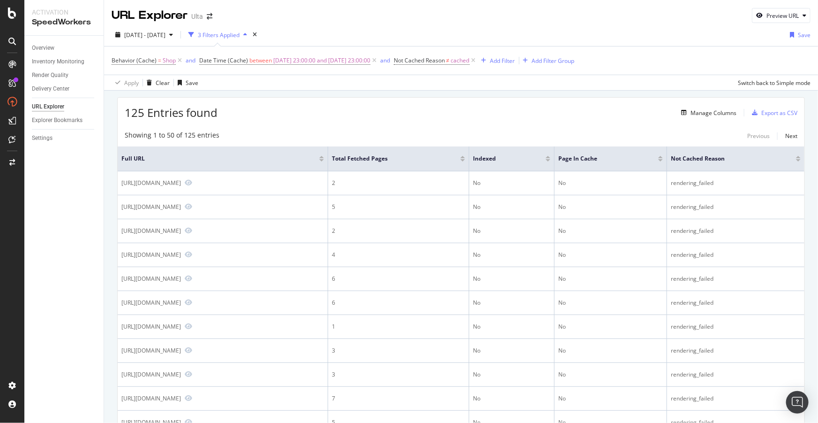
click at [166, 38] on span "[DATE] - [DATE]" at bounding box center [144, 35] width 41 height 8
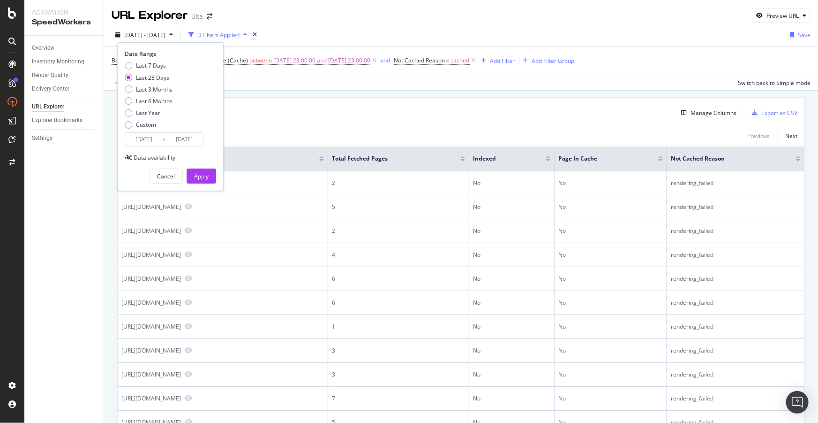
click at [146, 142] on input "[DATE]" at bounding box center [144, 139] width 38 height 13
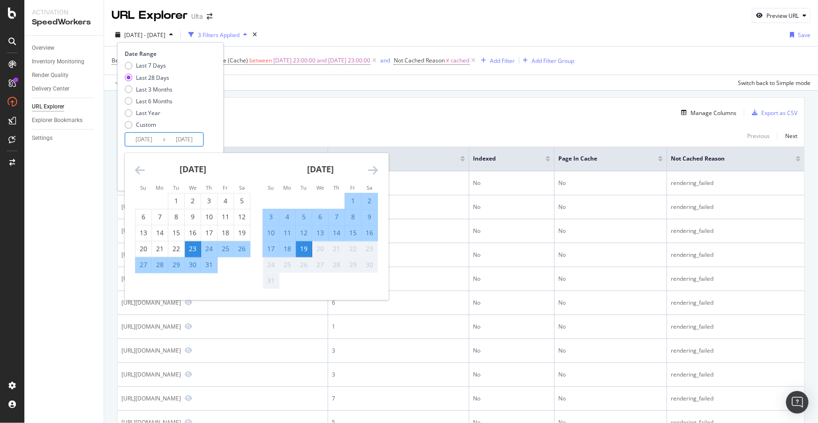
click at [287, 249] on div "18" at bounding box center [287, 248] width 16 height 9
type input "[DATE]"
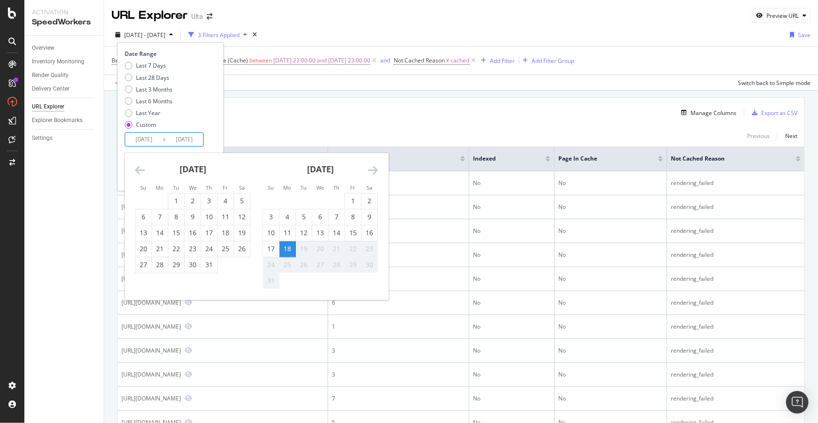
click at [299, 248] on div "19" at bounding box center [304, 248] width 16 height 9
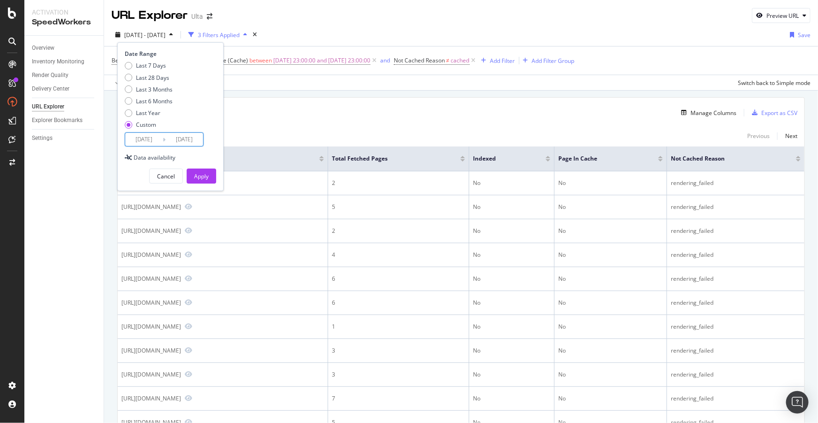
click at [144, 139] on input "[DATE]" at bounding box center [144, 139] width 38 height 13
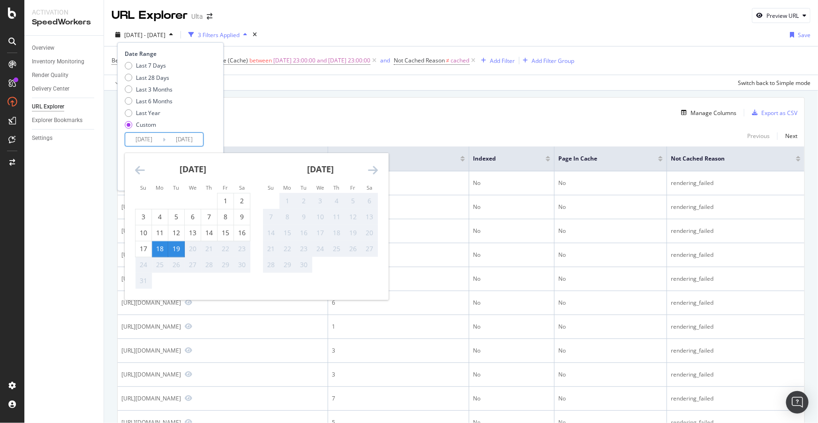
click at [204, 127] on div "Last 7 Days Last 28 Days Last 3 Months Last 6 Months Last Year Custom" at bounding box center [169, 96] width 89 height 71
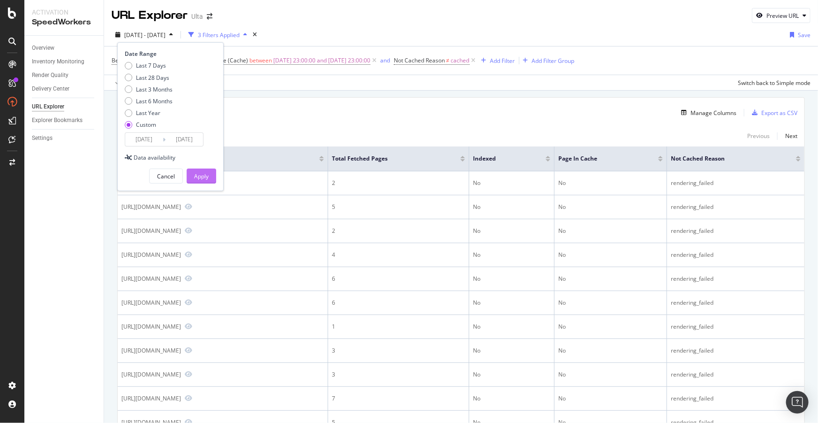
click at [204, 176] on div "Apply" at bounding box center [201, 176] width 15 height 8
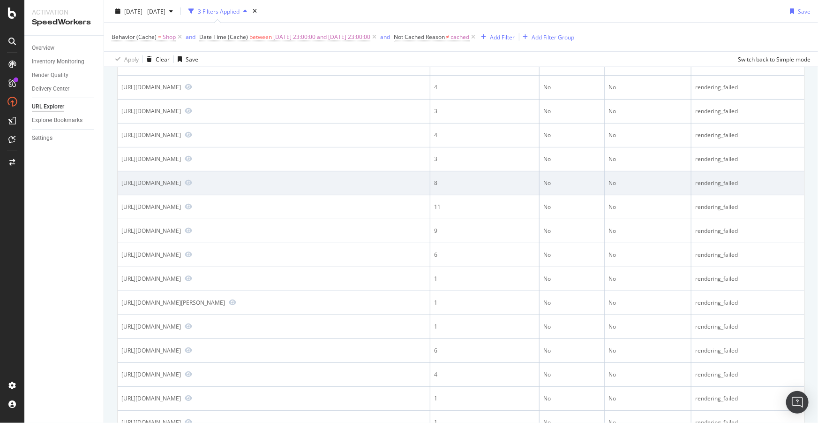
scroll to position [314, 0]
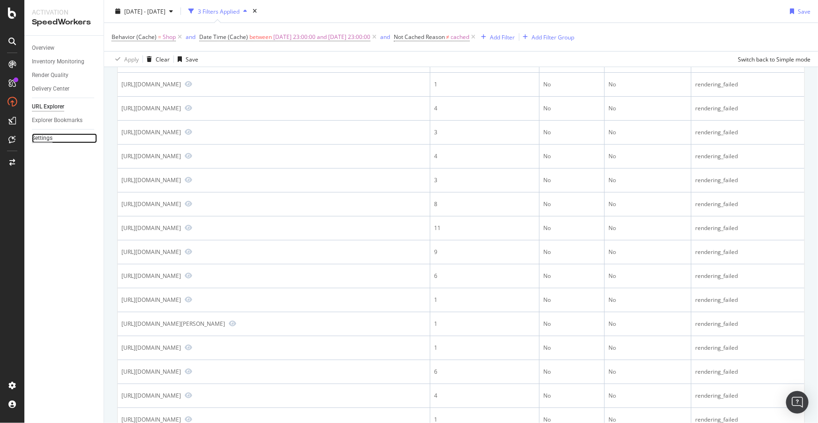
click at [41, 137] on div "Settings" at bounding box center [42, 138] width 21 height 10
click at [378, 37] on icon at bounding box center [374, 36] width 8 height 9
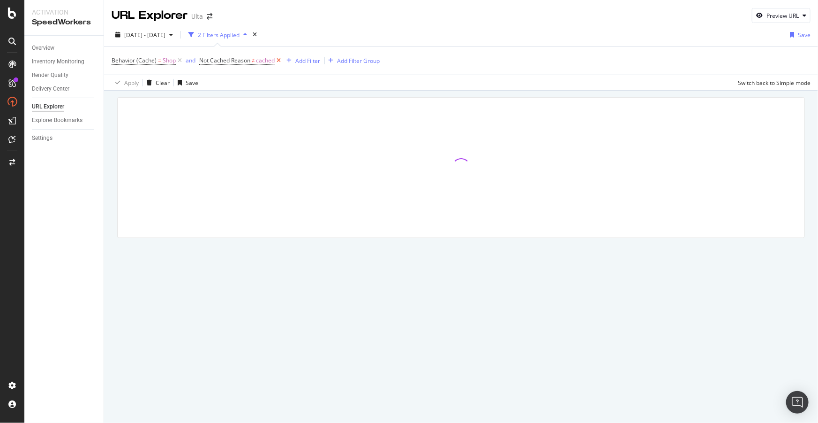
click at [278, 61] on icon at bounding box center [279, 60] width 8 height 9
click at [205, 61] on div "Add Filter" at bounding box center [208, 61] width 25 height 8
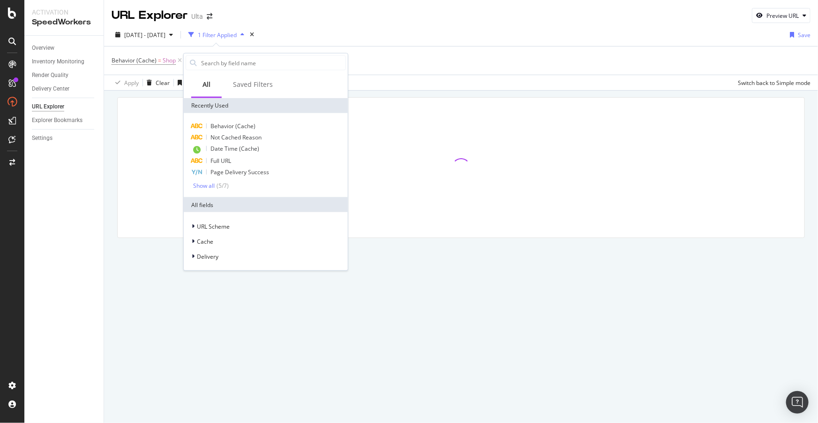
click at [338, 30] on div "[DATE] - [DATE] 1 Filter Applied Save" at bounding box center [461, 36] width 714 height 19
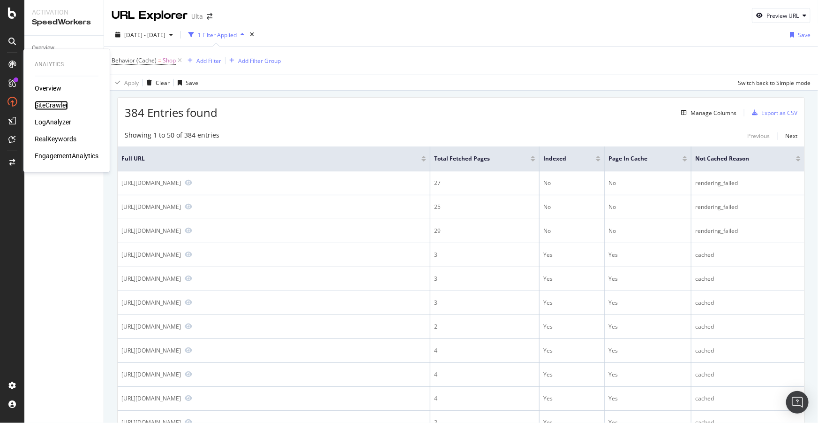
drag, startPoint x: 49, startPoint y: 101, endPoint x: 56, endPoint y: 99, distance: 7.3
click at [49, 101] on div "SiteCrawler" at bounding box center [51, 105] width 33 height 9
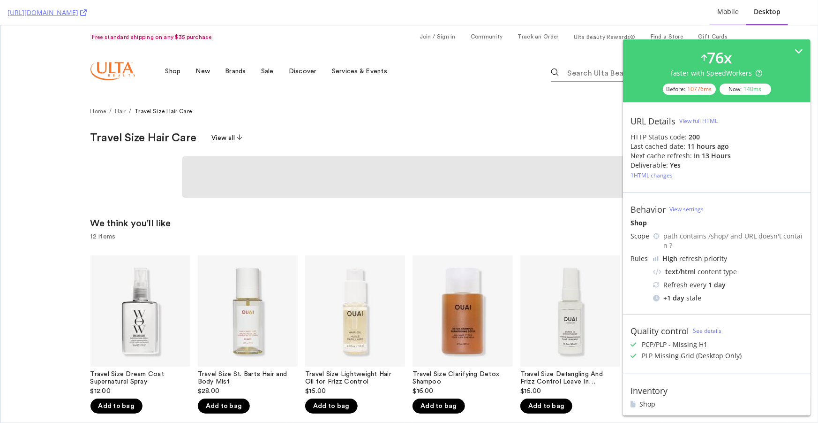
click at [732, 9] on div "Mobile" at bounding box center [728, 11] width 22 height 9
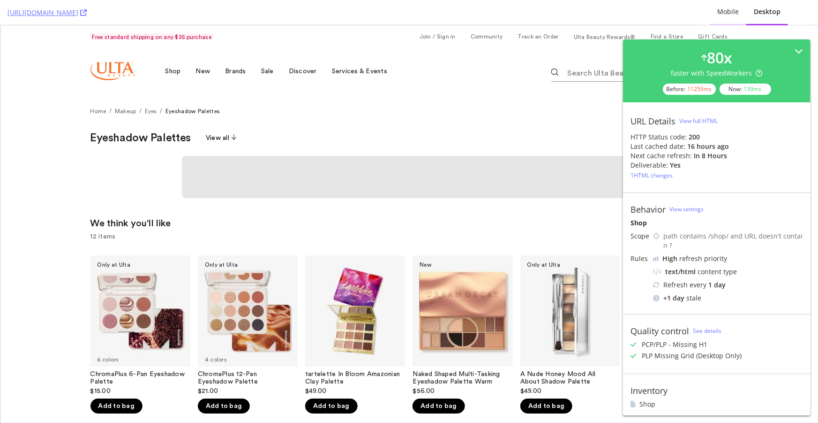
click at [730, 15] on div "Mobile" at bounding box center [728, 11] width 22 height 9
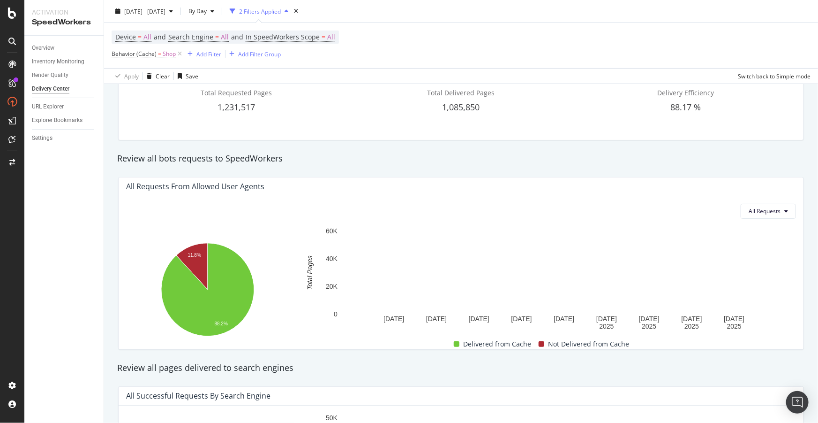
scroll to position [85, 0]
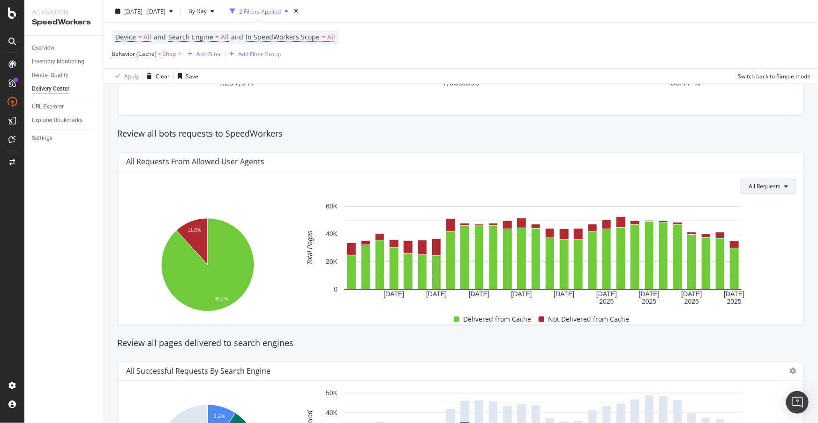
click at [770, 180] on button "All Requests" at bounding box center [768, 186] width 55 height 15
click at [717, 167] on div "All Requests from Allowed User Agents" at bounding box center [461, 161] width 685 height 19
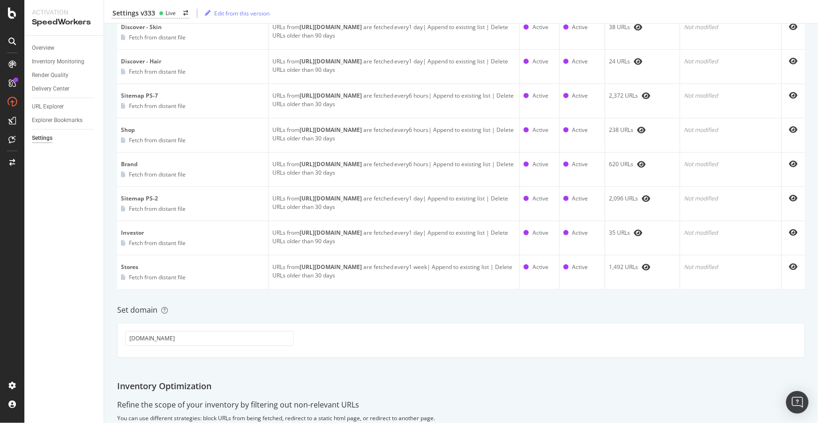
scroll to position [1151, 0]
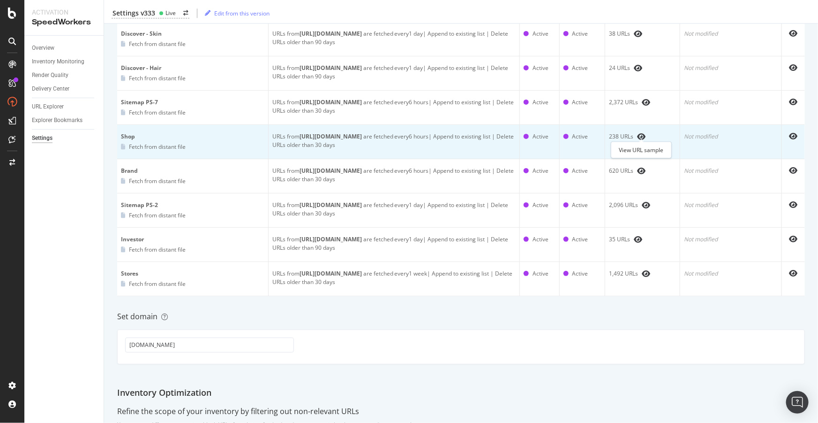
click at [638, 134] on span at bounding box center [640, 137] width 12 height 8
click at [641, 134] on icon "eye" at bounding box center [641, 137] width 8 height 8
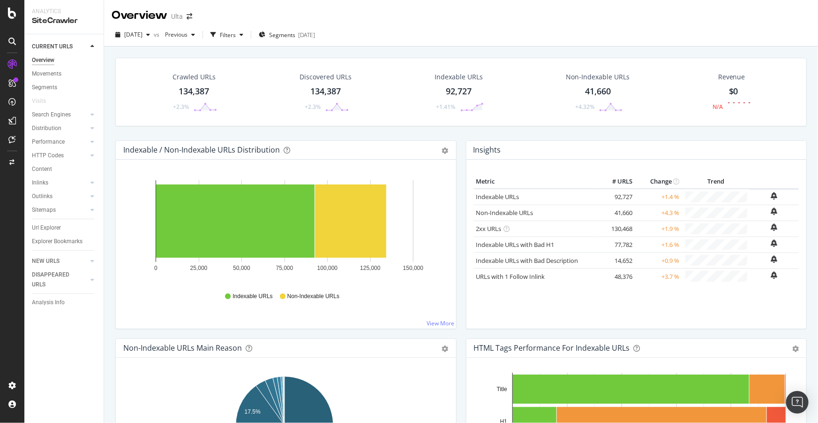
drag, startPoint x: 49, startPoint y: 228, endPoint x: 183, endPoint y: 204, distance: 136.6
click at [49, 228] on div "Url Explorer" at bounding box center [46, 228] width 29 height 10
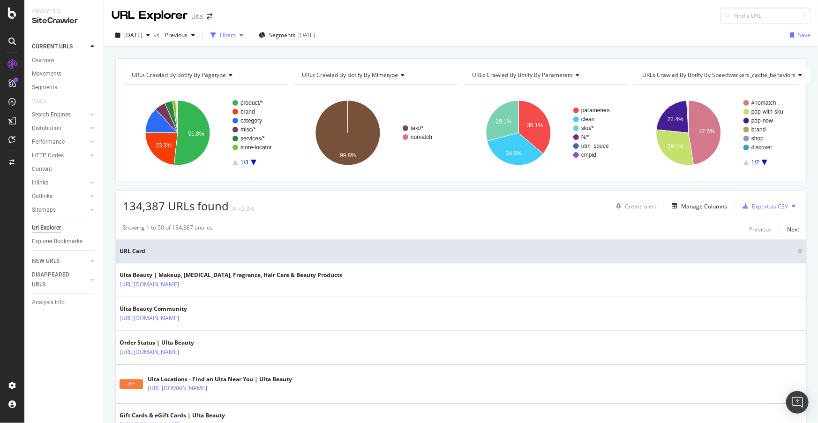
click at [236, 38] on div "Filters" at bounding box center [228, 35] width 16 height 8
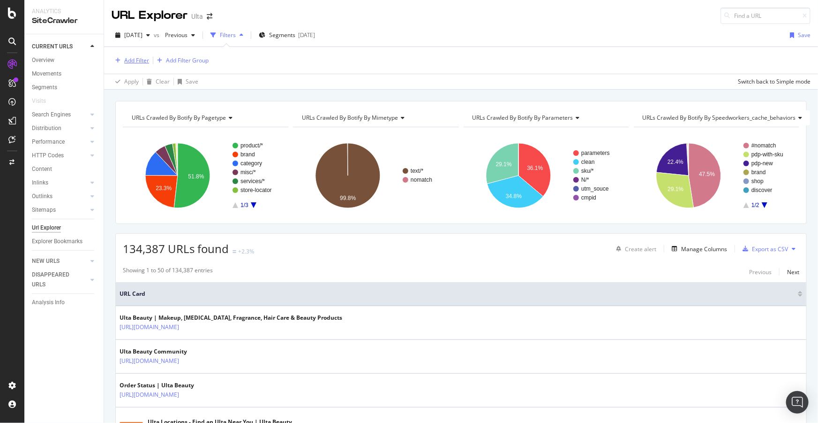
click at [136, 59] on div "Add Filter" at bounding box center [136, 60] width 25 height 8
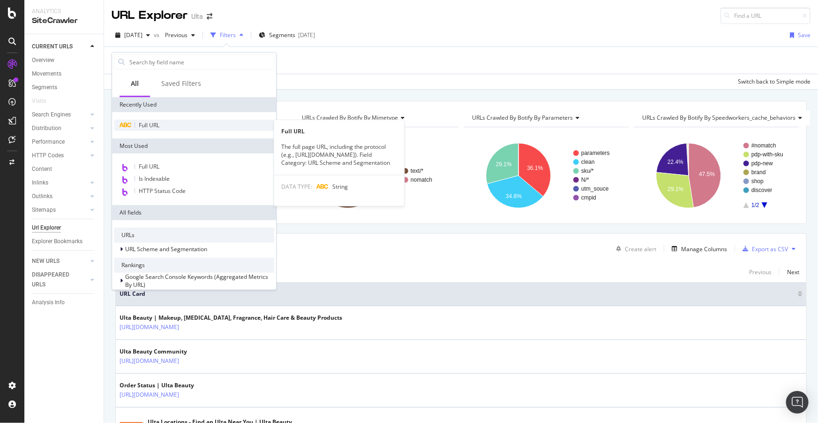
click at [154, 125] on span "Full URL" at bounding box center [149, 125] width 21 height 8
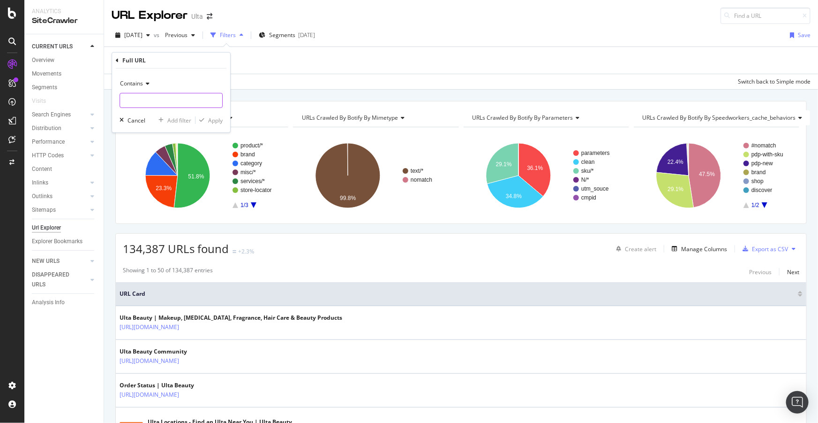
click at [164, 98] on input "text" at bounding box center [171, 100] width 102 height 15
type input "pr_rd_page=2"
click at [211, 123] on div "Apply" at bounding box center [215, 120] width 15 height 8
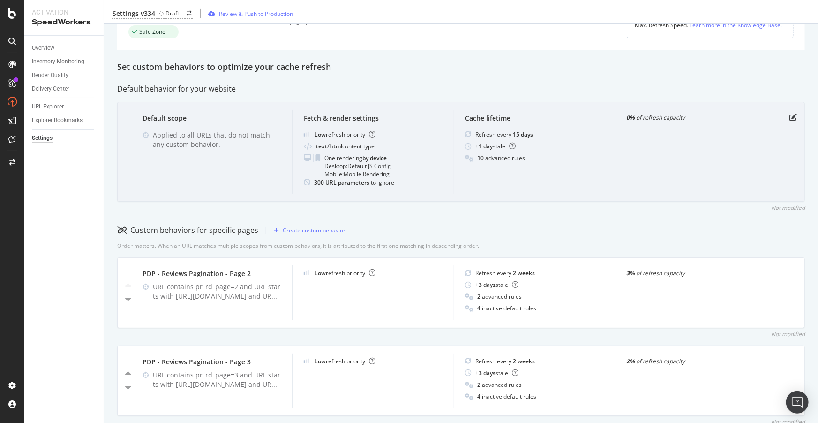
scroll to position [128, 0]
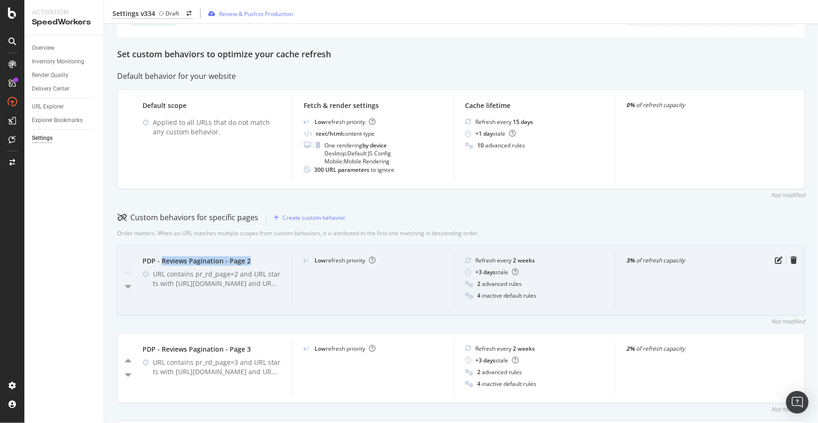
drag, startPoint x: 249, startPoint y: 257, endPoint x: 159, endPoint y: 262, distance: 90.2
click at [159, 262] on div "PDP - Reviews Pagination - Page 2" at bounding box center [212, 260] width 138 height 9
copy div "Reviews Pagination - Page 2"
click at [775, 262] on icon "pen-to-square" at bounding box center [779, 260] width 8 height 8
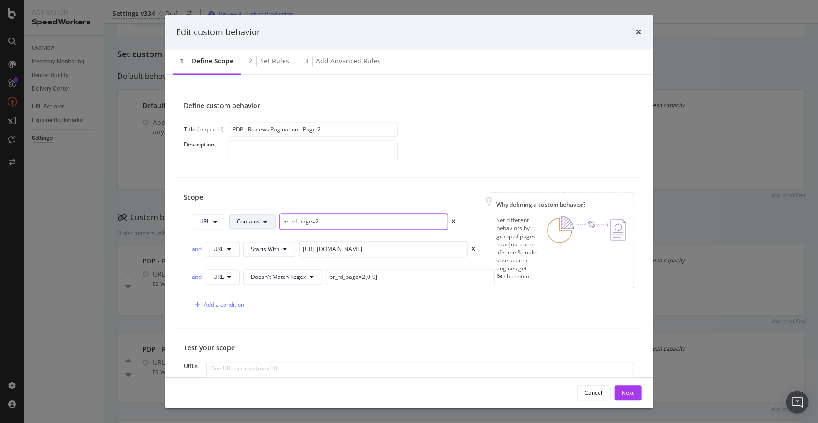
drag, startPoint x: 339, startPoint y: 223, endPoint x: 245, endPoint y: 215, distance: 94.1
click at [245, 215] on div "URL Contains pr_rd_page=2" at bounding box center [324, 221] width 264 height 16
drag, startPoint x: 353, startPoint y: 250, endPoint x: 279, endPoint y: 245, distance: 73.8
click at [279, 245] on div "and URL Starts With [URL][DOMAIN_NAME]" at bounding box center [334, 249] width 284 height 16
drag, startPoint x: 397, startPoint y: 277, endPoint x: 319, endPoint y: 274, distance: 77.4
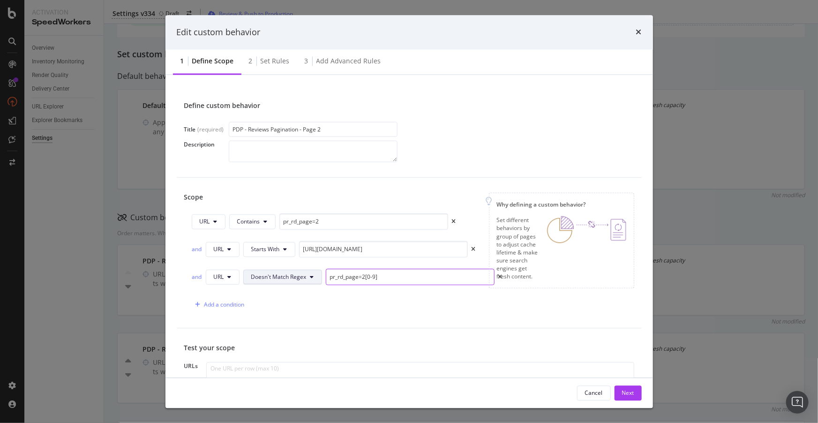
click at [319, 274] on div "and URL Doesn't Match Regex pr_rd_page=2[0-9]" at bounding box center [347, 277] width 311 height 16
click at [316, 311] on div "Add a condition" at bounding box center [347, 304] width 311 height 16
click at [281, 60] on div "Set rules" at bounding box center [275, 61] width 29 height 9
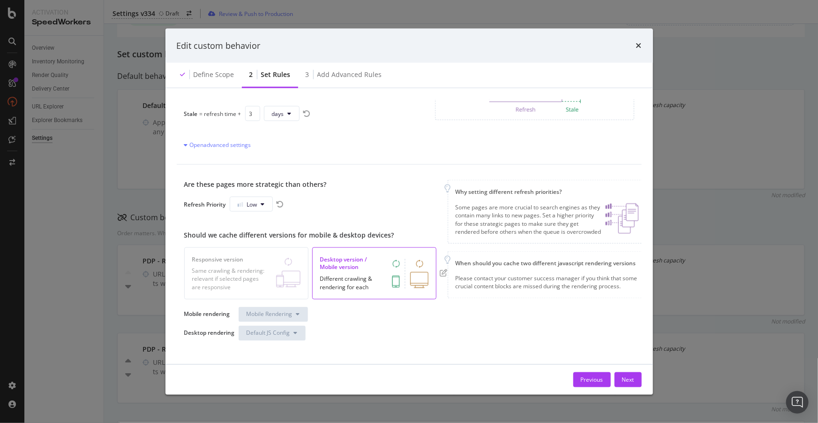
scroll to position [109, 0]
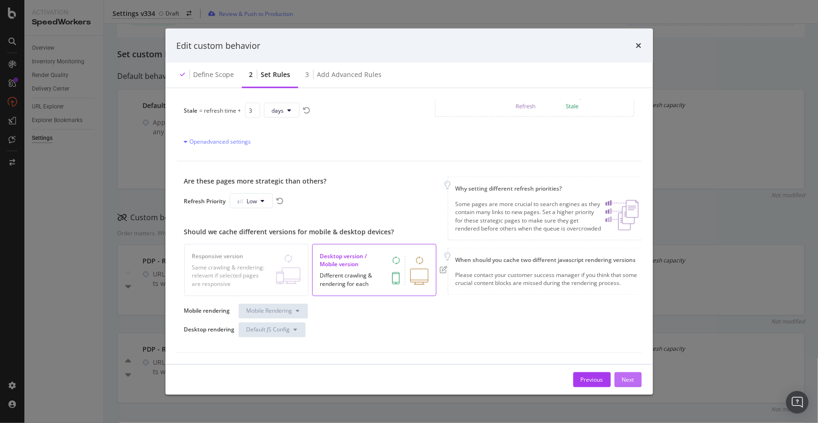
click at [635, 379] on button "Next" at bounding box center [628, 379] width 27 height 15
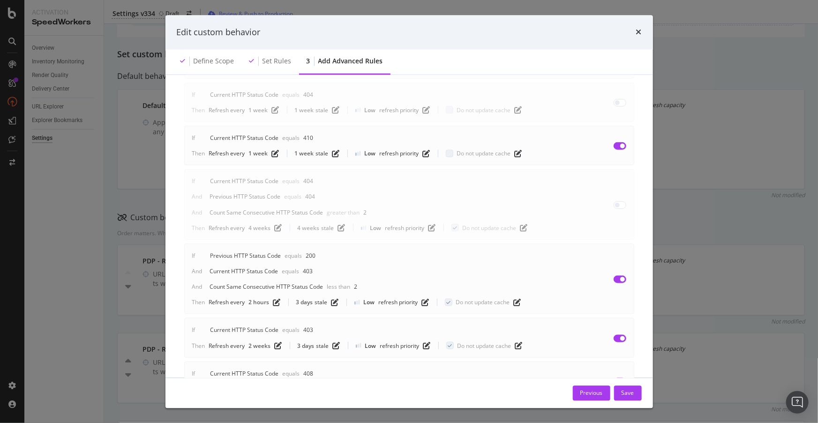
scroll to position [579, 0]
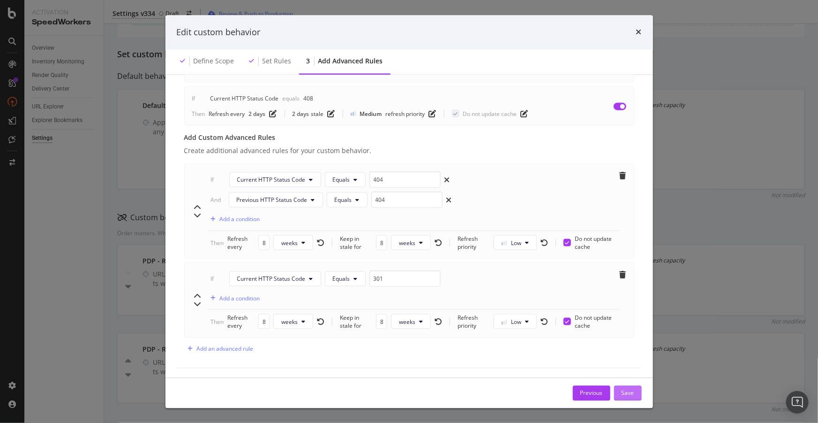
click at [631, 393] on div "Save" at bounding box center [628, 392] width 13 height 8
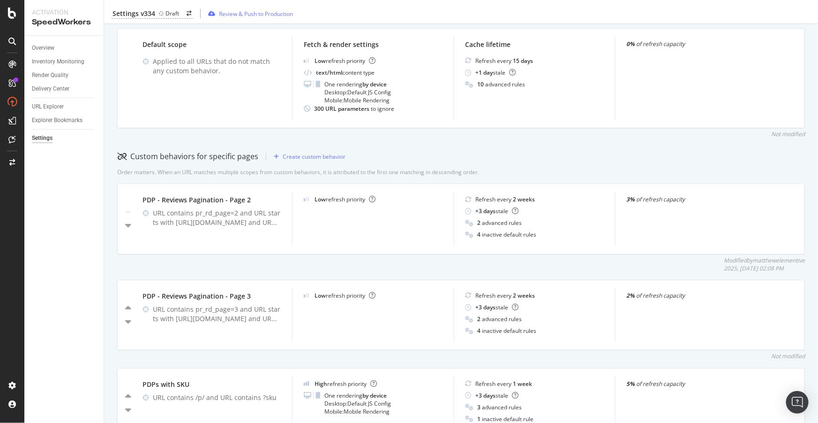
scroll to position [133, 0]
